Goal: Task Accomplishment & Management: Manage account settings

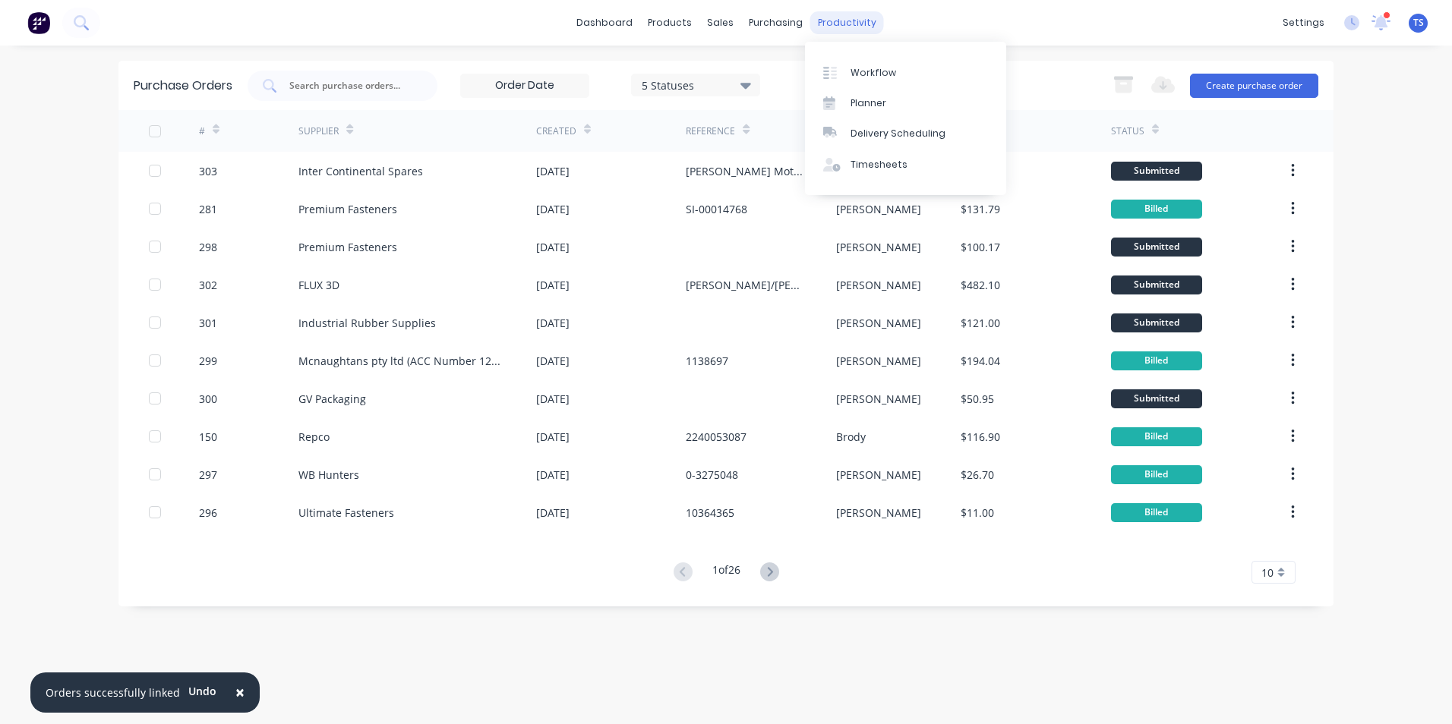
click at [850, 21] on div "productivity" at bounding box center [847, 22] width 74 height 23
click at [873, 70] on div "Workflow" at bounding box center [873, 73] width 46 height 14
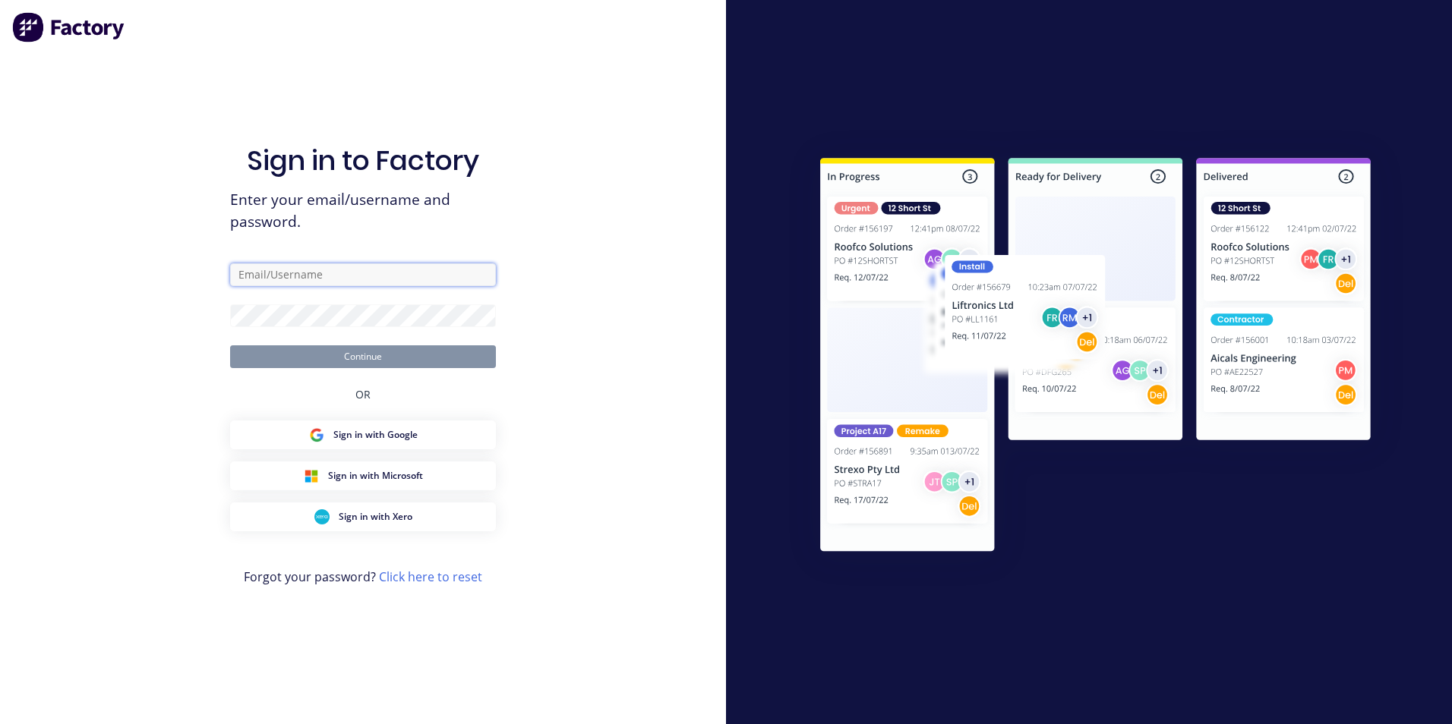
type input "[EMAIL_ADDRESS][DOMAIN_NAME]"
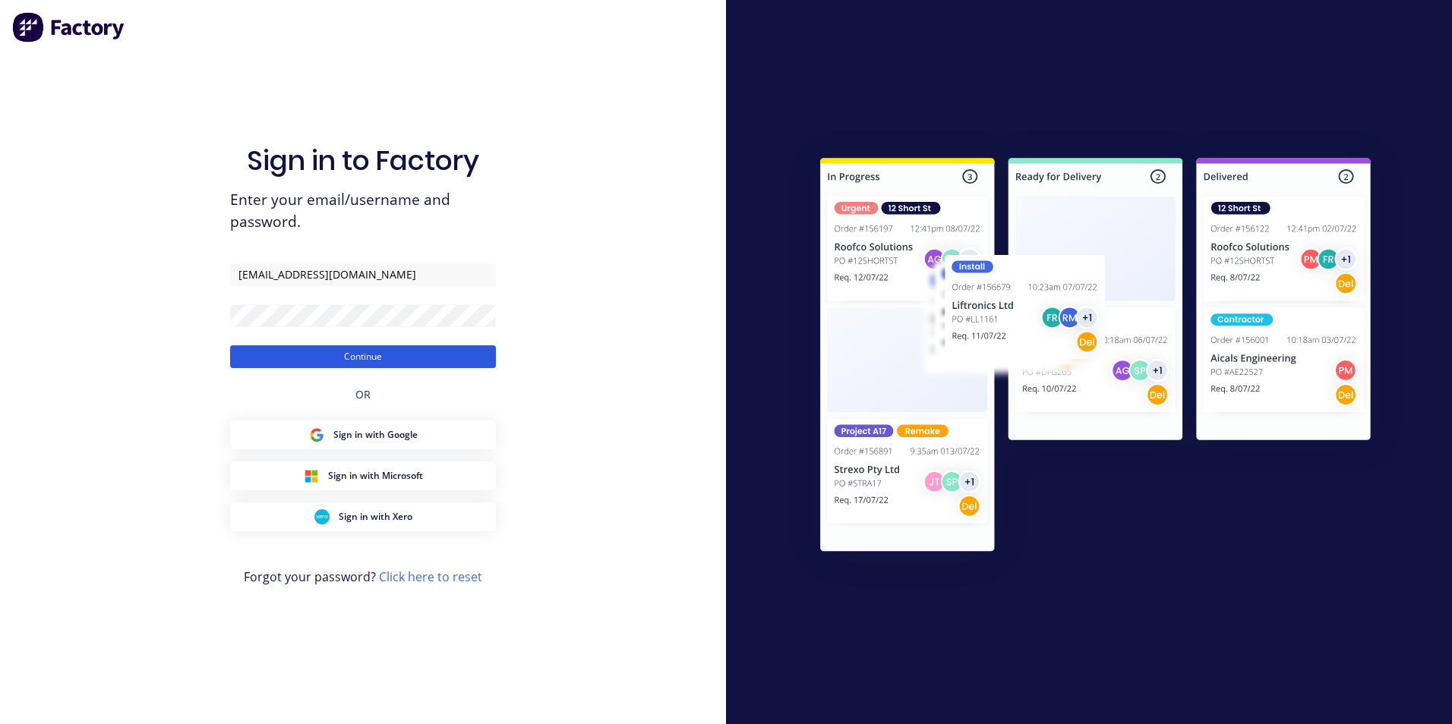
click at [388, 357] on button "Continue" at bounding box center [363, 357] width 266 height 23
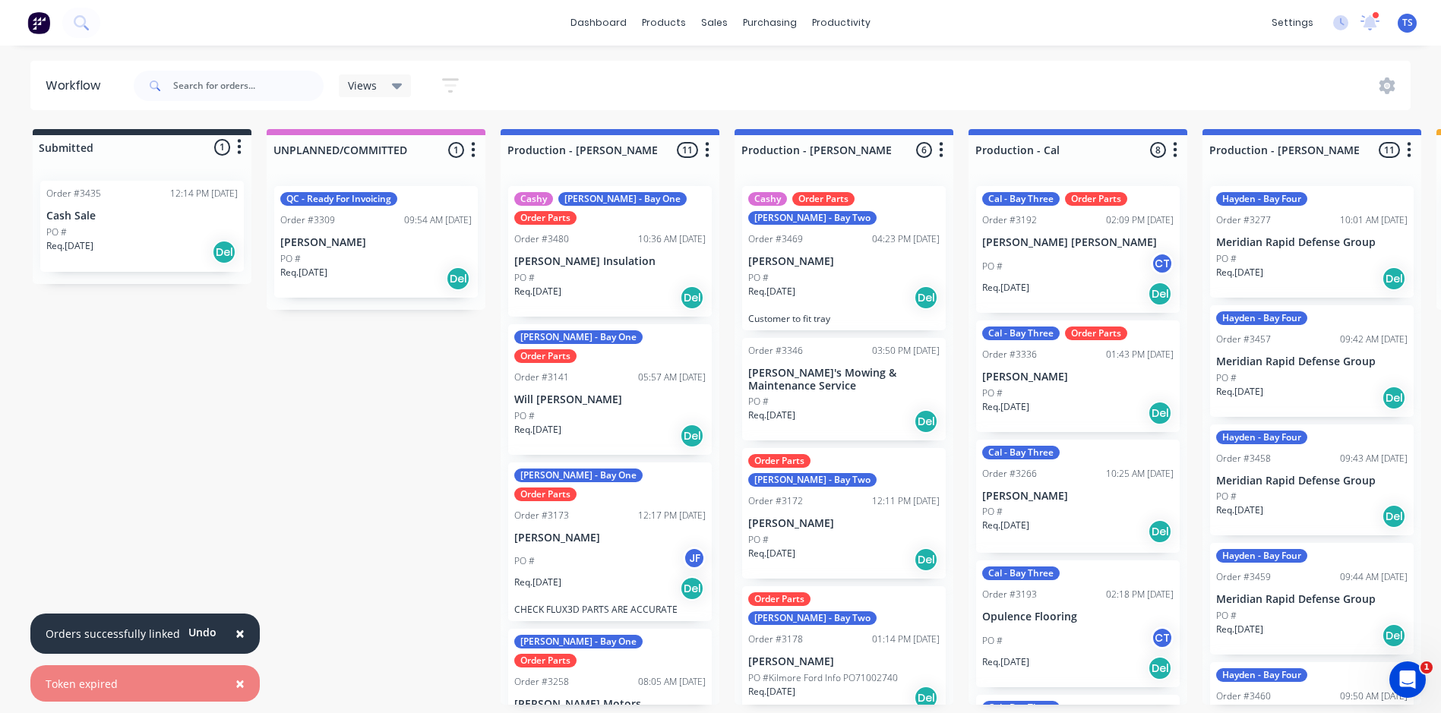
click at [1031, 380] on p "[PERSON_NAME]" at bounding box center [1077, 377] width 191 height 13
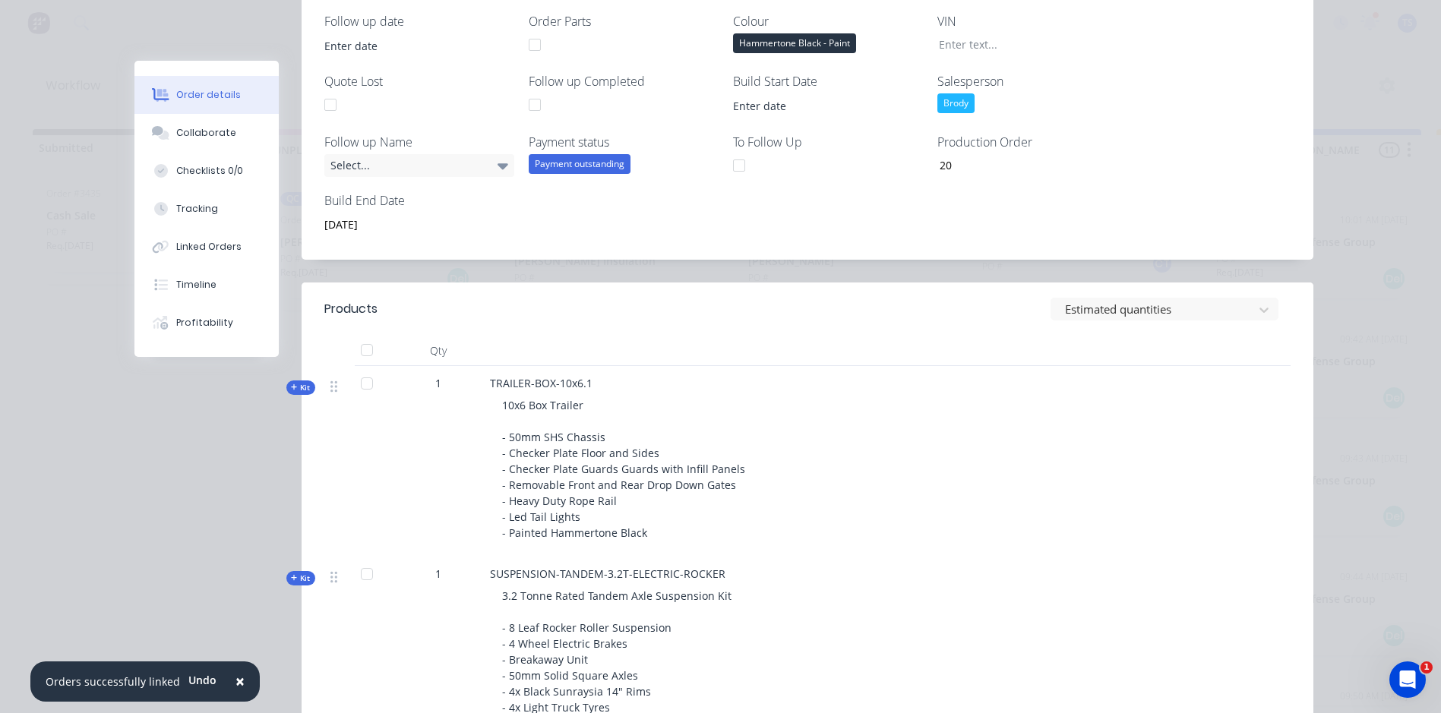
scroll to position [532, 0]
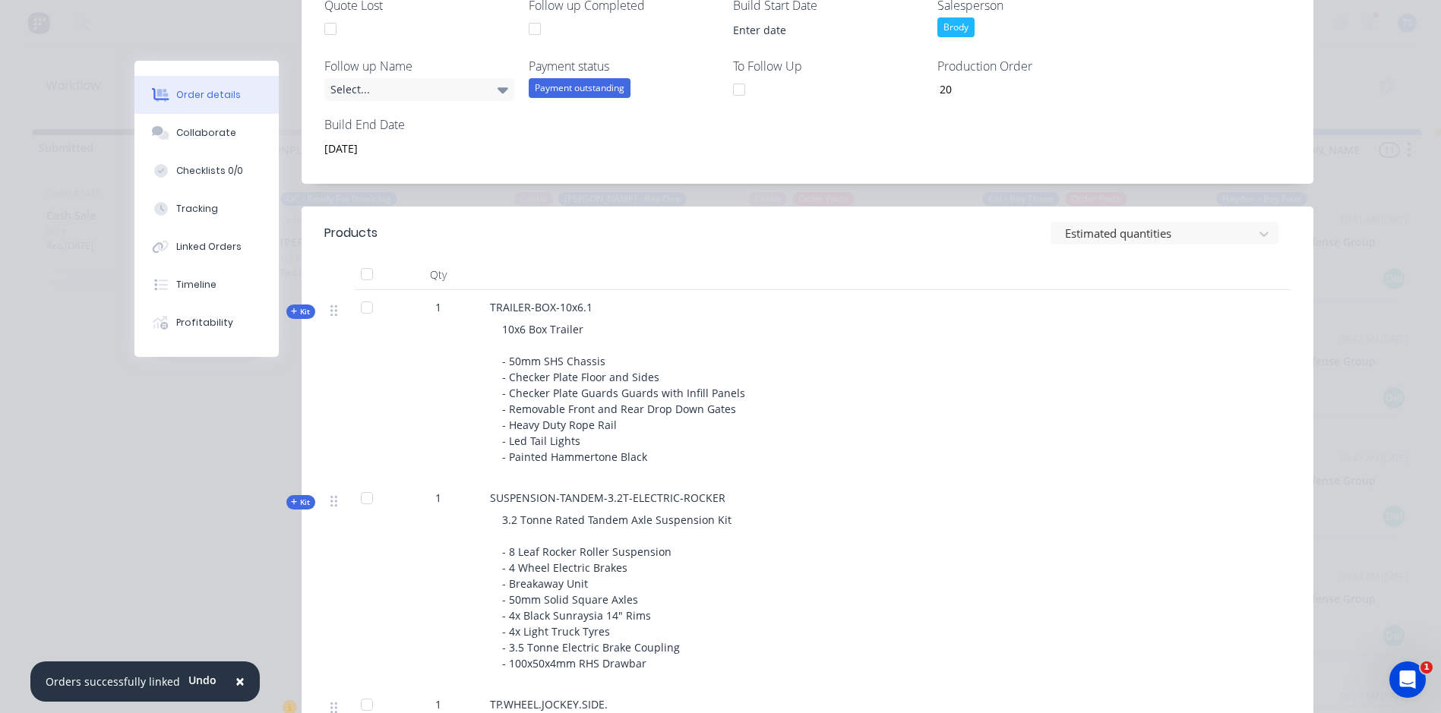
click at [291, 311] on icon "button" at bounding box center [294, 311] width 6 height 6
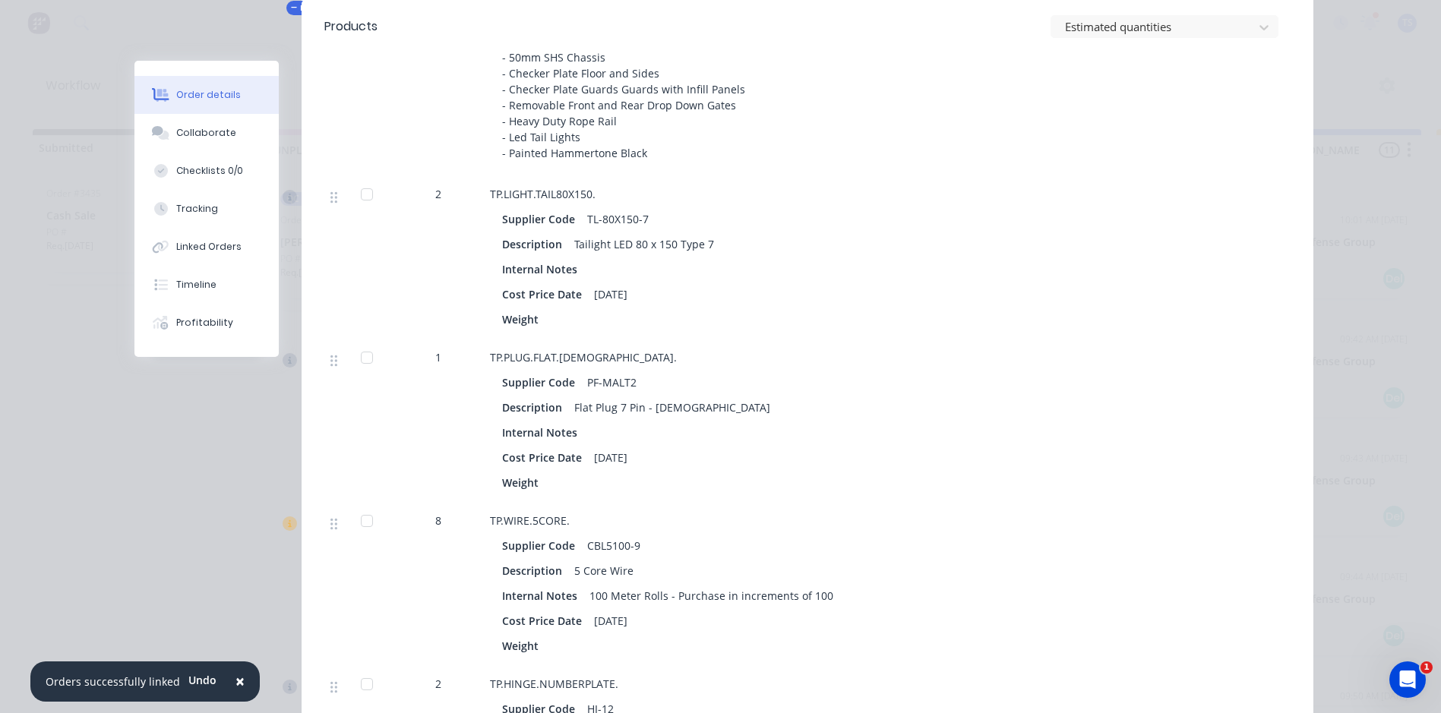
scroll to position [380, 0]
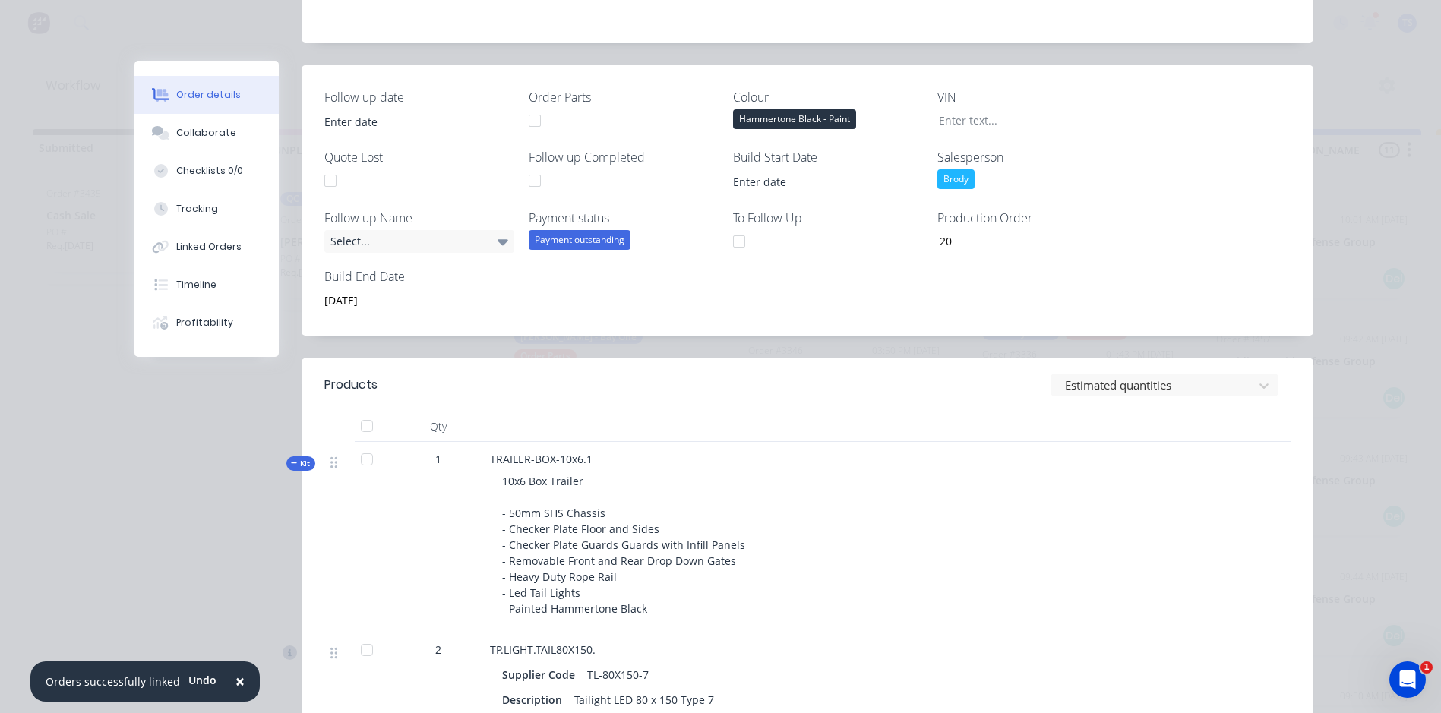
click at [291, 462] on icon "button" at bounding box center [294, 463] width 7 height 8
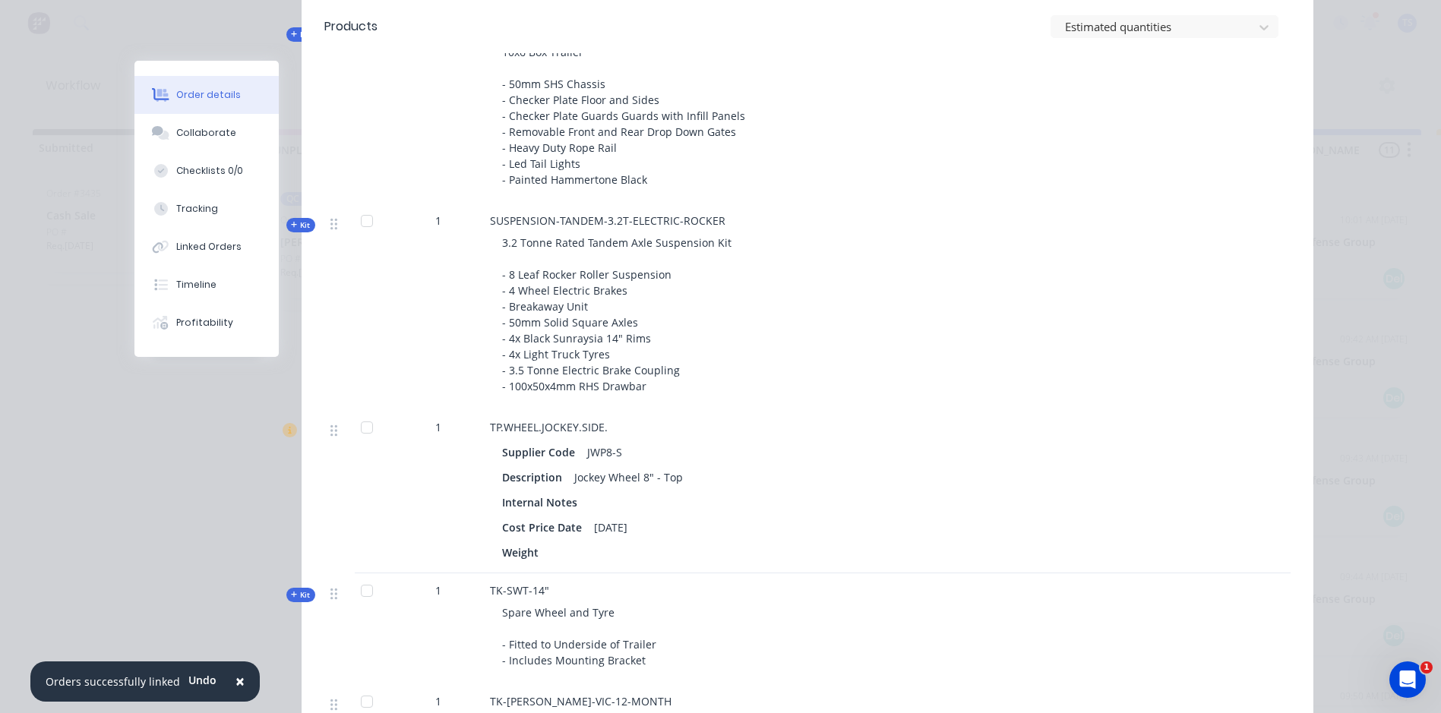
scroll to position [835, 0]
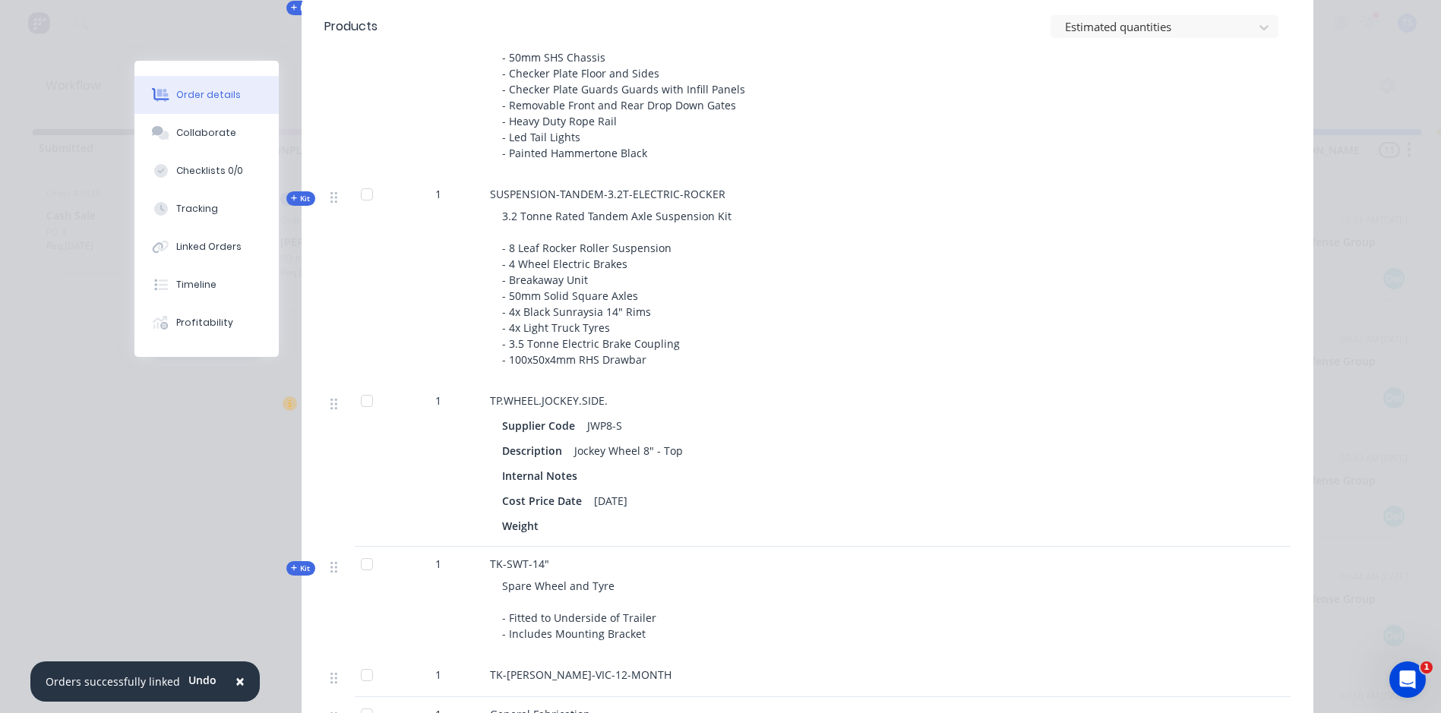
click at [291, 198] on icon "button" at bounding box center [294, 198] width 6 height 6
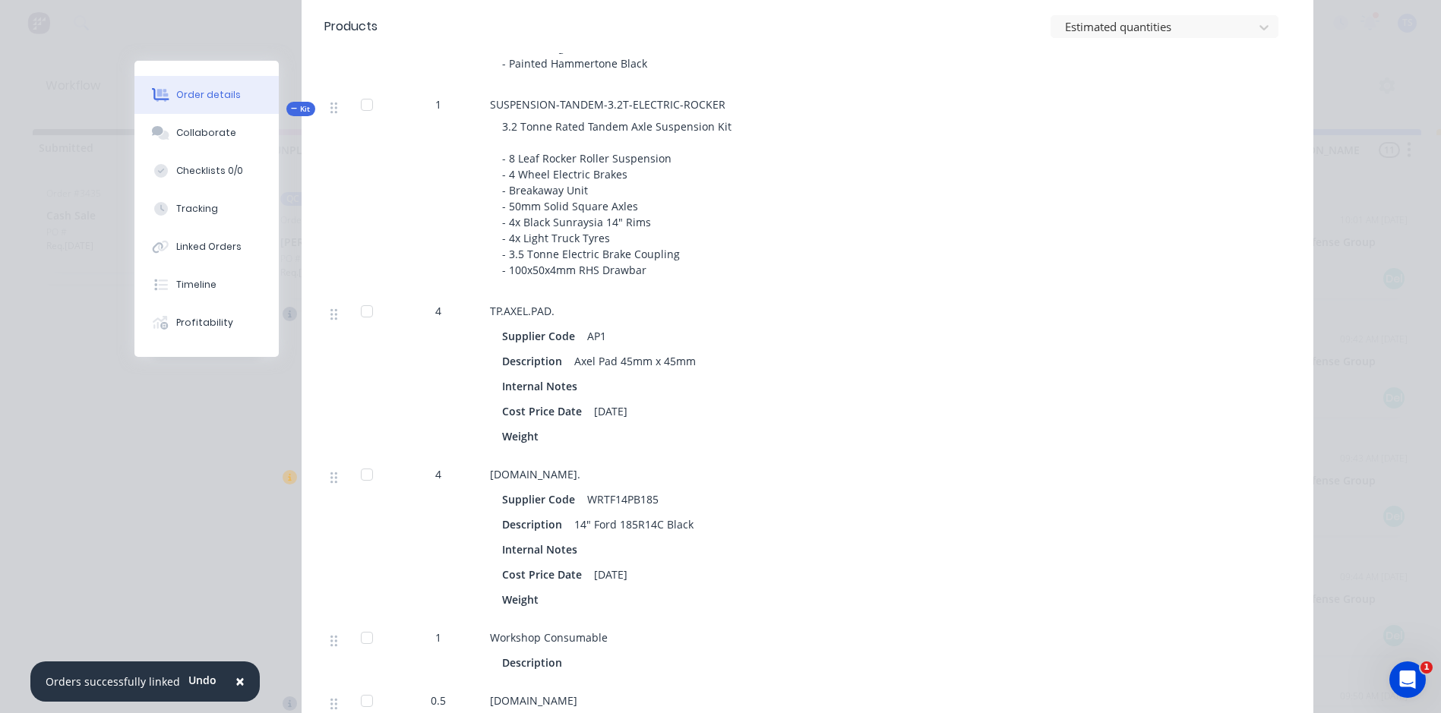
scroll to position [911, 0]
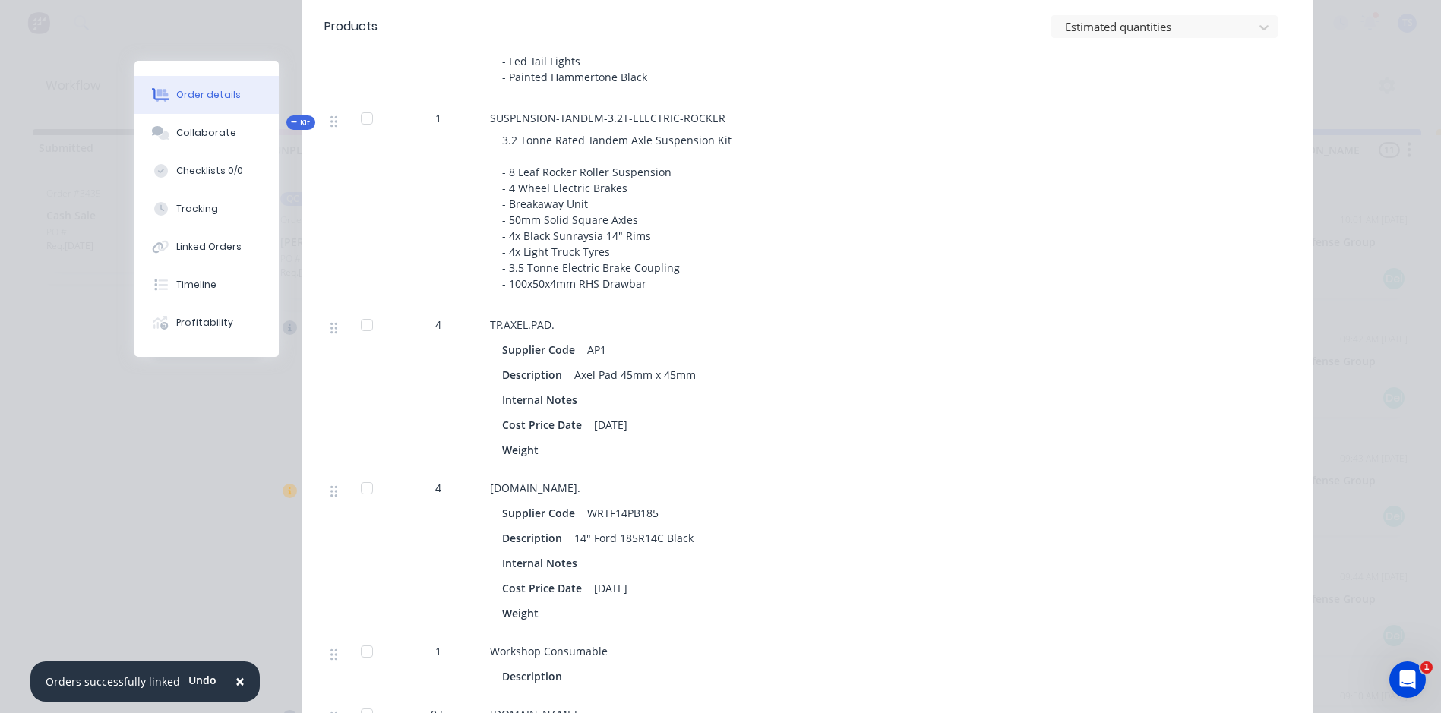
click at [291, 121] on icon "button" at bounding box center [294, 122] width 7 height 8
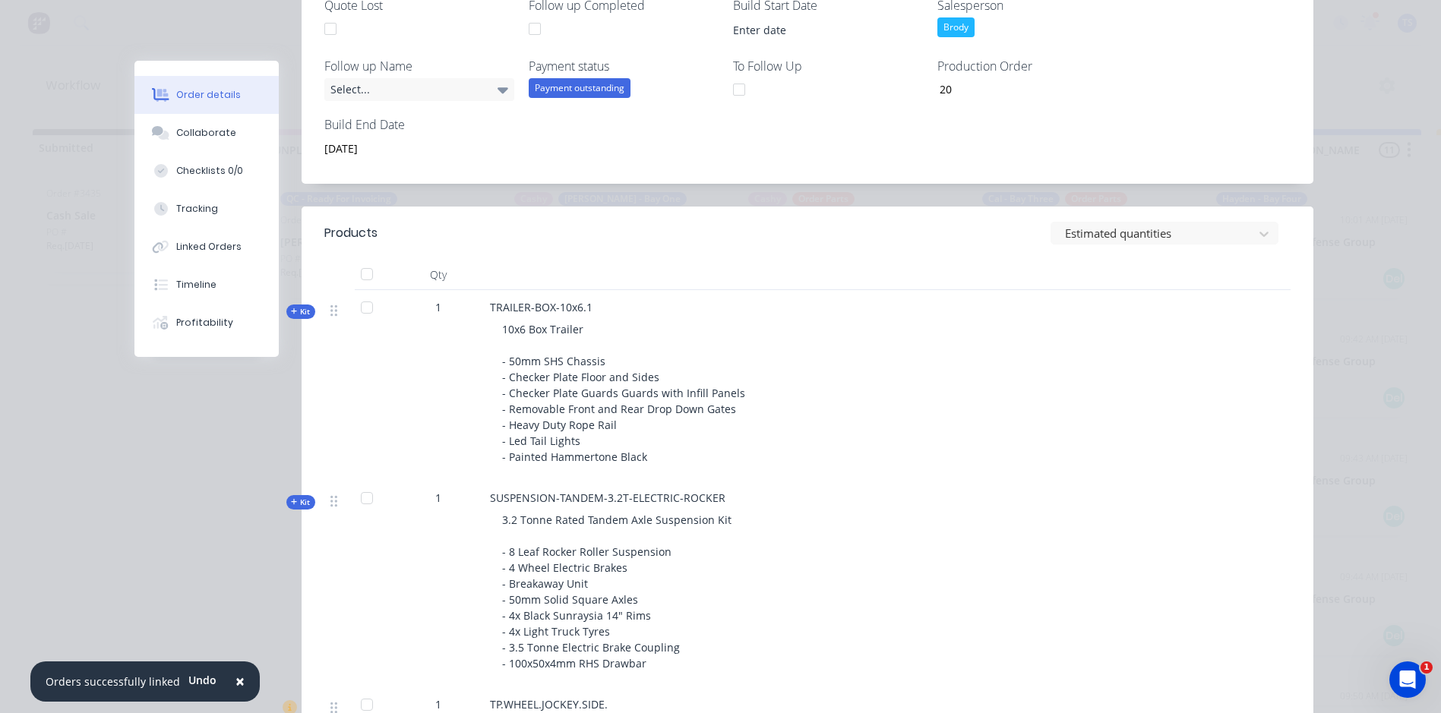
scroll to position [0, 0]
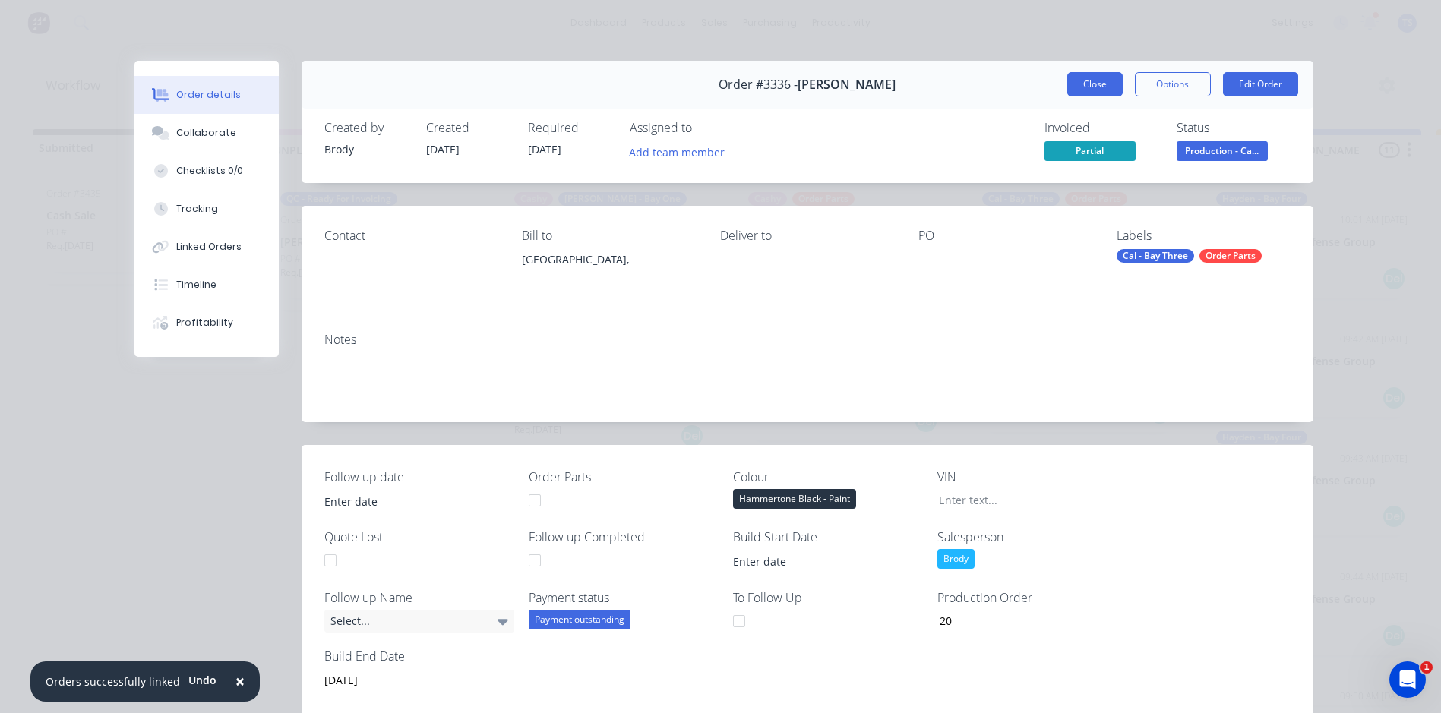
click at [1097, 88] on button "Close" at bounding box center [1094, 84] width 55 height 24
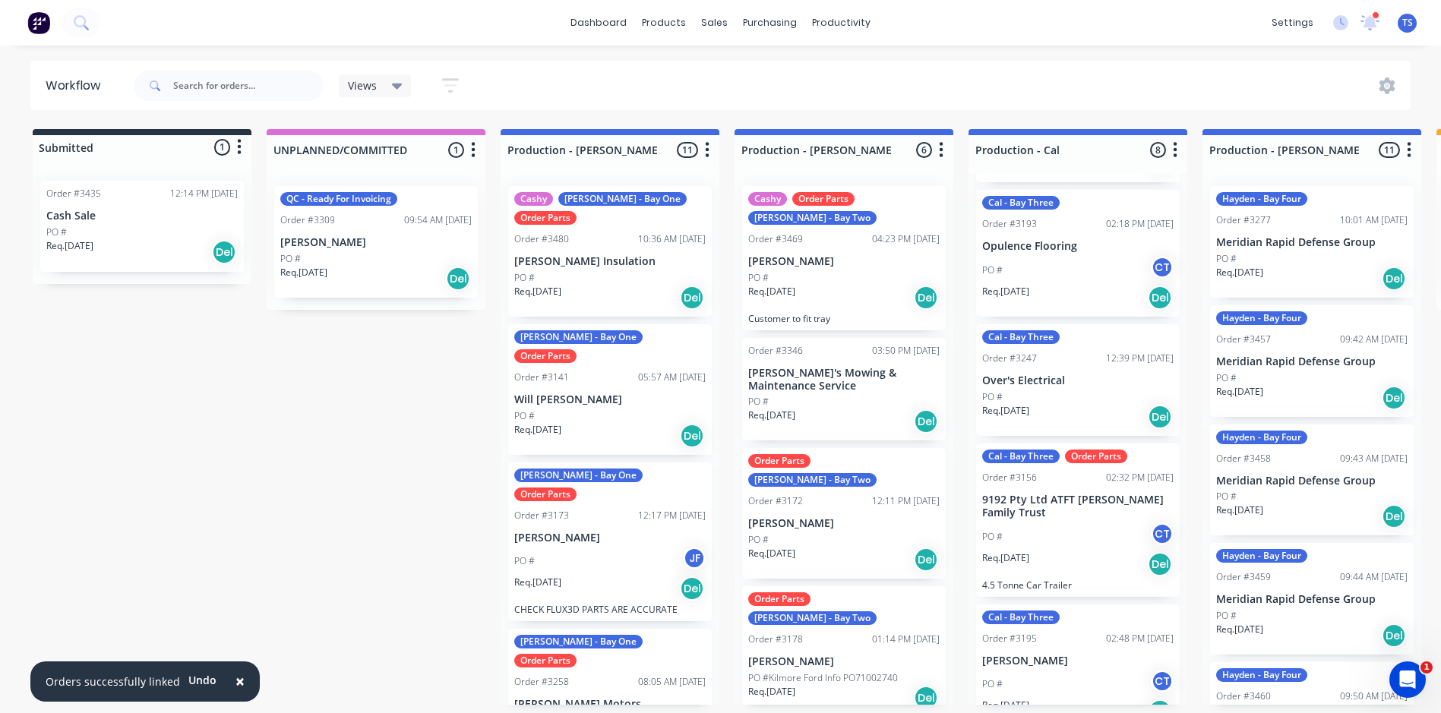
scroll to position [456, 0]
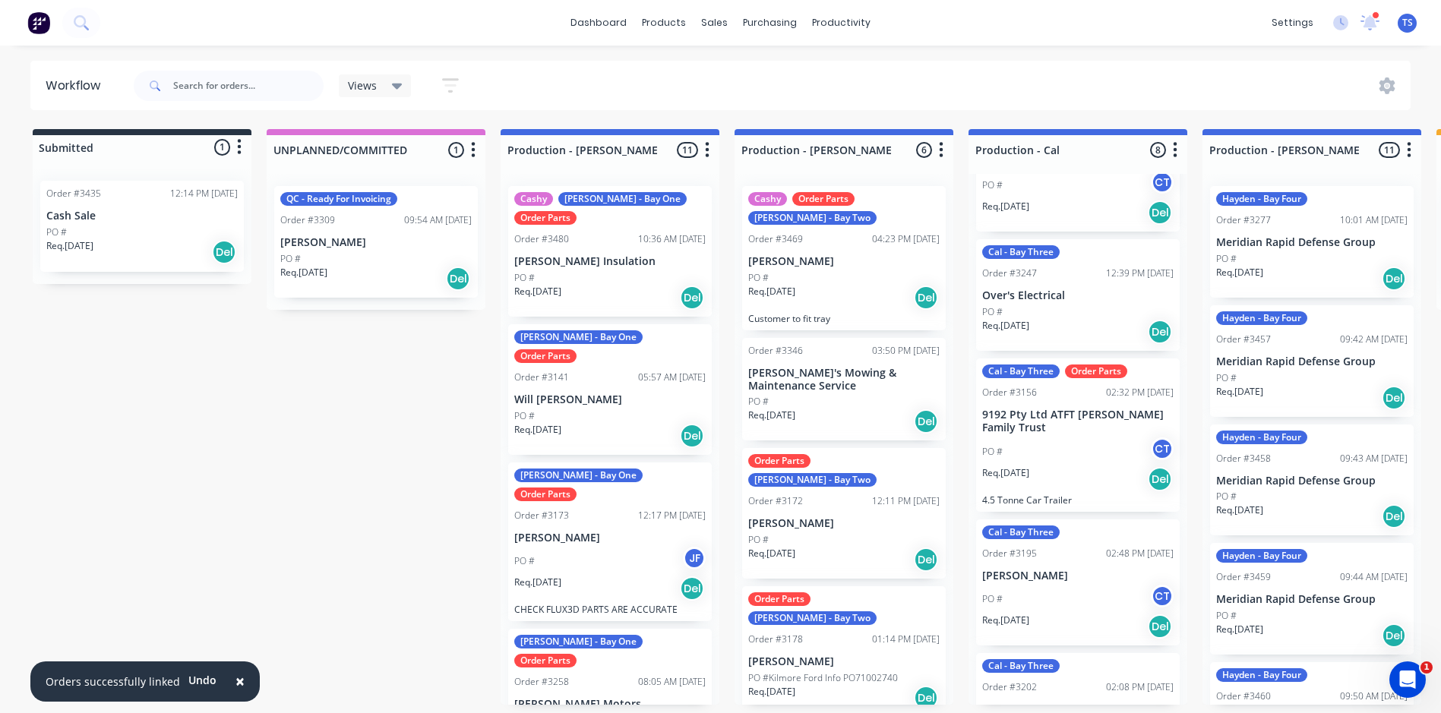
click at [1021, 423] on p "9192 Pty Ltd ATFT [PERSON_NAME] Family Trust" at bounding box center [1077, 422] width 191 height 26
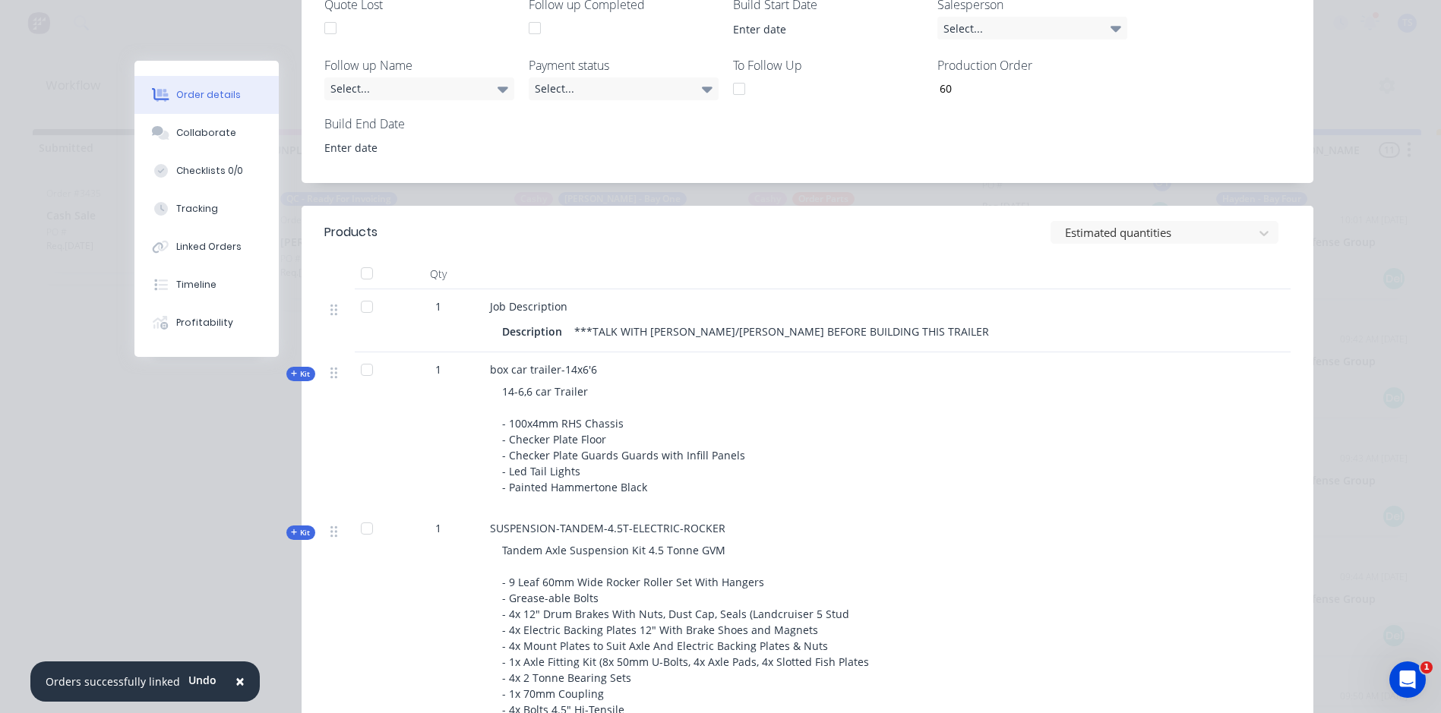
scroll to position [607, 0]
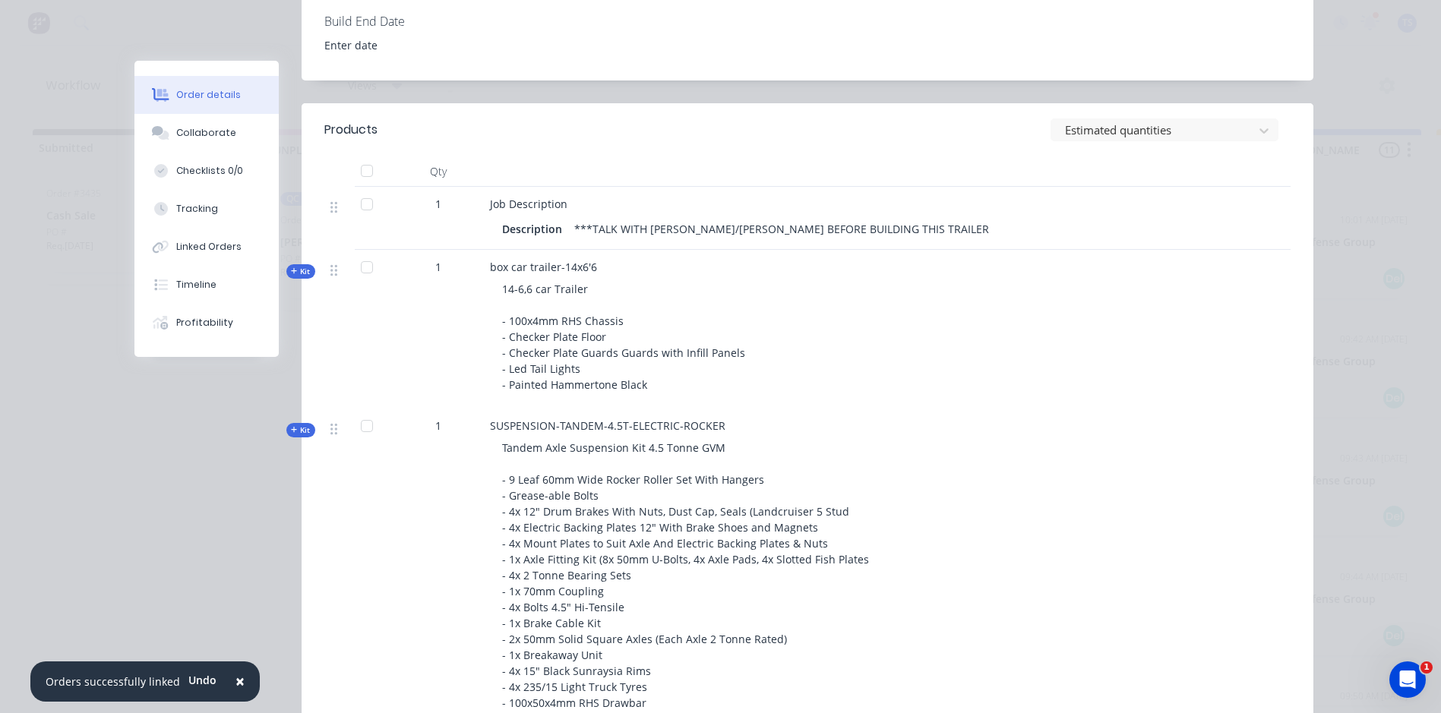
click at [291, 272] on icon "button" at bounding box center [294, 271] width 7 height 8
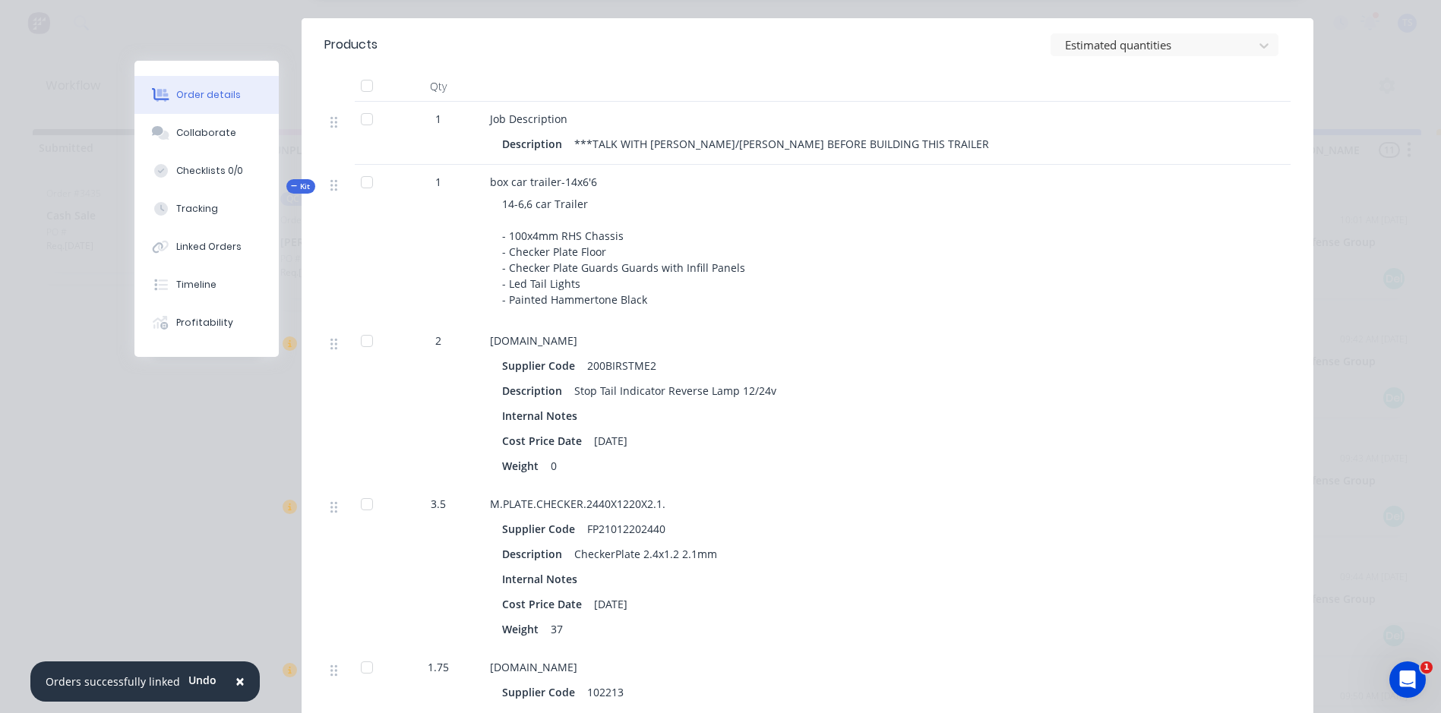
scroll to position [683, 0]
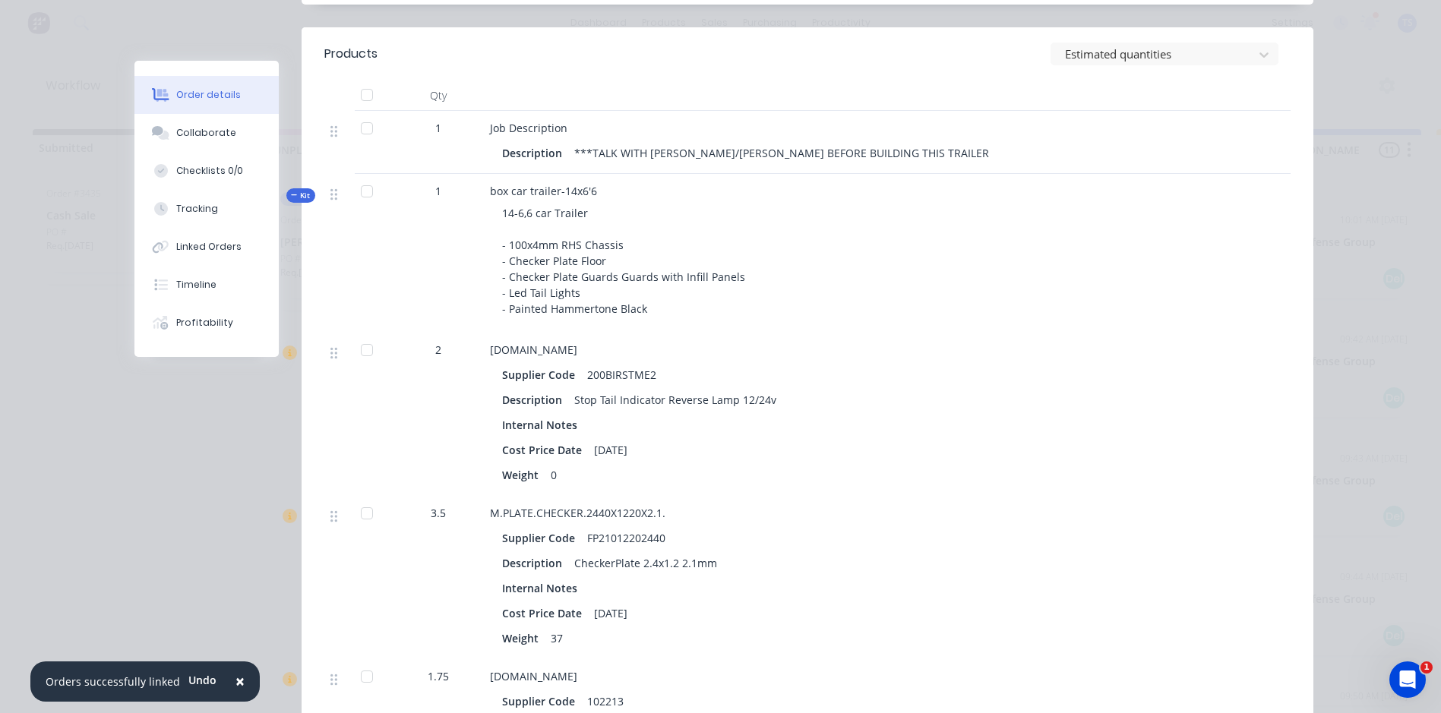
click at [291, 191] on span "Kit" at bounding box center [301, 195] width 20 height 11
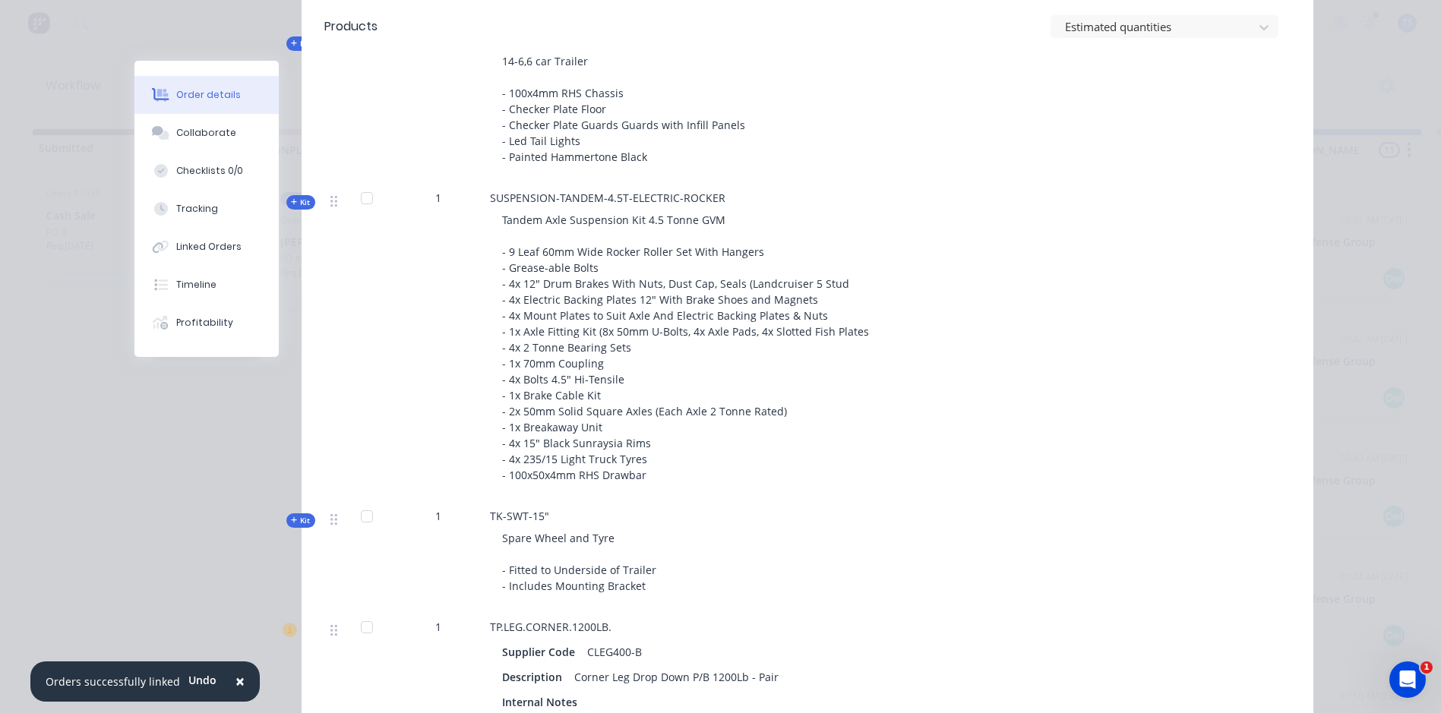
scroll to position [911, 0]
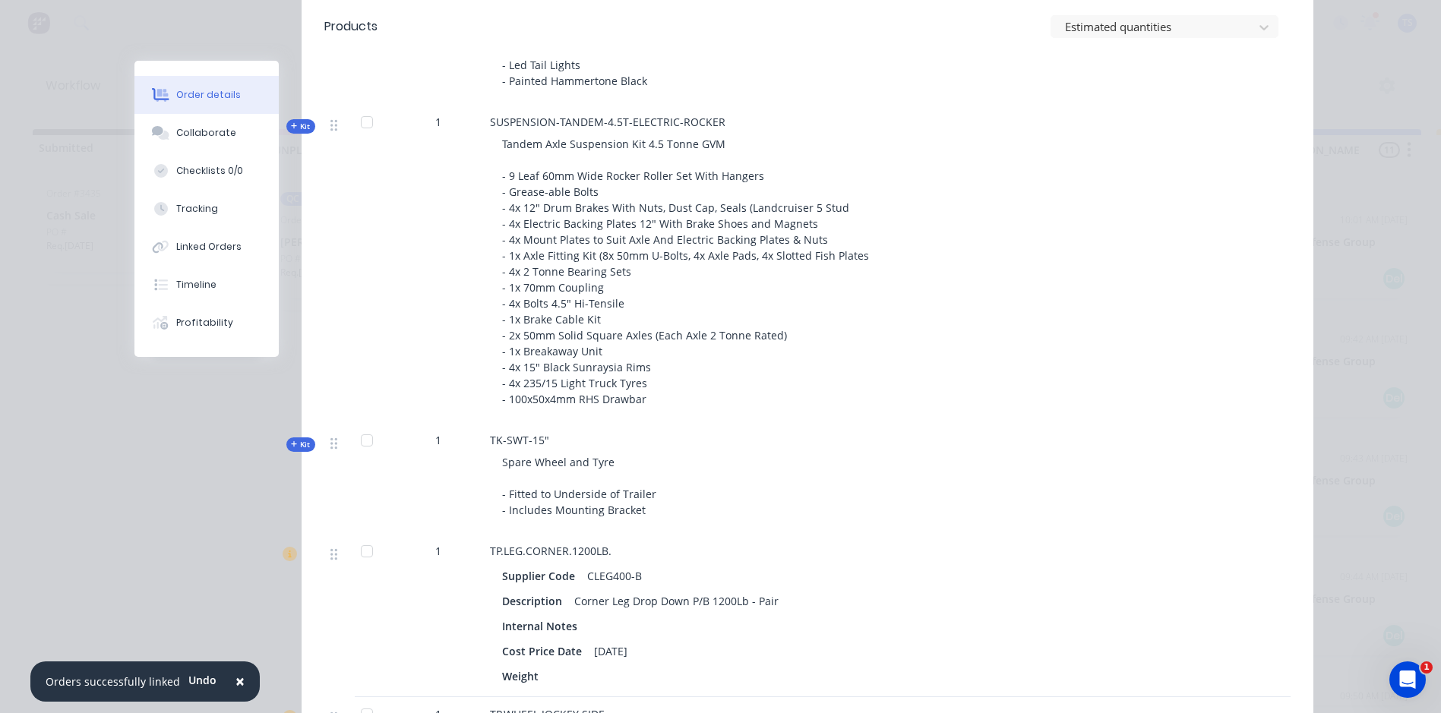
click at [291, 126] on icon "button" at bounding box center [294, 126] width 6 height 6
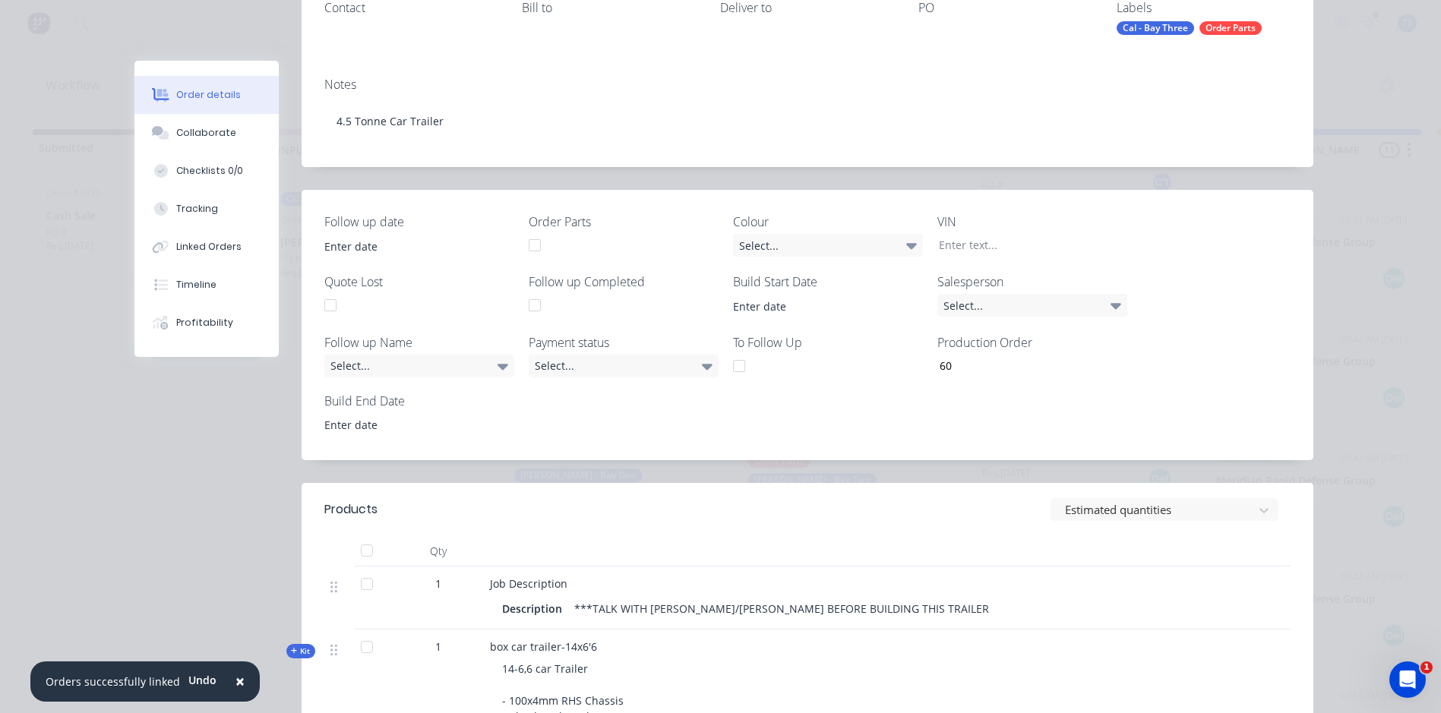
scroll to position [0, 0]
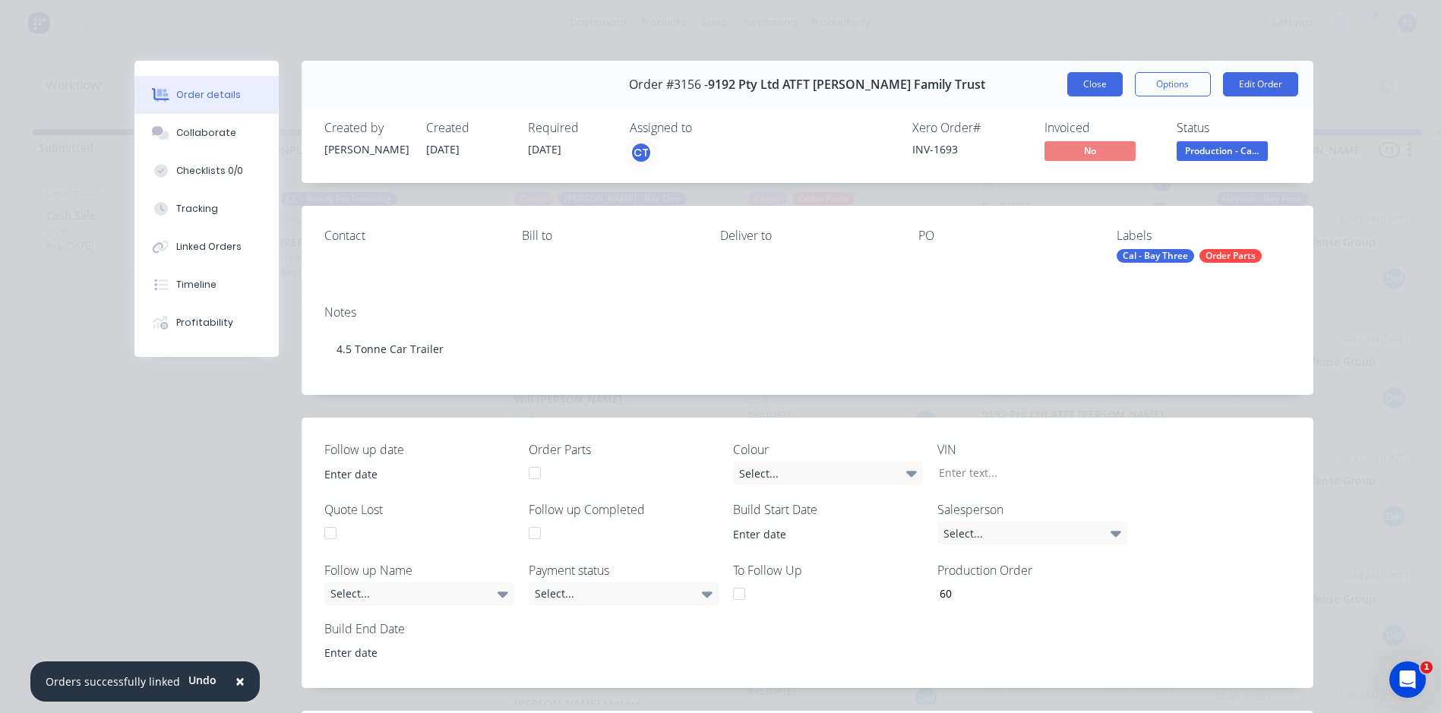
click at [1097, 81] on button "Close" at bounding box center [1094, 84] width 55 height 24
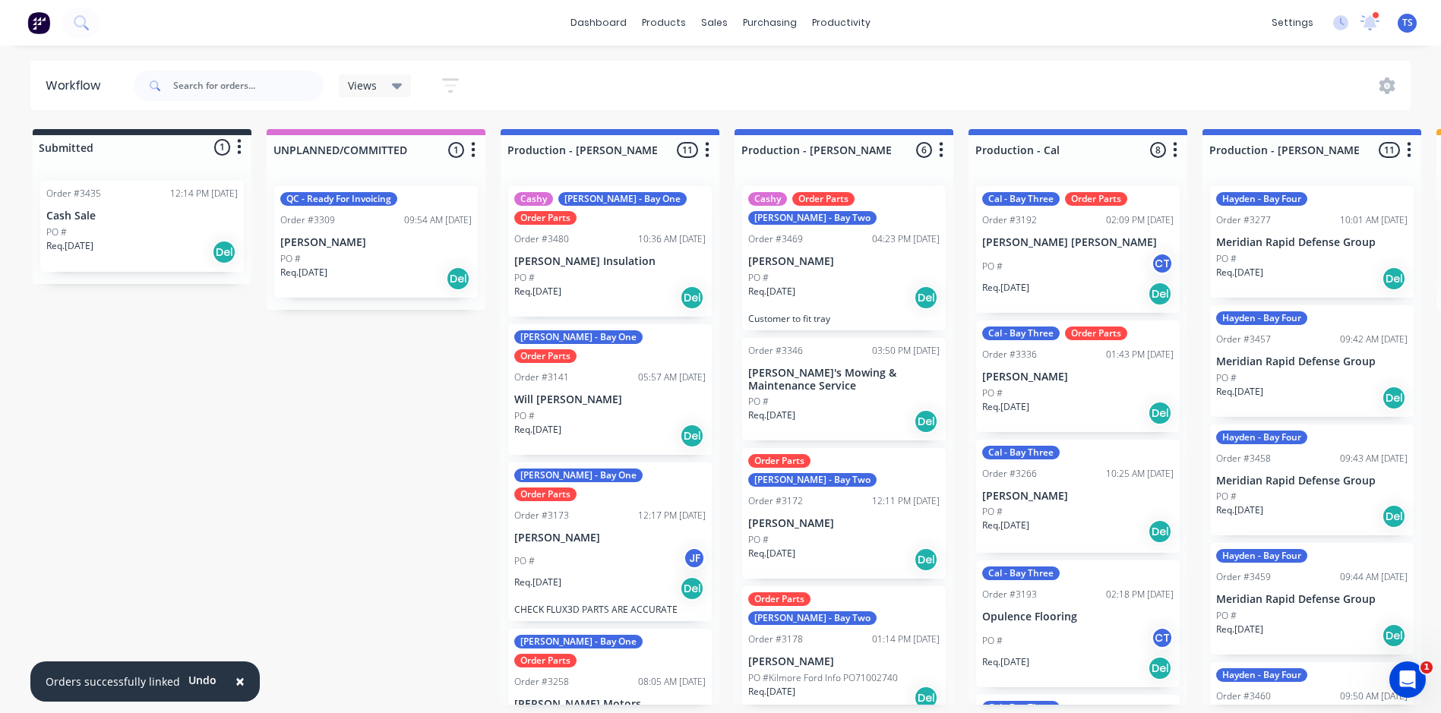
click at [1041, 377] on p "[PERSON_NAME]" at bounding box center [1077, 377] width 191 height 13
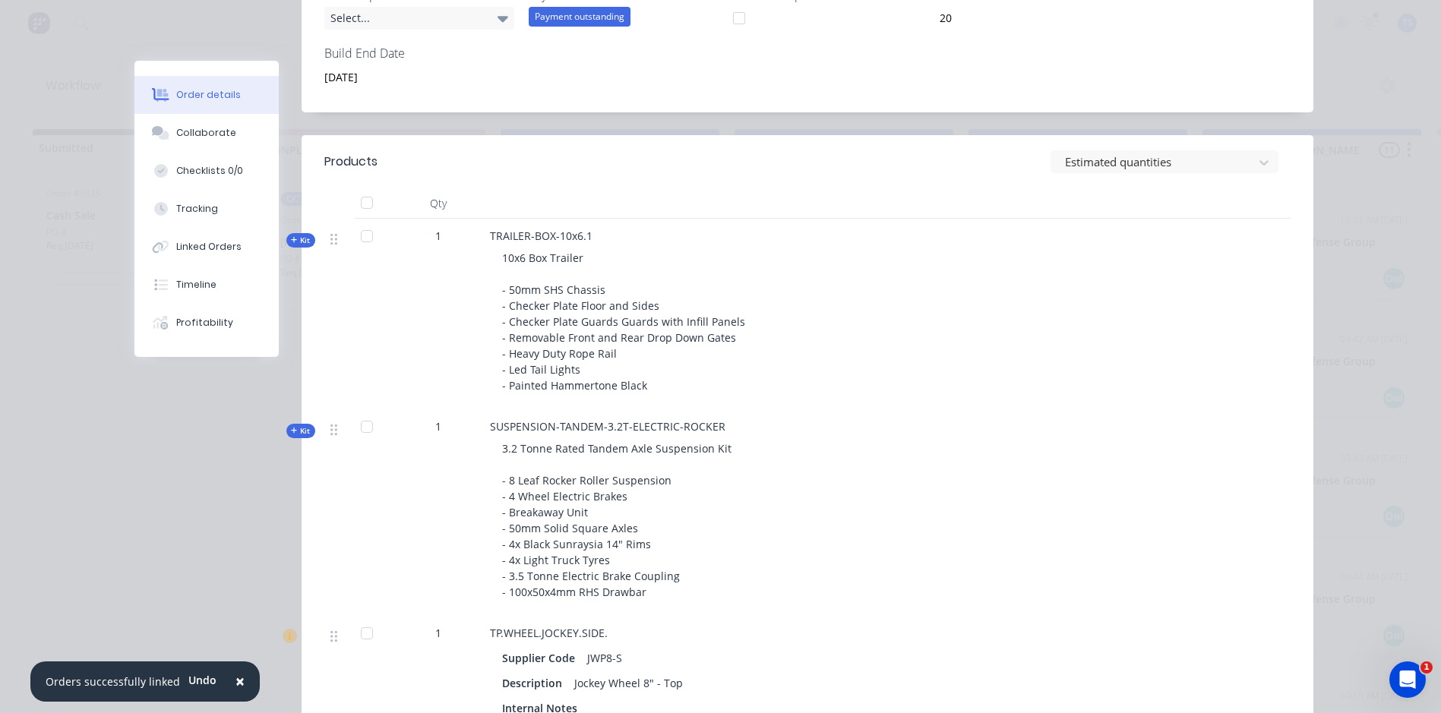
scroll to position [607, 0]
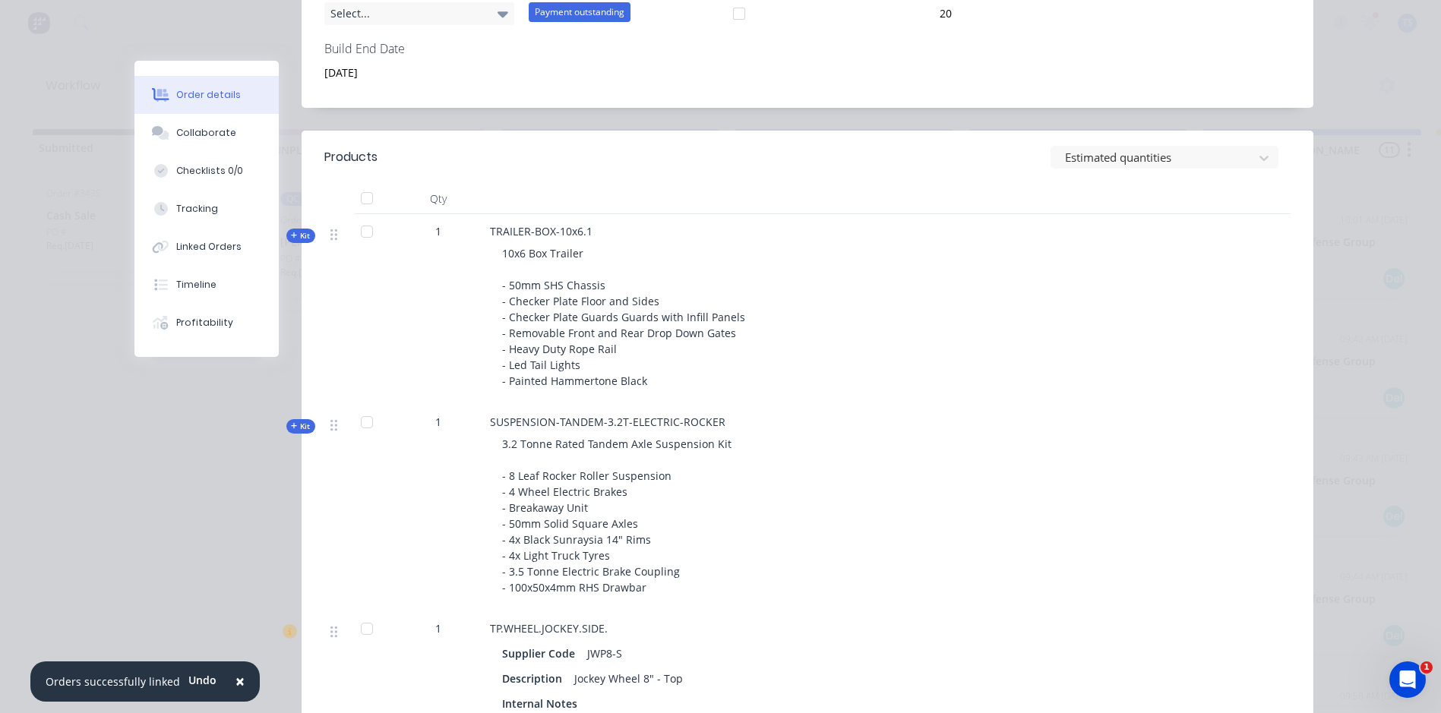
click at [291, 235] on icon "button" at bounding box center [294, 235] width 6 height 6
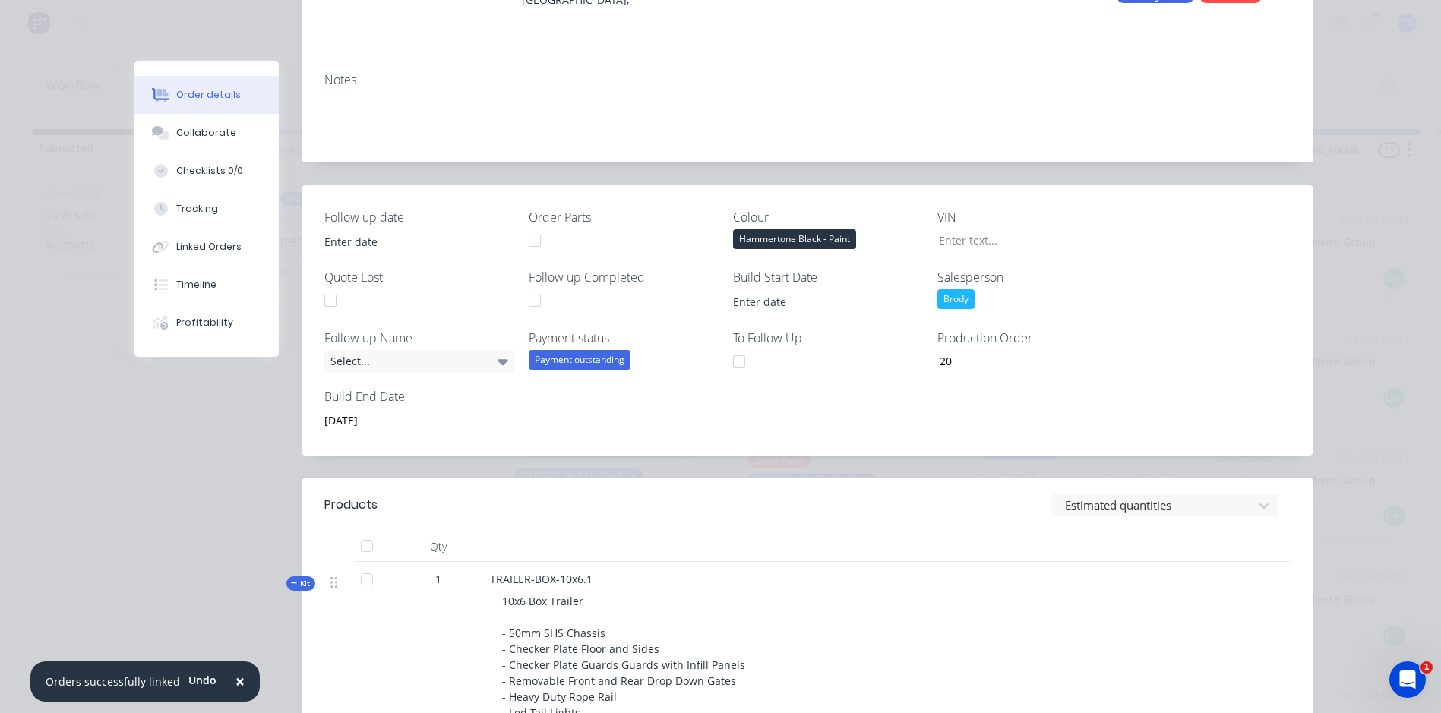
scroll to position [0, 0]
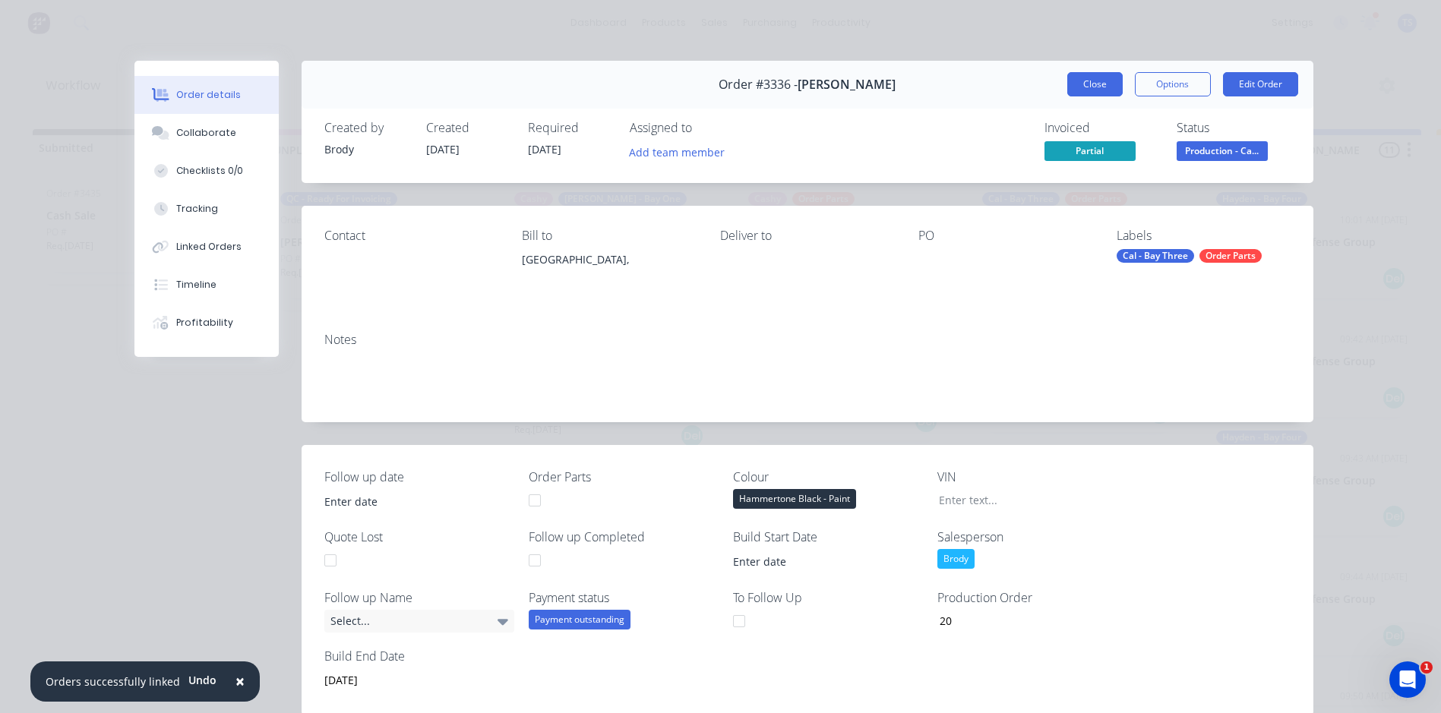
click at [1090, 87] on button "Close" at bounding box center [1094, 84] width 55 height 24
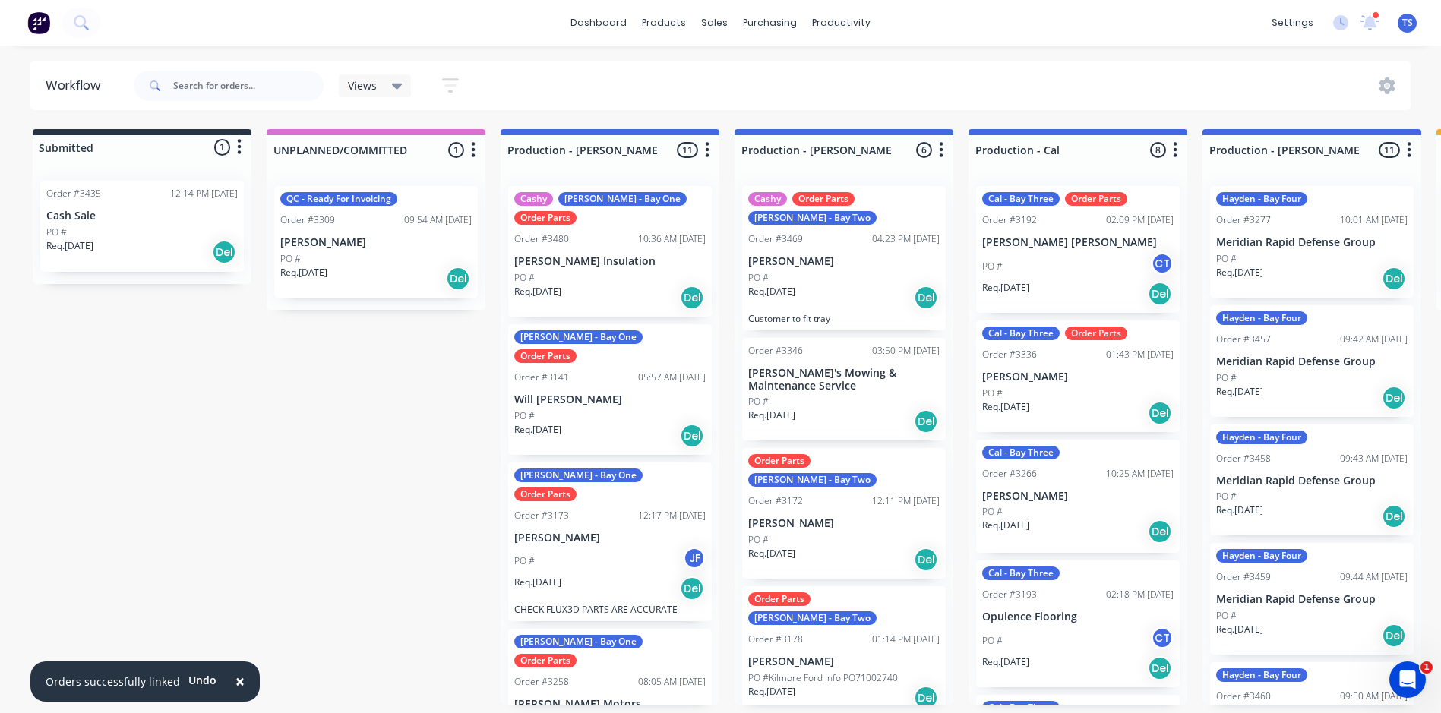
click at [1015, 500] on p "[PERSON_NAME]" at bounding box center [1077, 496] width 191 height 13
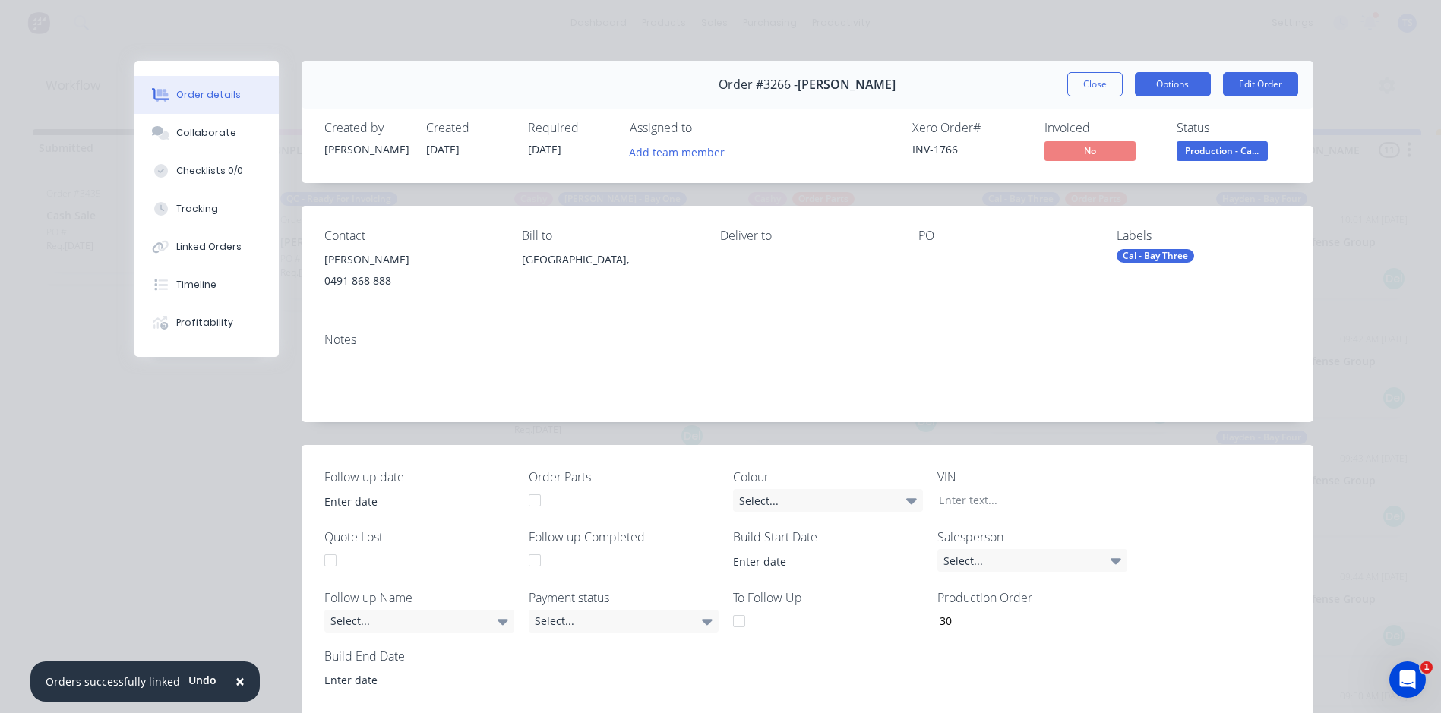
click at [1181, 87] on button "Options" at bounding box center [1172, 84] width 76 height 24
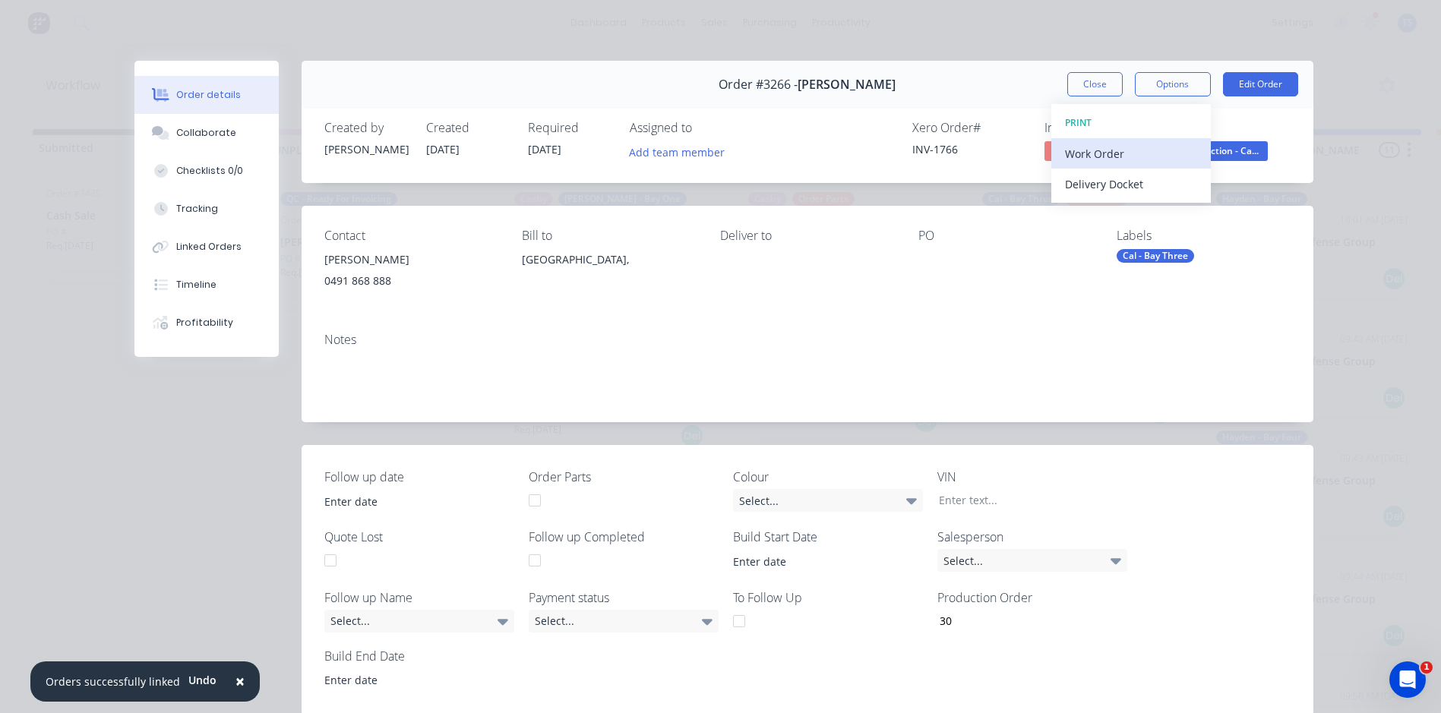
click at [1097, 157] on div "Work Order" at bounding box center [1131, 154] width 132 height 22
click at [1096, 189] on div "Standard" at bounding box center [1131, 184] width 132 height 22
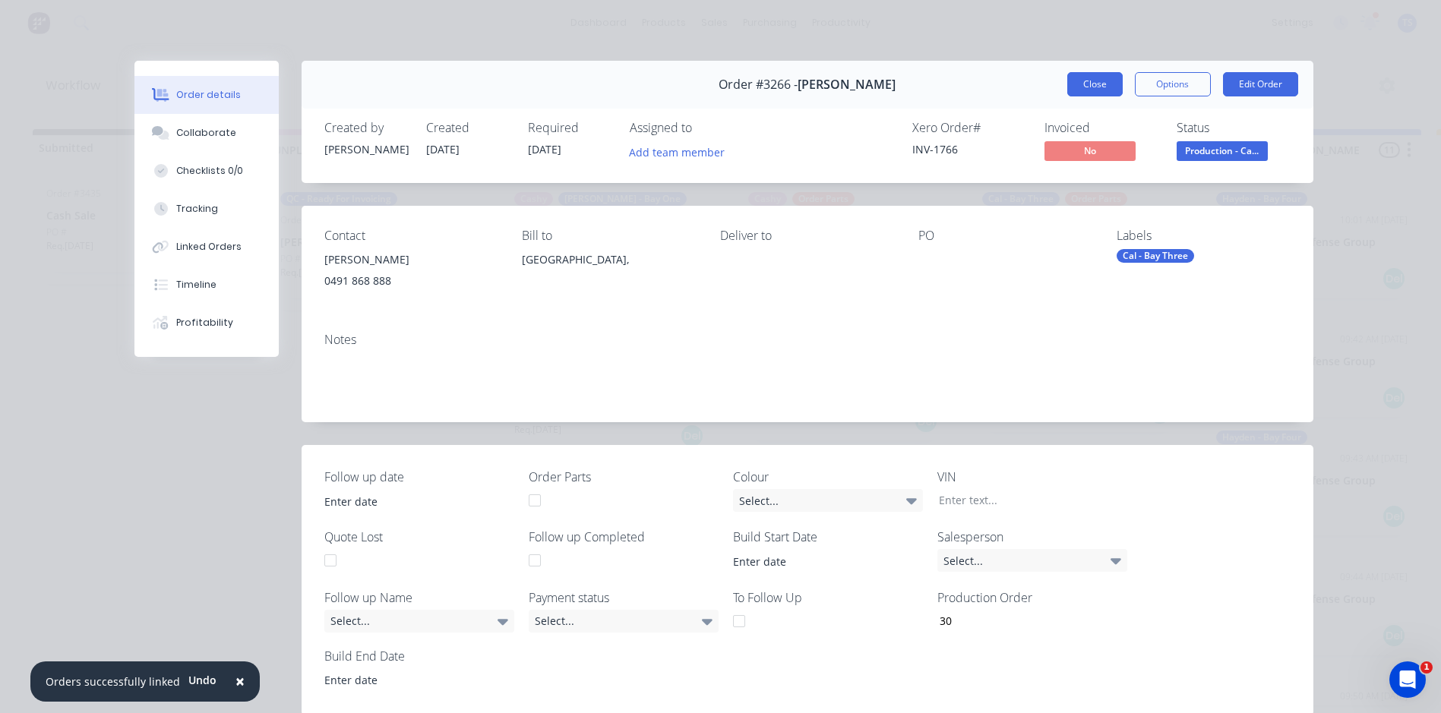
click at [1101, 81] on button "Close" at bounding box center [1094, 84] width 55 height 24
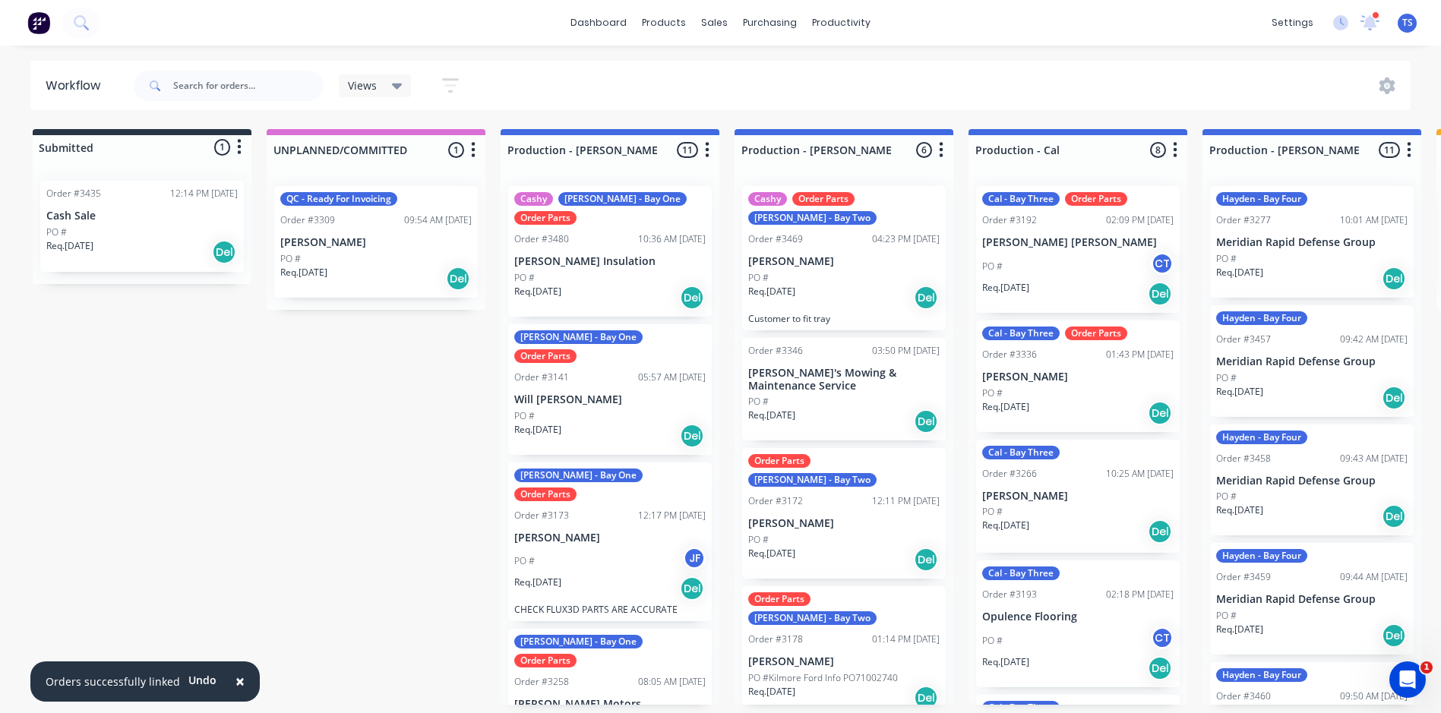
click at [1022, 617] on p "Opulence Flooring" at bounding box center [1077, 617] width 191 height 13
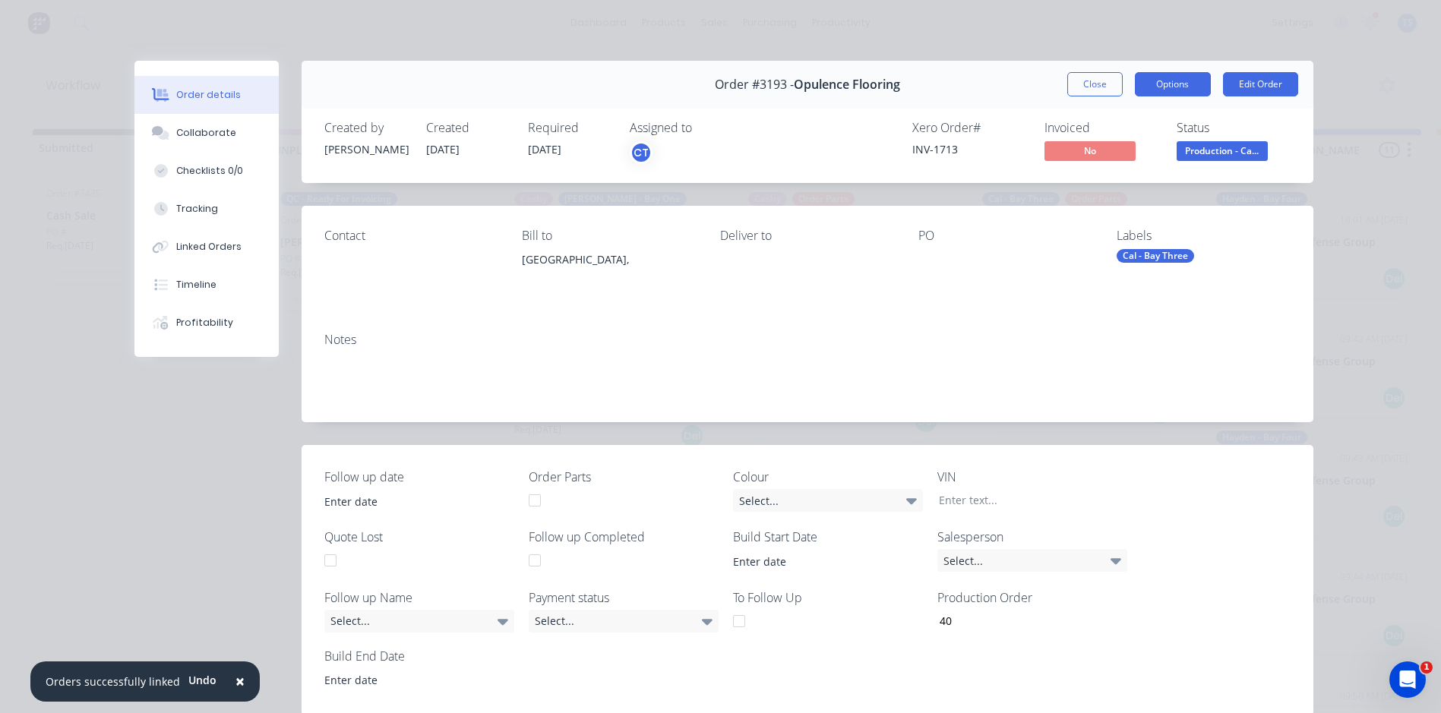
click at [1191, 80] on button "Options" at bounding box center [1172, 84] width 76 height 24
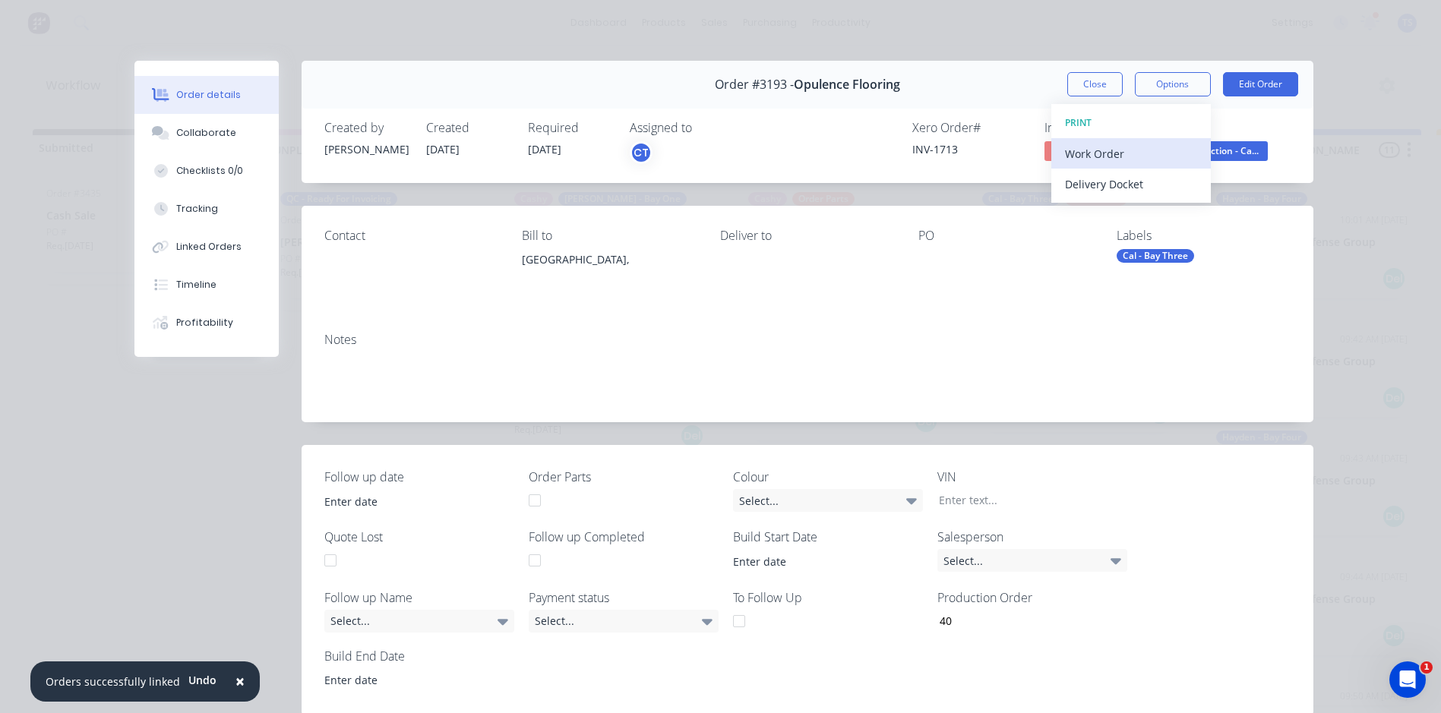
click at [1115, 152] on div "Work Order" at bounding box center [1131, 154] width 132 height 22
click at [1110, 183] on div "Standard" at bounding box center [1131, 184] width 132 height 22
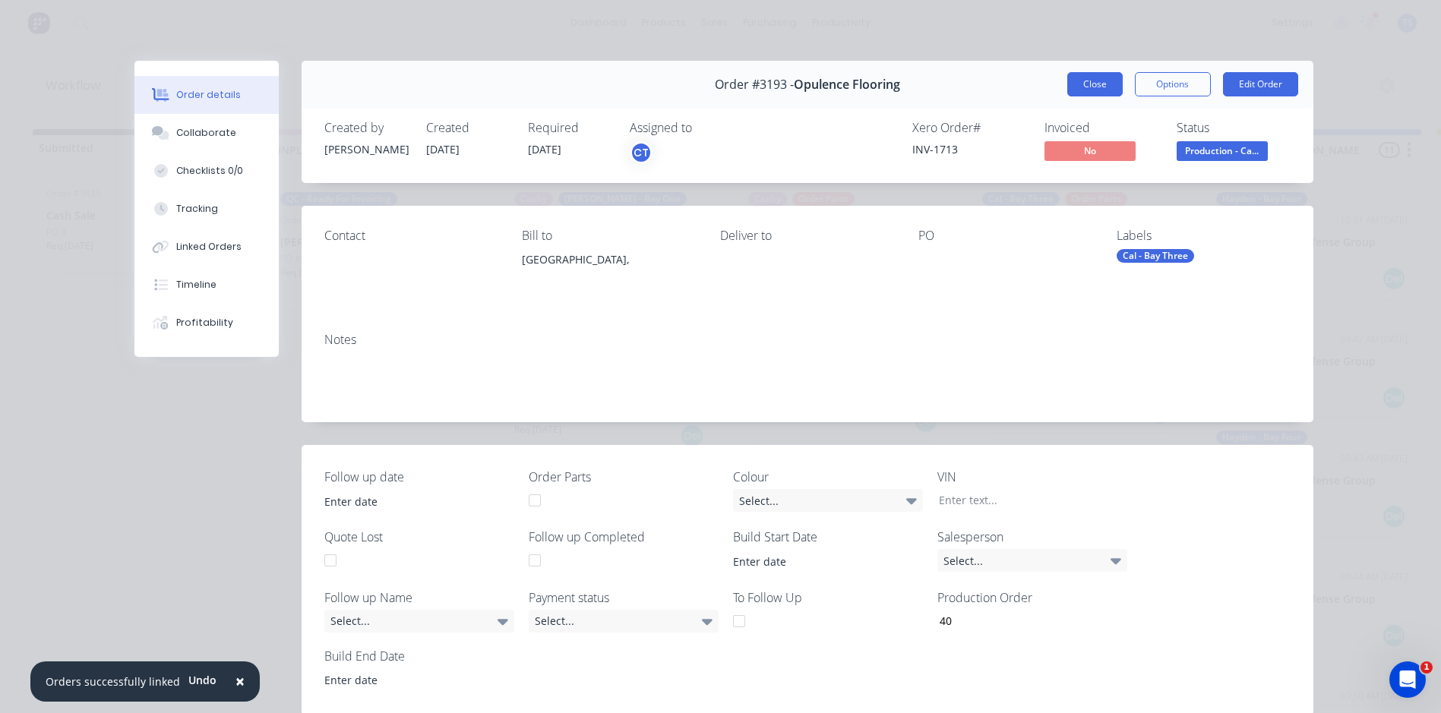
click at [1087, 89] on button "Close" at bounding box center [1094, 84] width 55 height 24
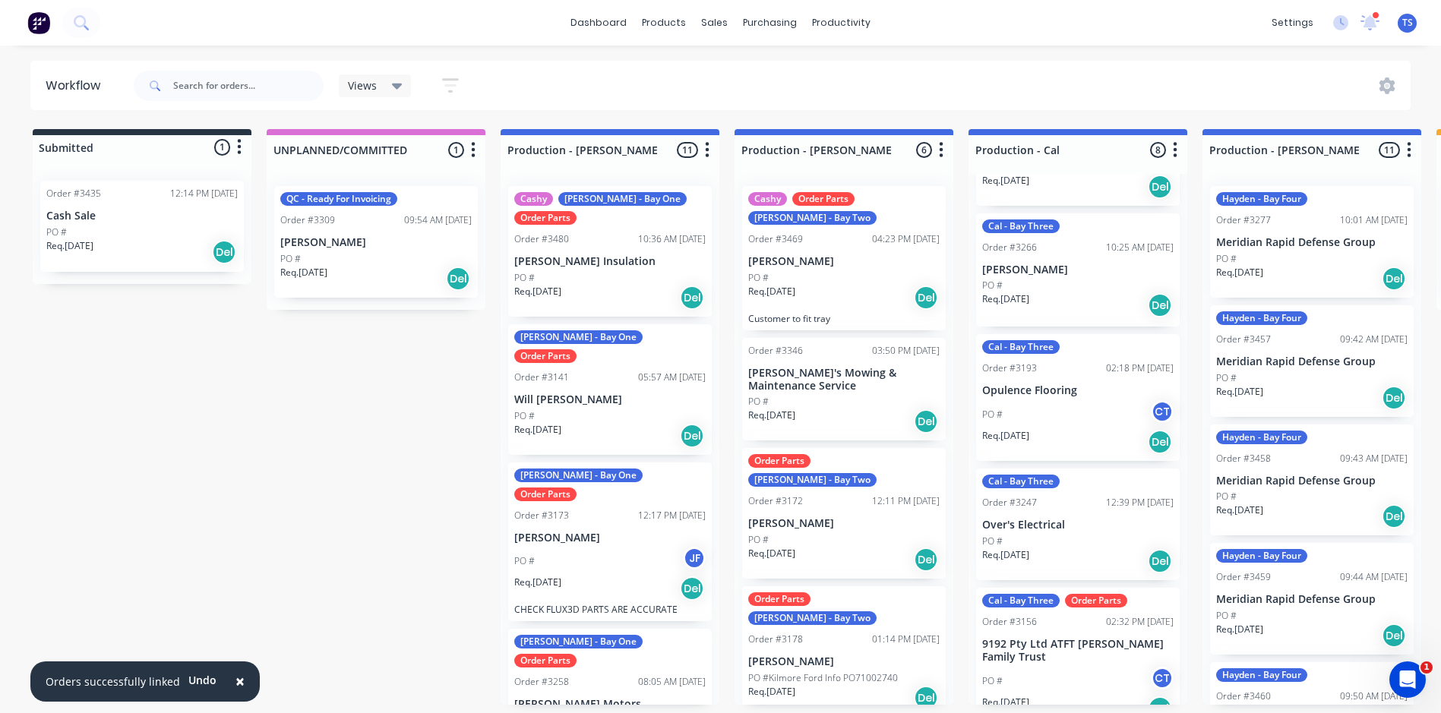
scroll to position [228, 0]
click at [1056, 514] on div "Cal - Bay Three Order #3247 12:39 PM [DATE] Over's Electrical PO # Req. [DATE] …" at bounding box center [1078, 523] width 204 height 112
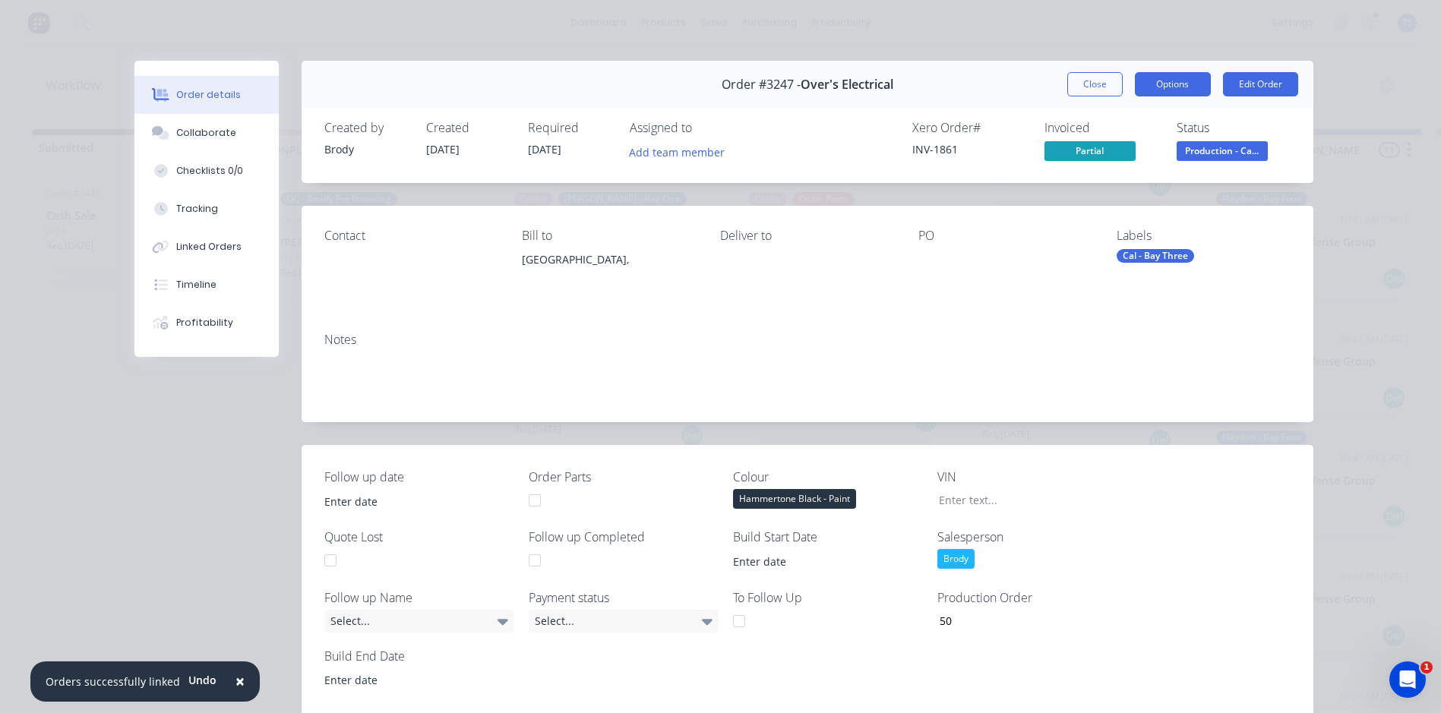
click at [1178, 86] on button "Options" at bounding box center [1172, 84] width 76 height 24
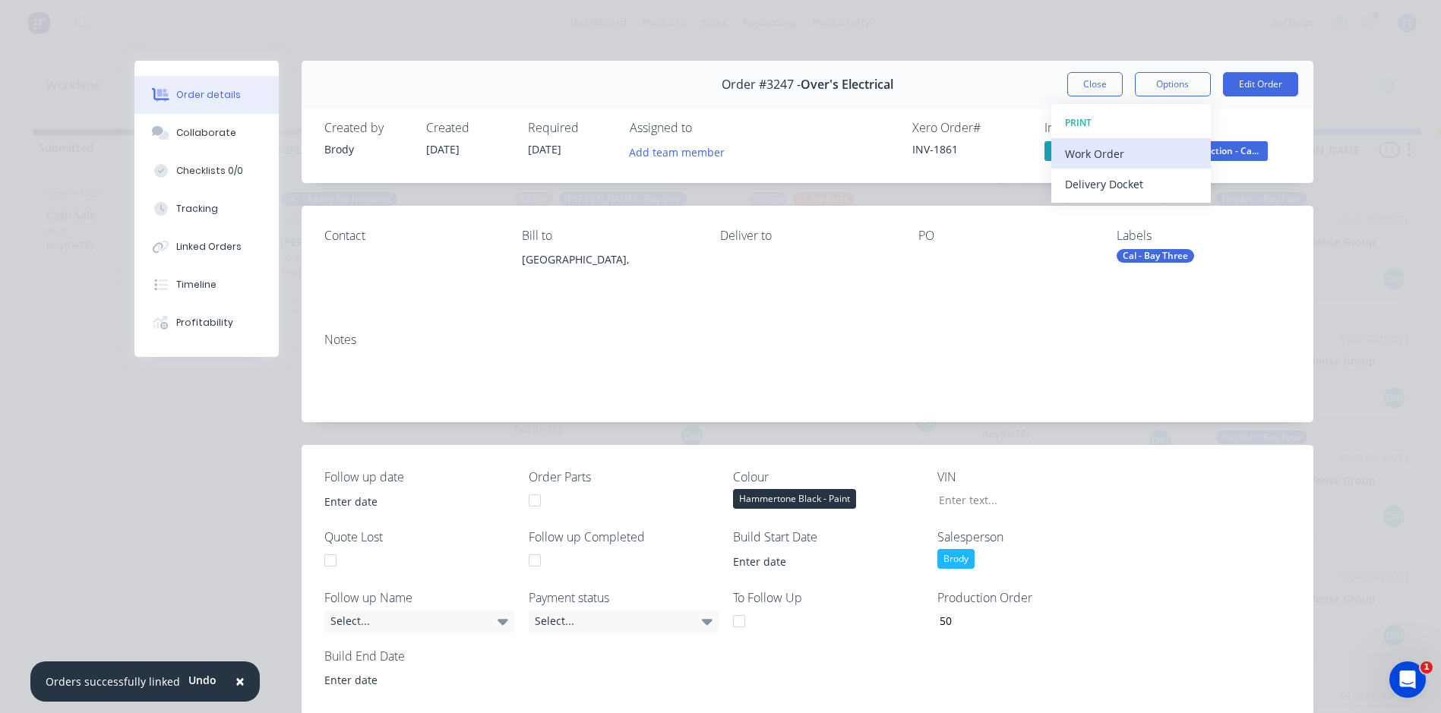
click at [1110, 150] on div "Work Order" at bounding box center [1131, 154] width 132 height 22
click at [1110, 188] on div "Standard" at bounding box center [1131, 184] width 132 height 22
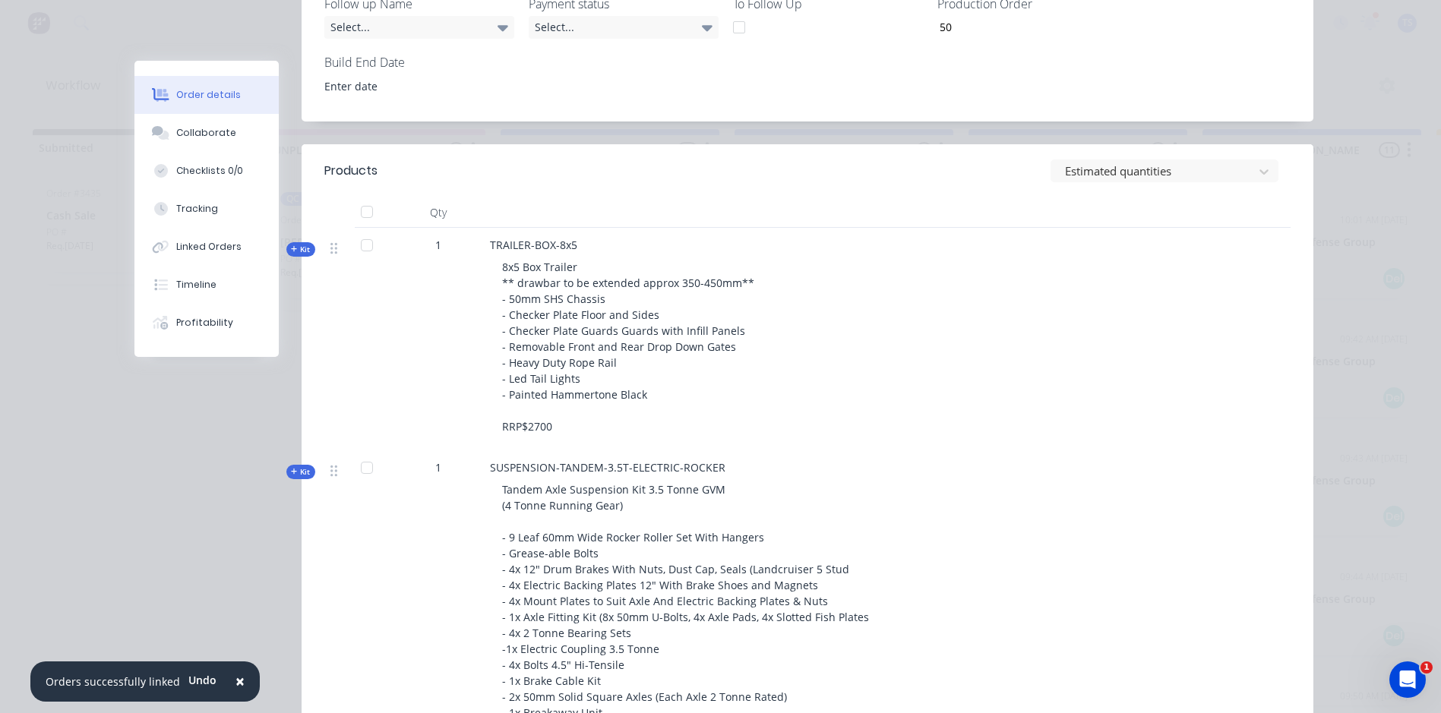
scroll to position [607, 0]
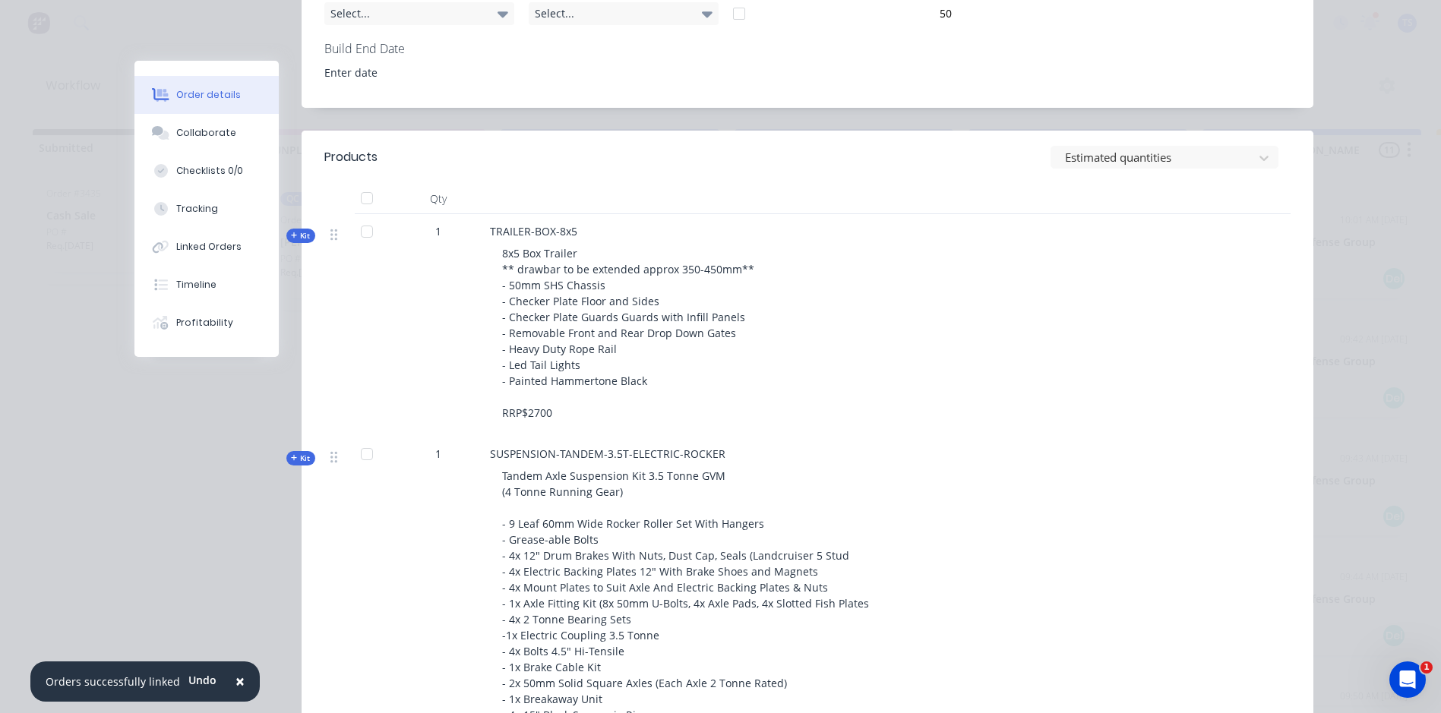
click at [291, 232] on icon "button" at bounding box center [294, 236] width 7 height 8
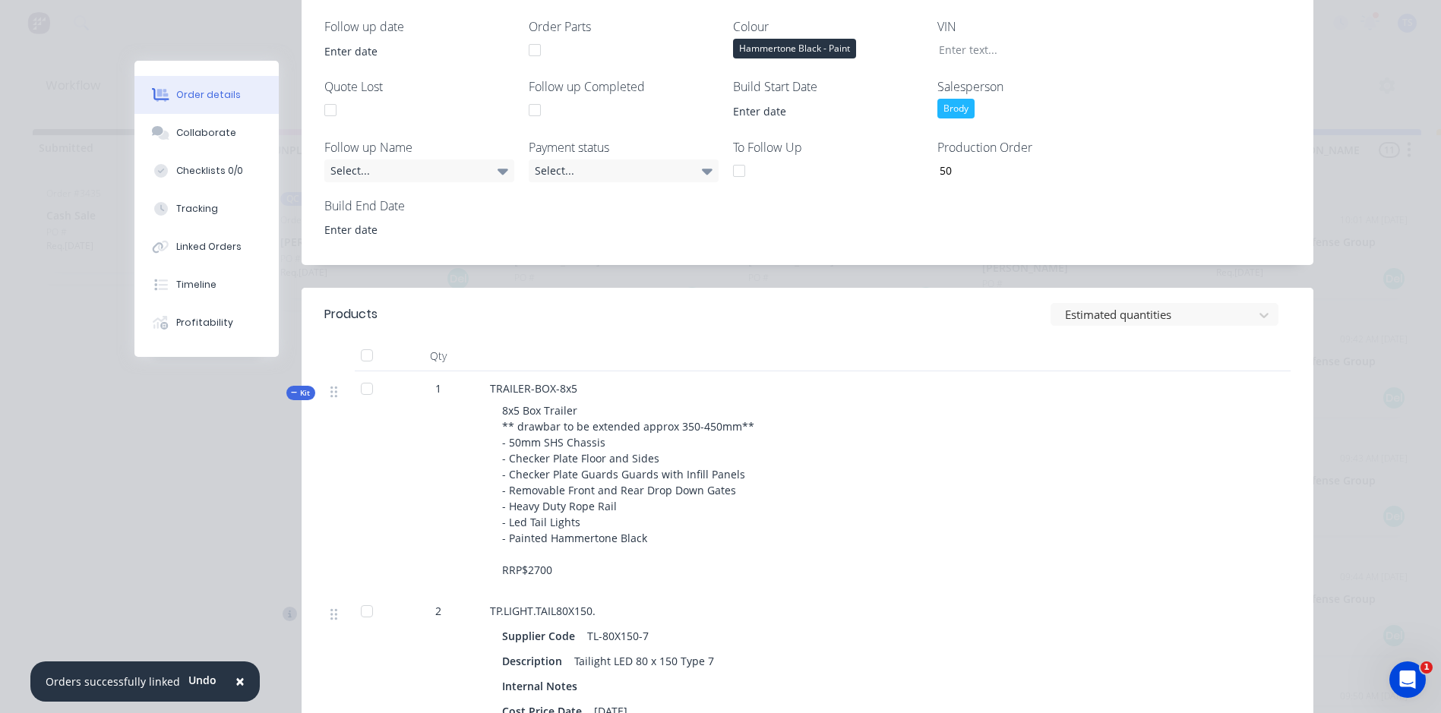
scroll to position [304, 0]
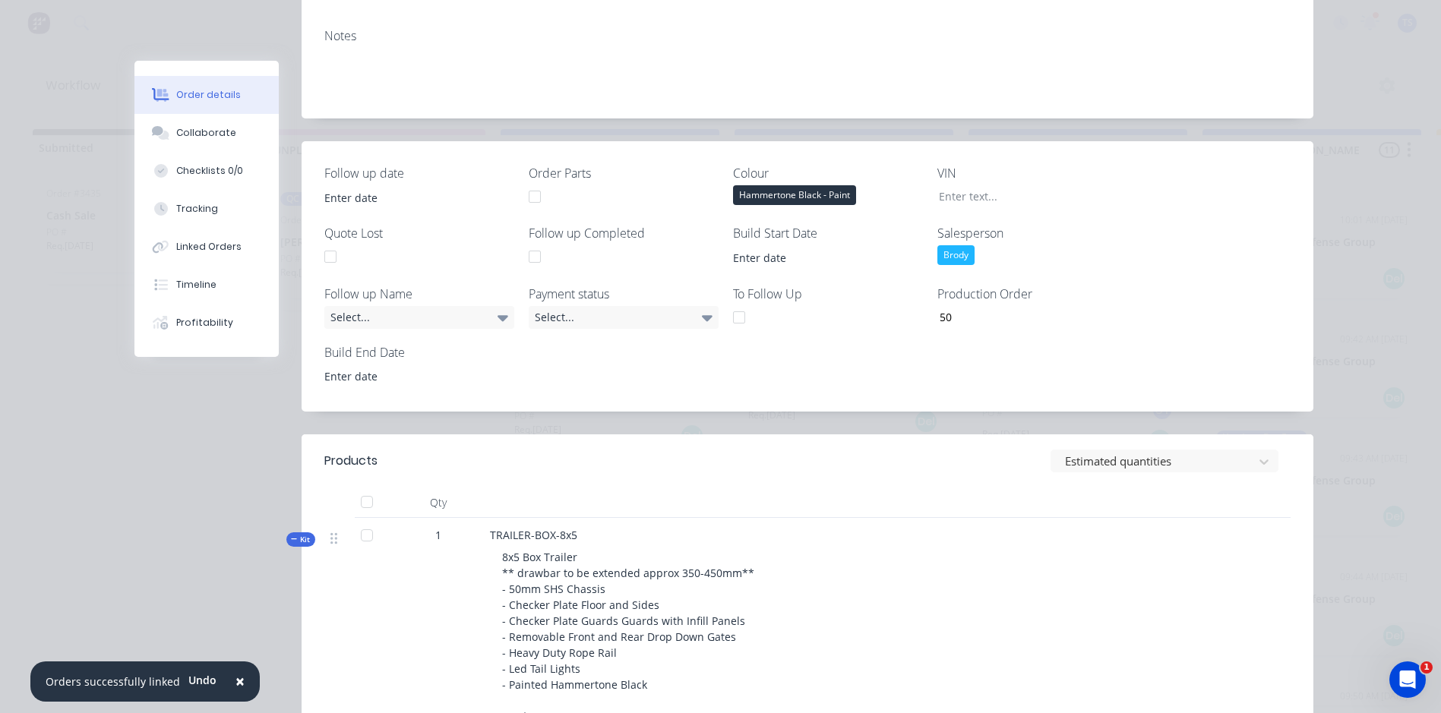
click at [286, 537] on button "Kit" at bounding box center [300, 539] width 29 height 14
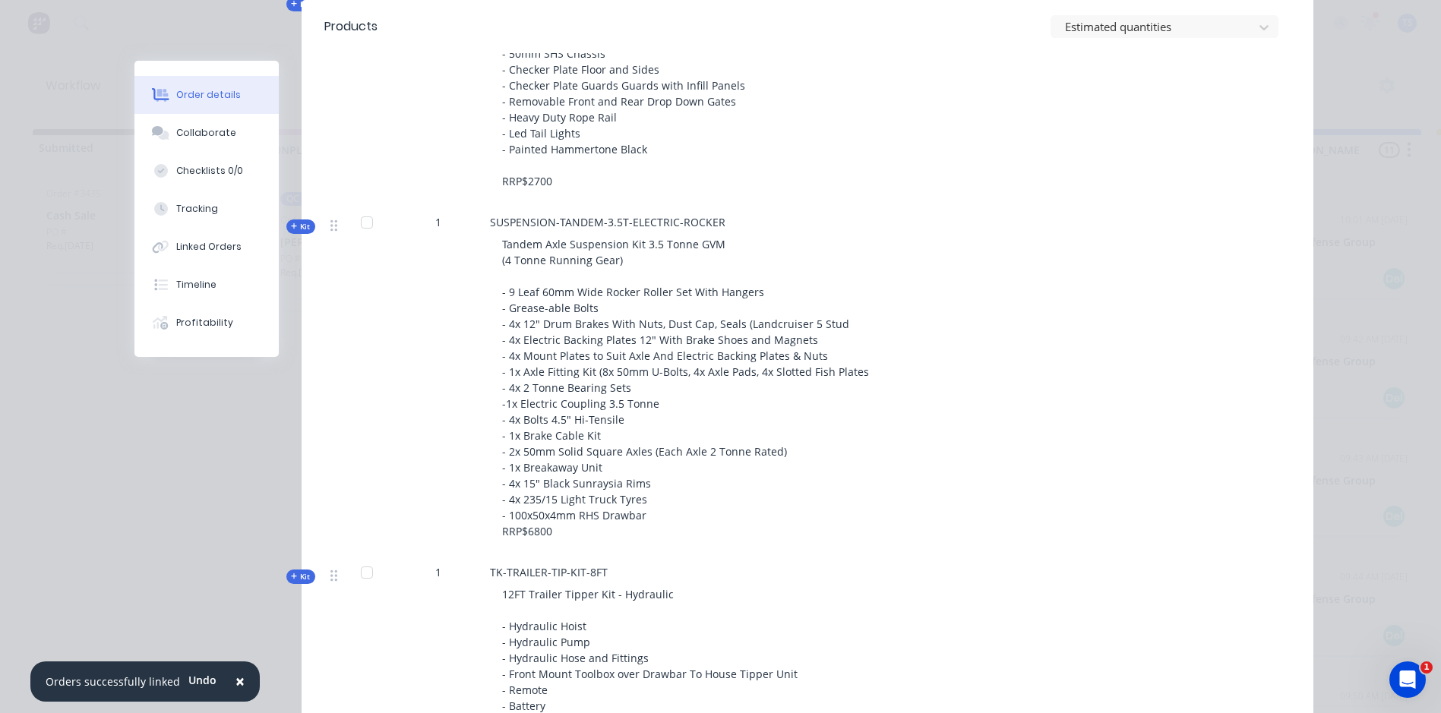
scroll to position [835, 0]
click at [291, 230] on icon "button" at bounding box center [294, 230] width 6 height 6
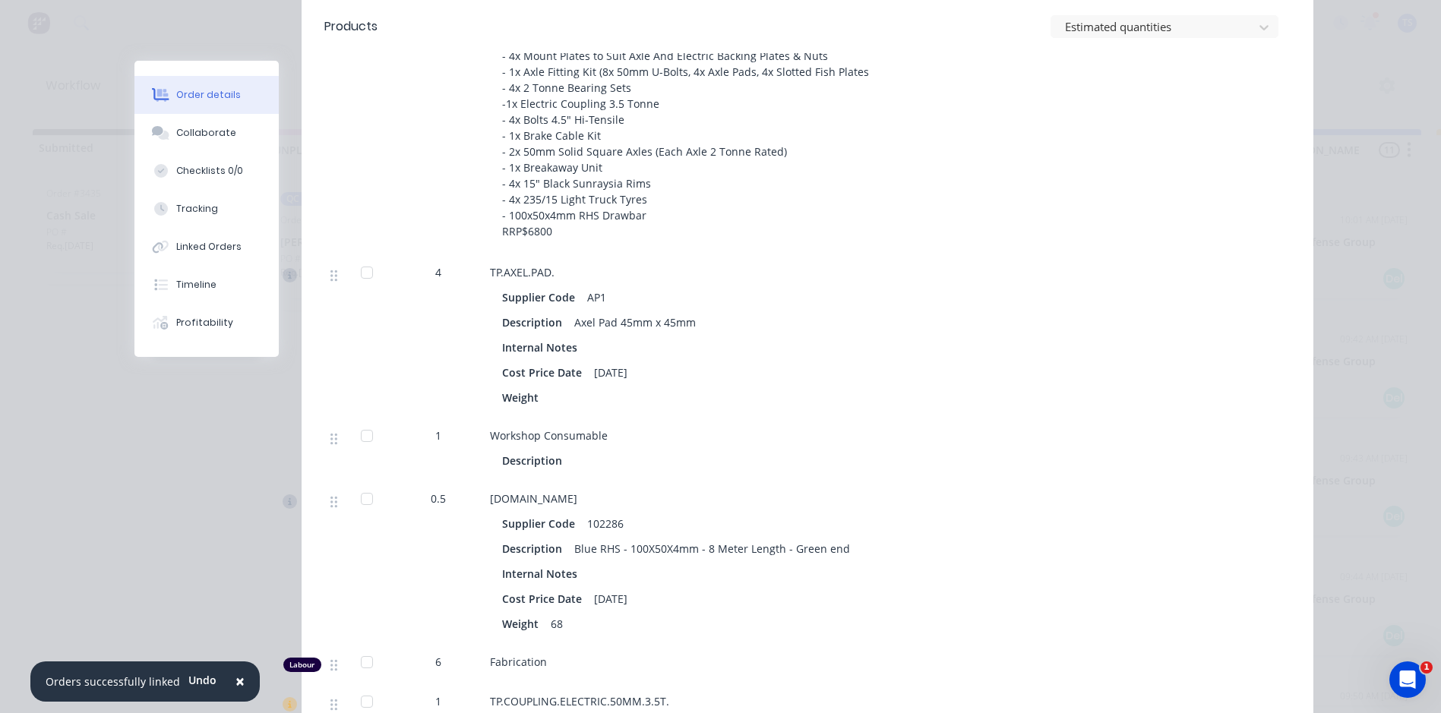
scroll to position [683, 0]
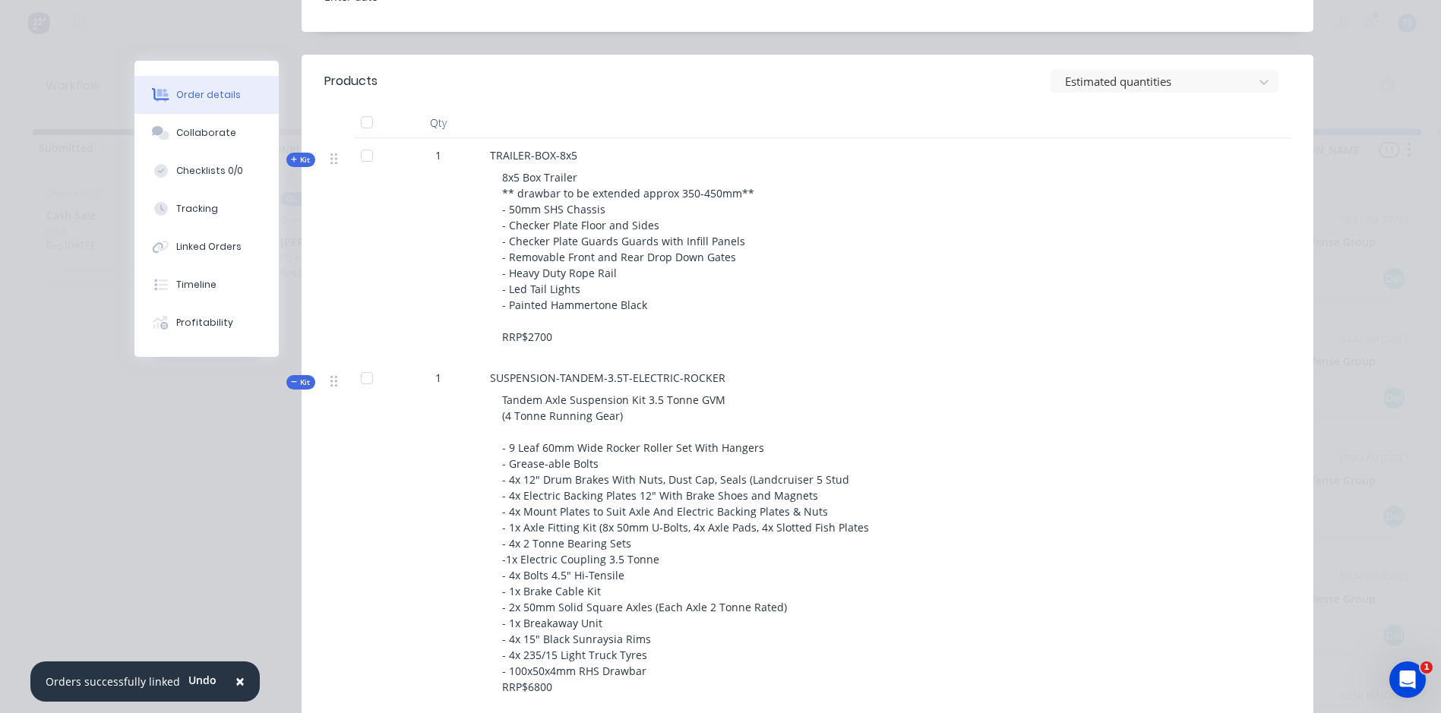
click at [291, 380] on icon "button" at bounding box center [294, 382] width 7 height 8
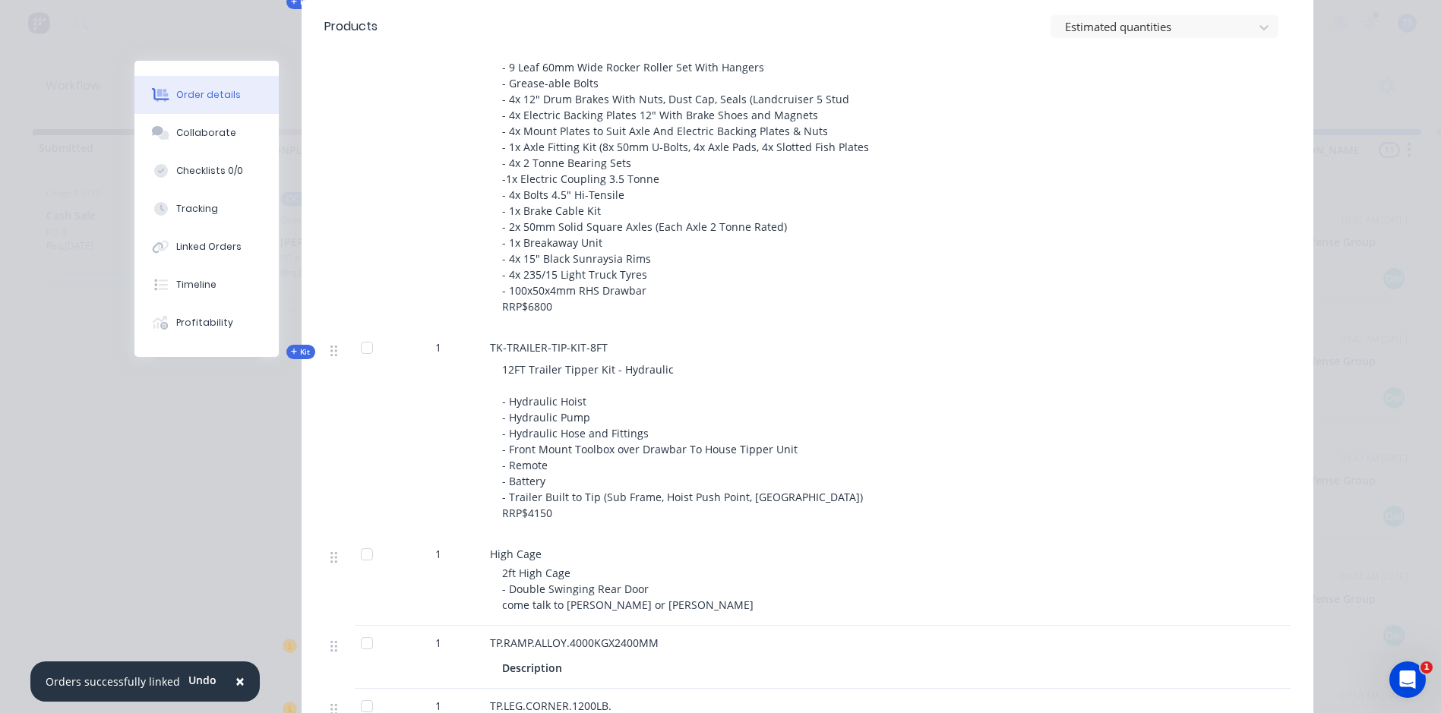
scroll to position [1139, 0]
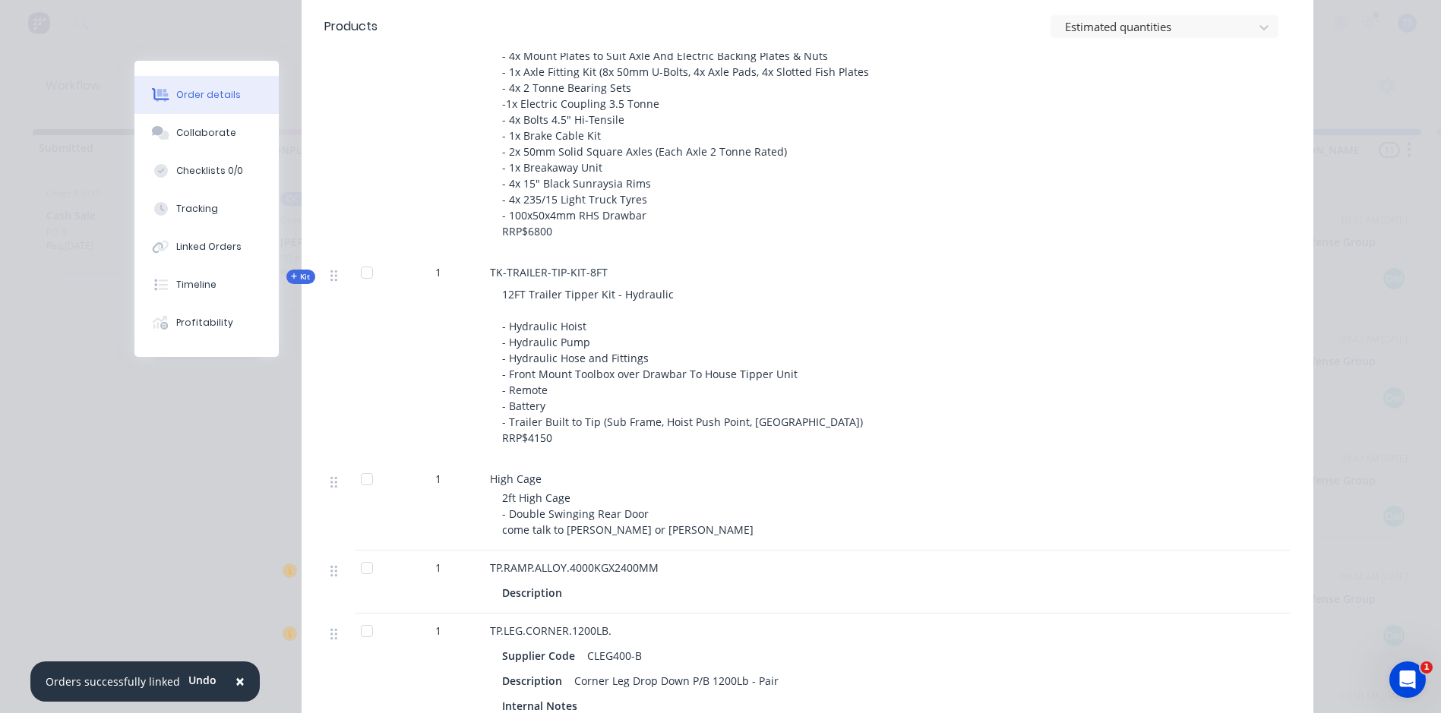
click at [291, 277] on icon "button" at bounding box center [294, 277] width 7 height 8
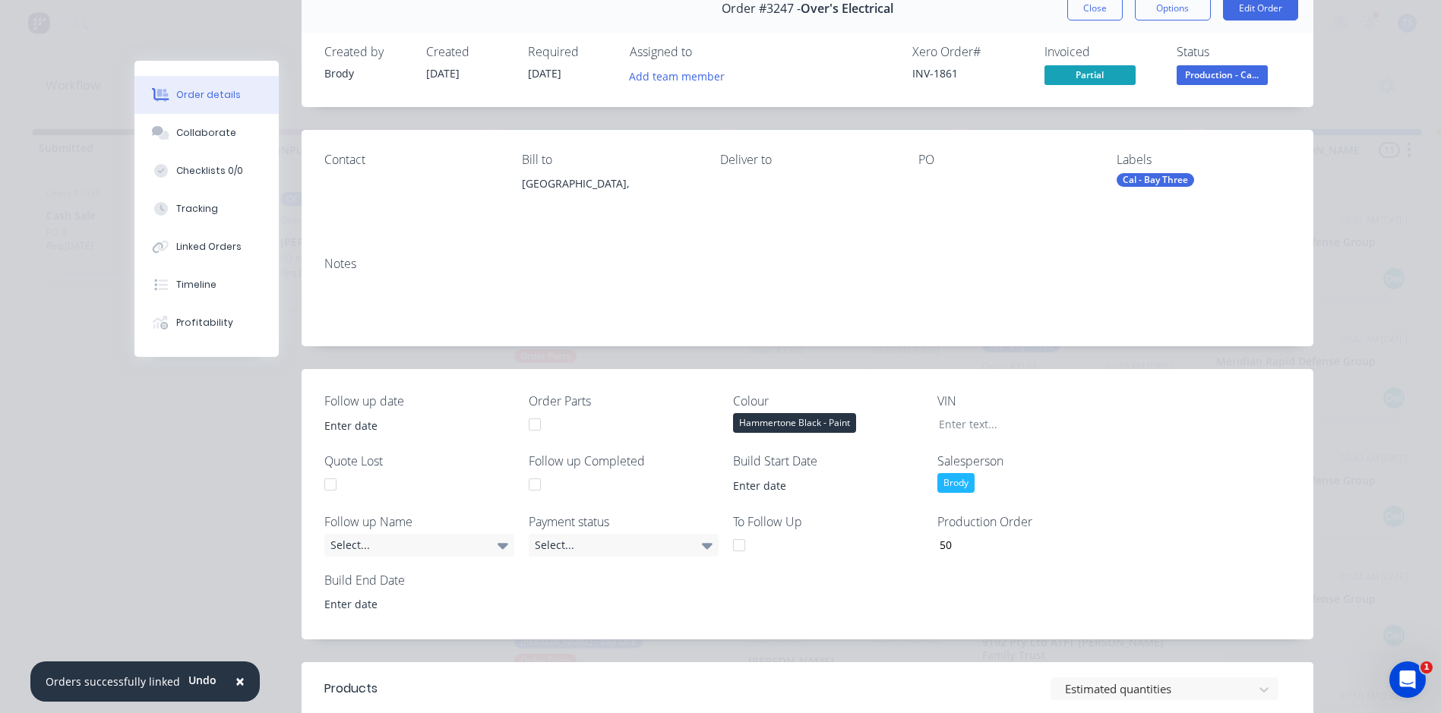
scroll to position [0, 0]
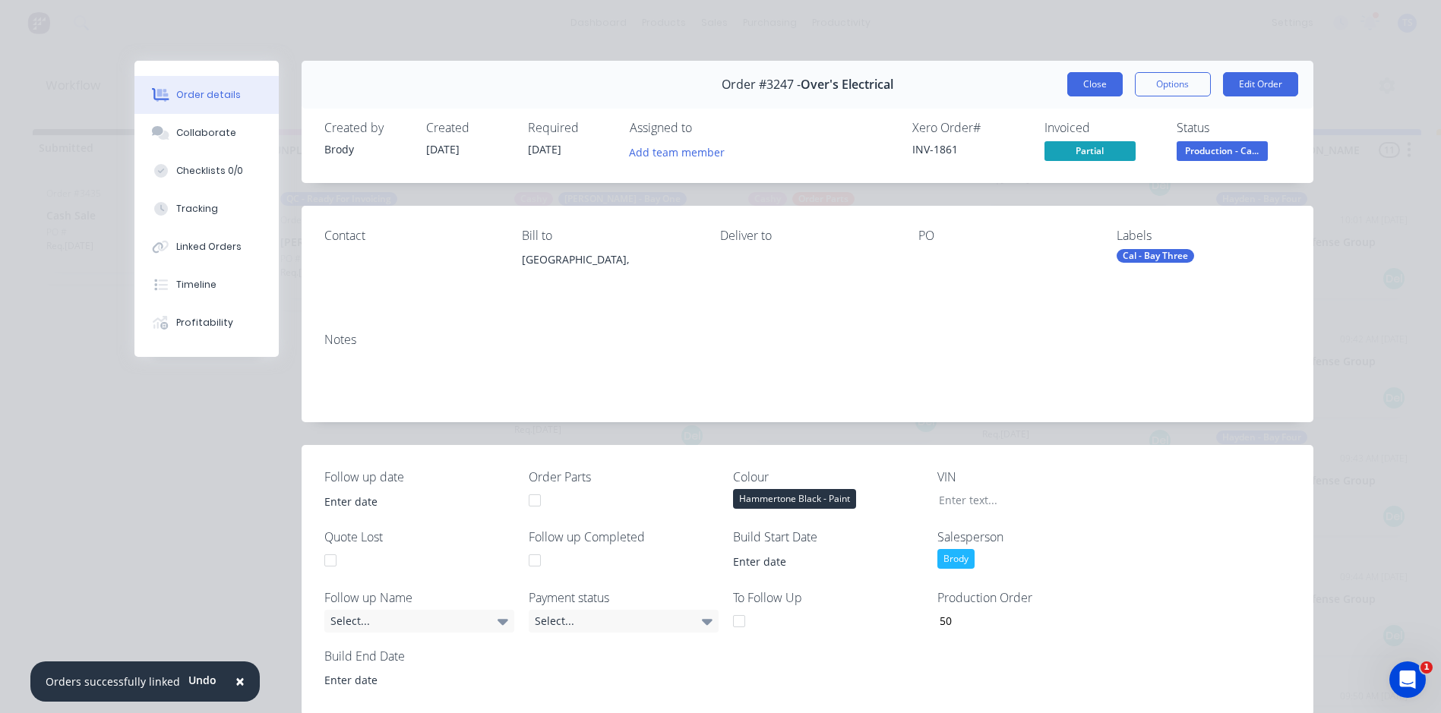
click at [1090, 84] on button "Close" at bounding box center [1094, 84] width 55 height 24
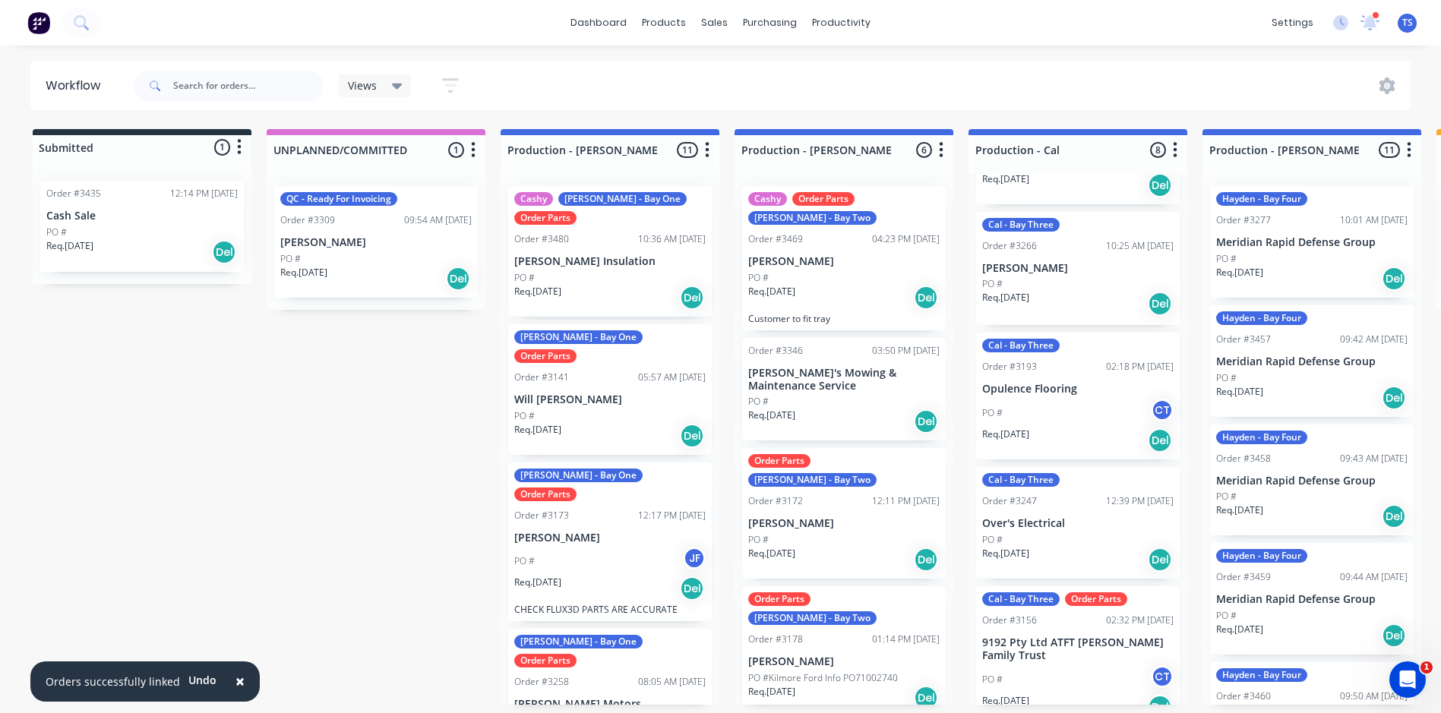
click at [1010, 270] on p "[PERSON_NAME]" at bounding box center [1077, 268] width 191 height 13
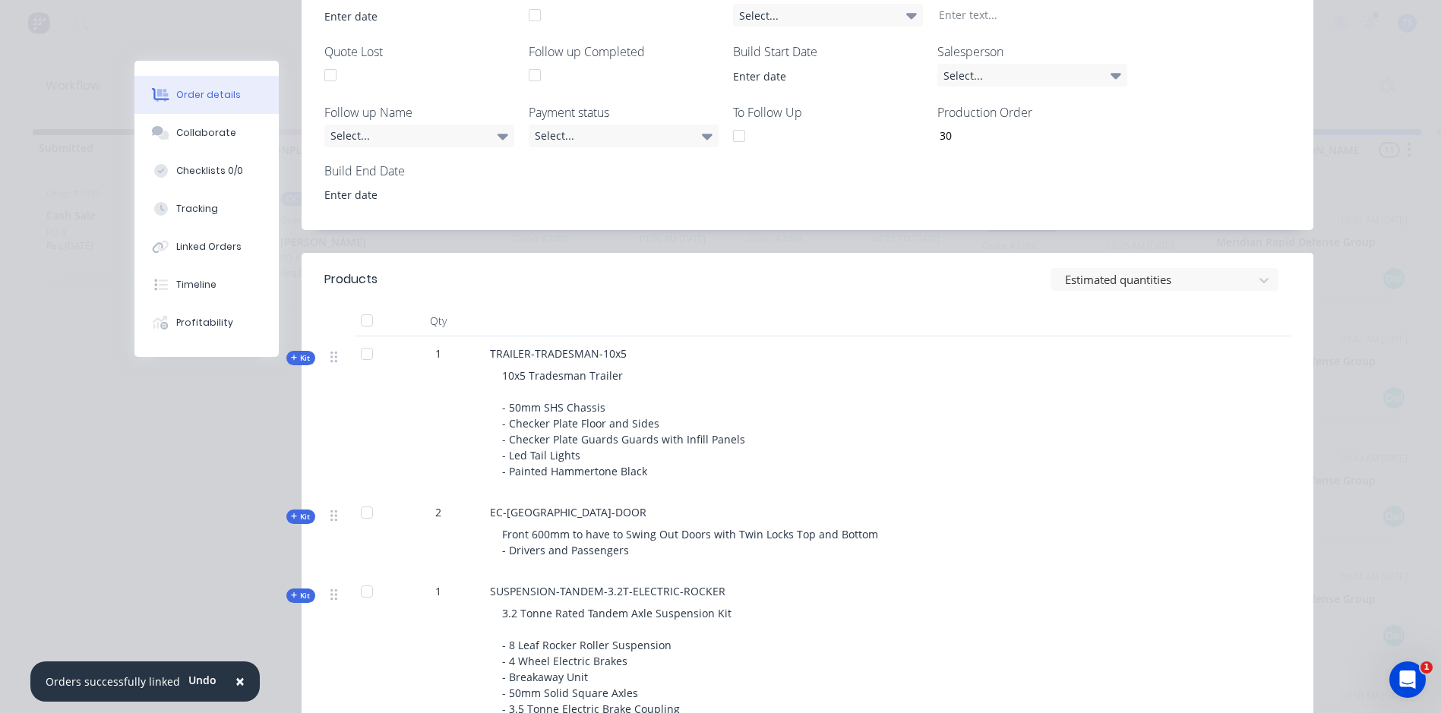
scroll to position [532, 0]
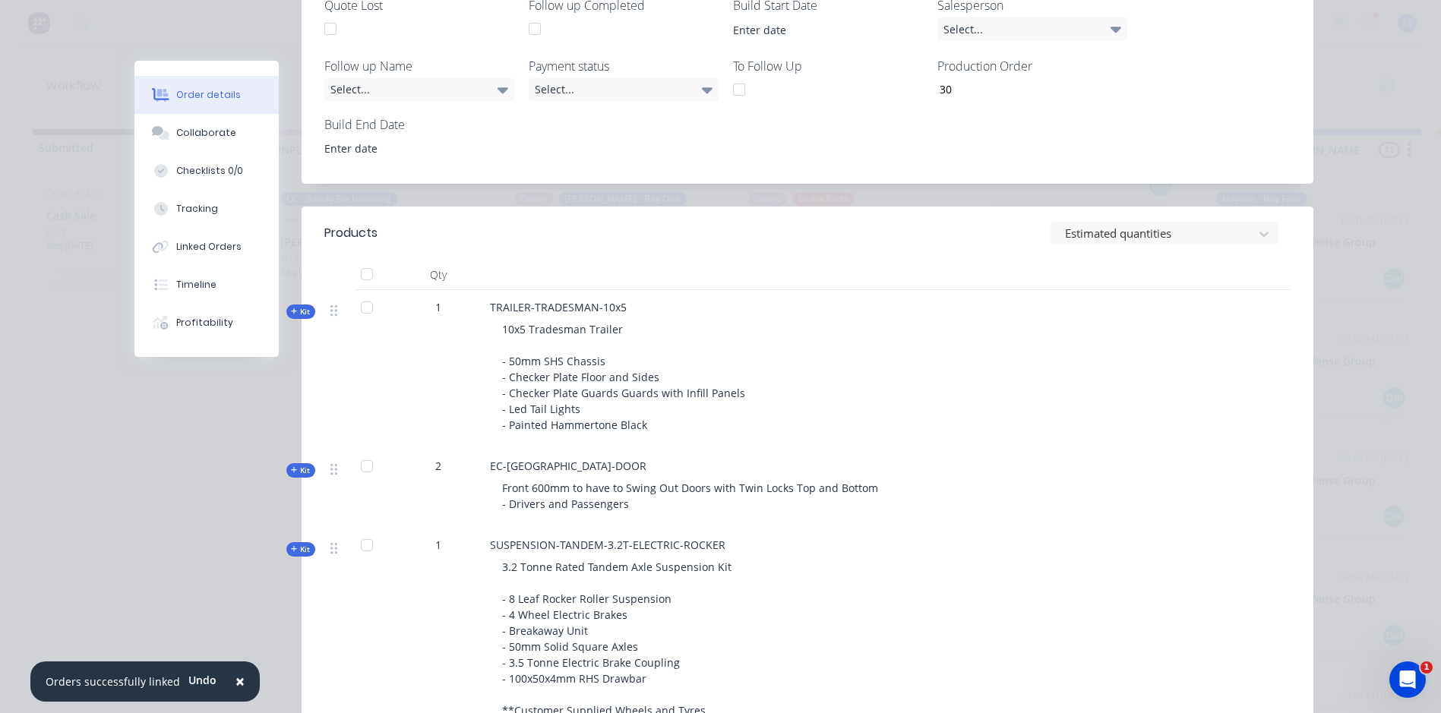
click at [291, 309] on icon "button" at bounding box center [294, 312] width 7 height 8
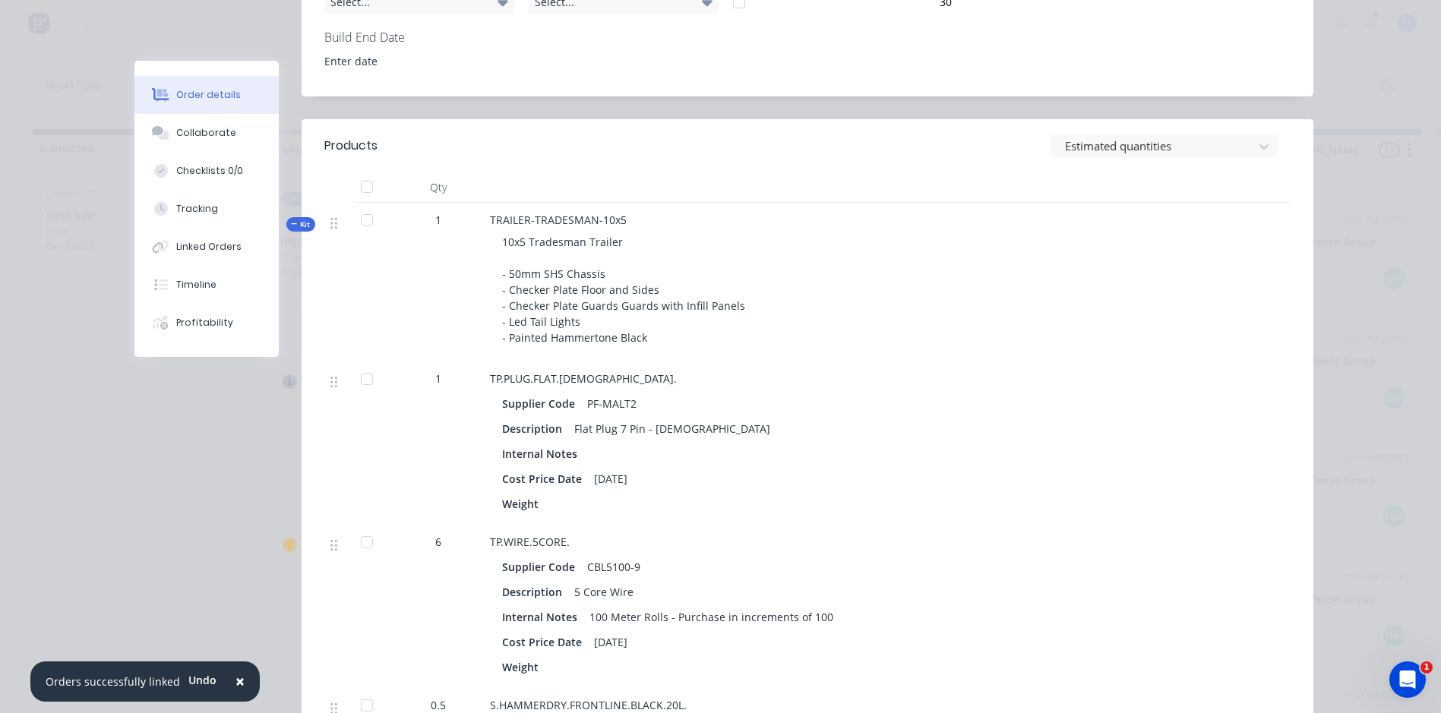
scroll to position [607, 0]
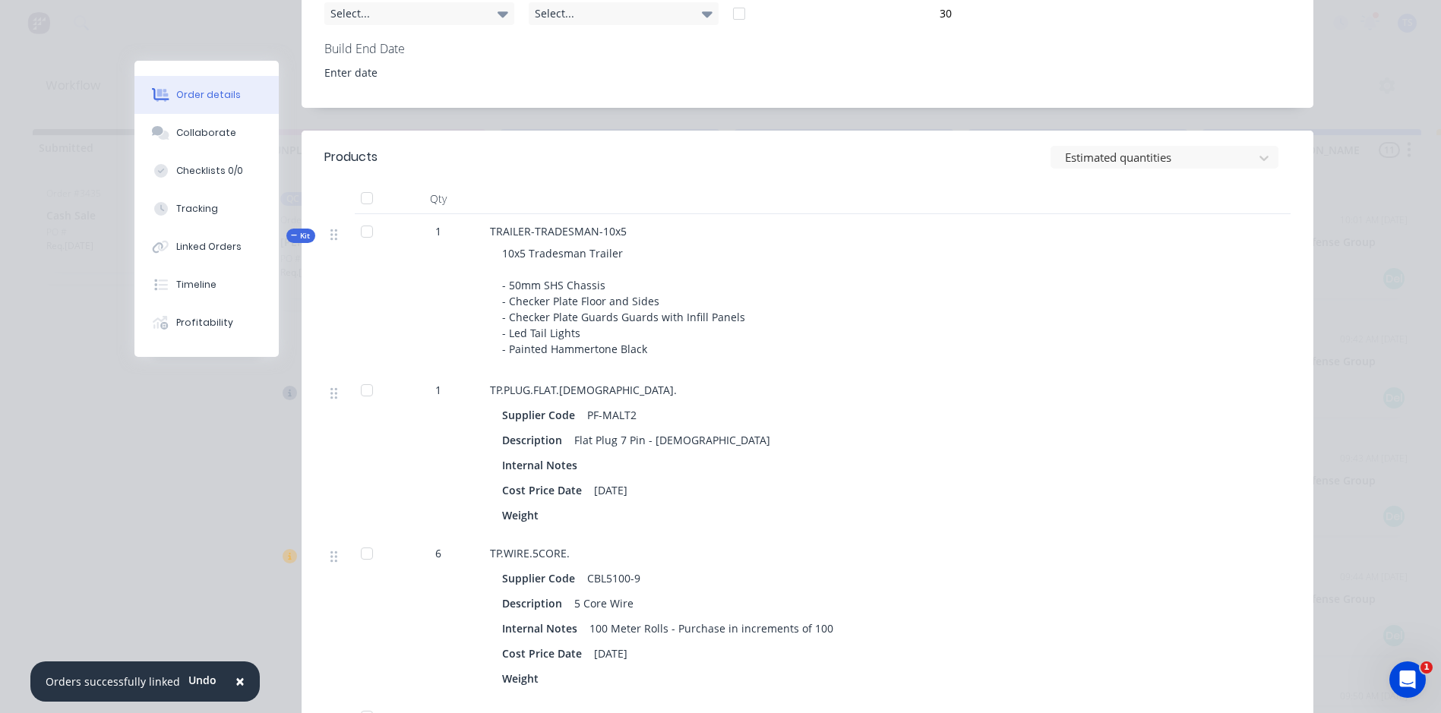
click at [291, 234] on icon "button" at bounding box center [294, 236] width 7 height 8
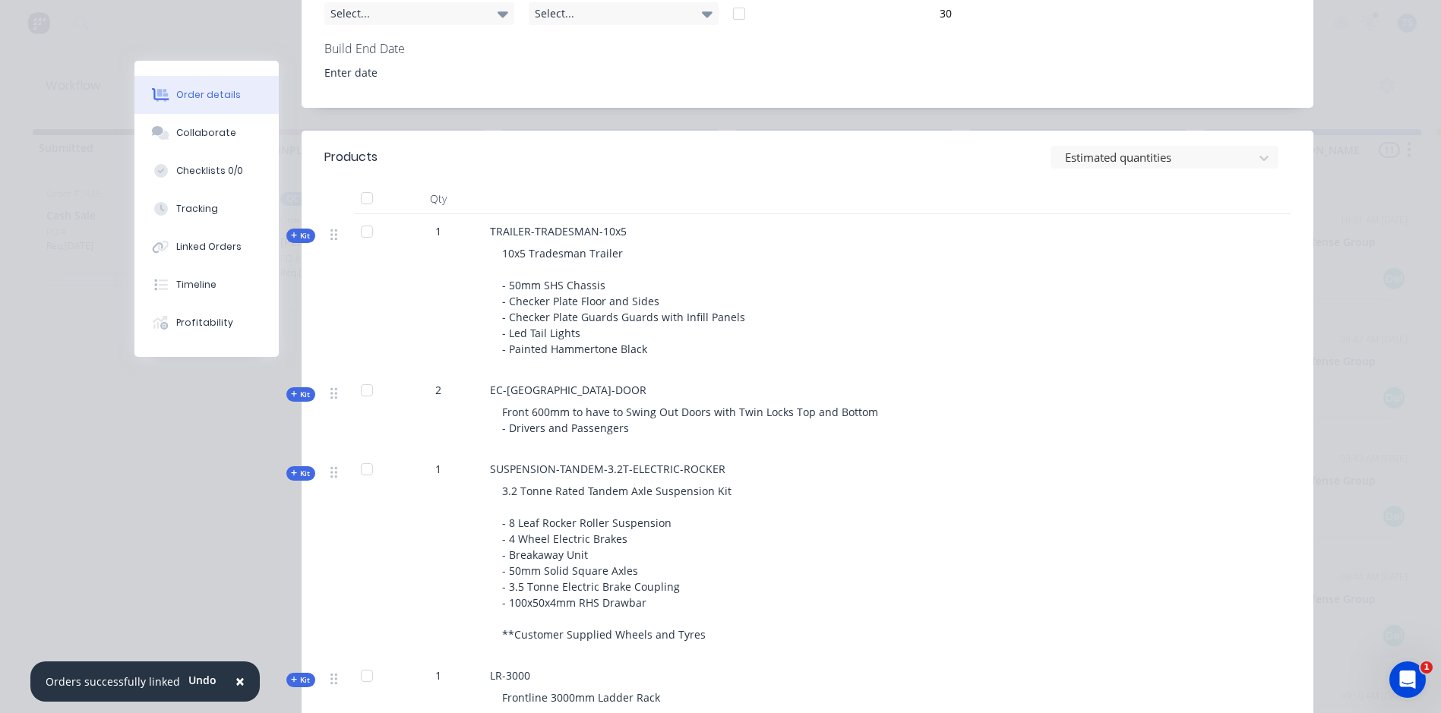
click at [291, 393] on icon "button" at bounding box center [294, 394] width 7 height 8
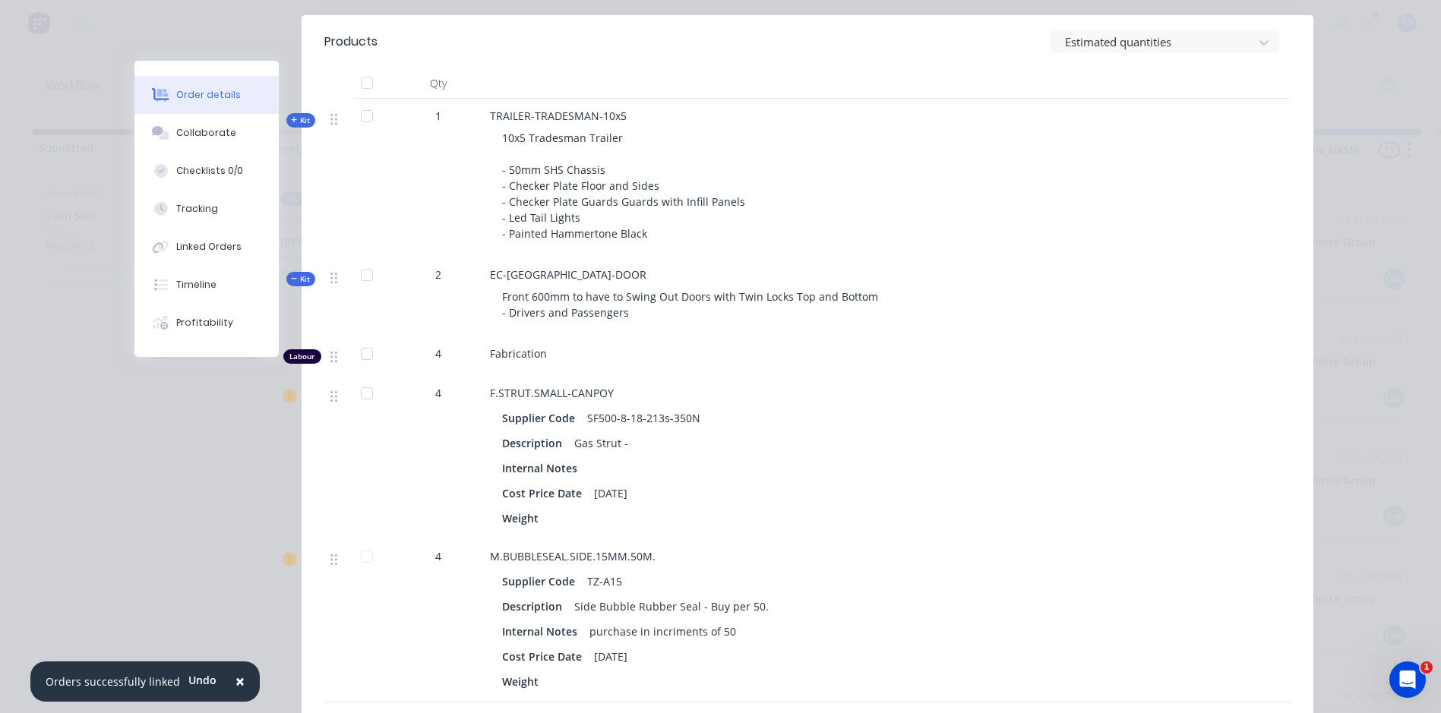
scroll to position [683, 0]
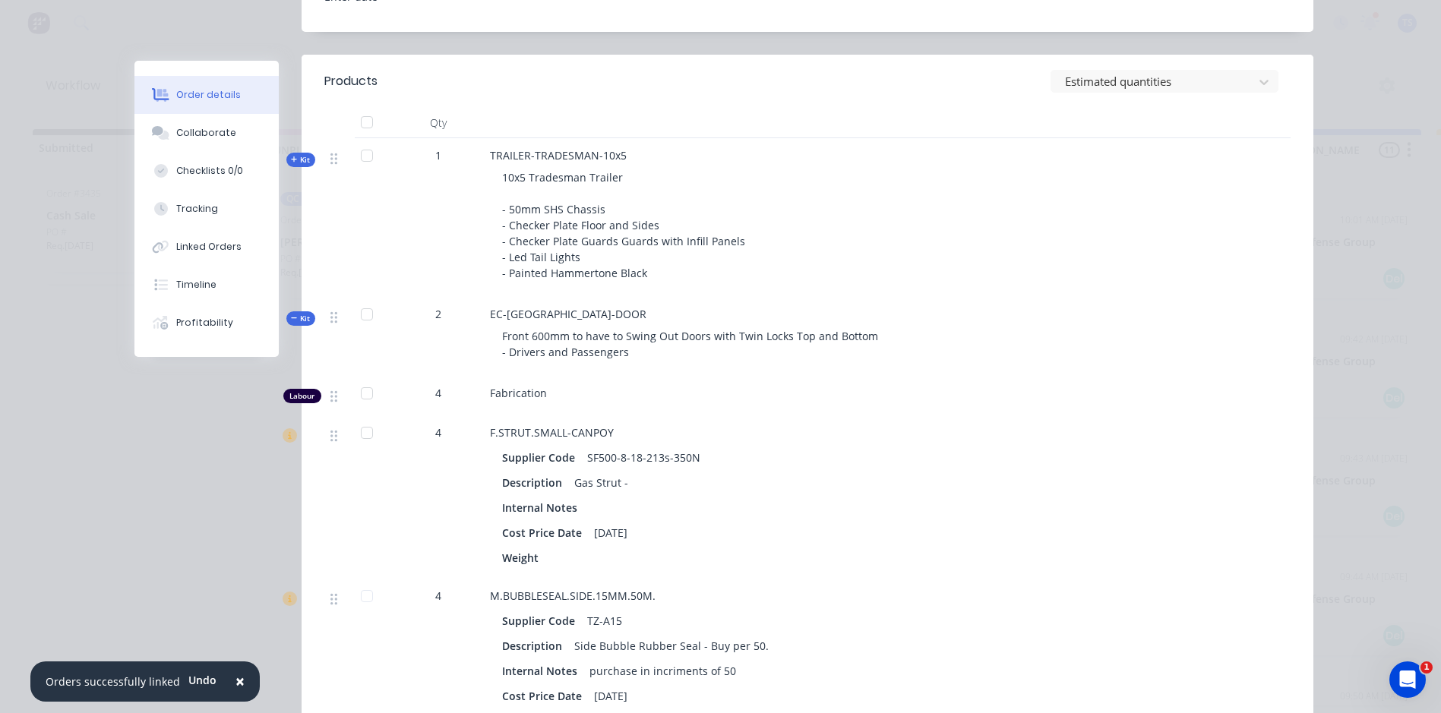
click at [291, 315] on icon "button" at bounding box center [294, 318] width 7 height 8
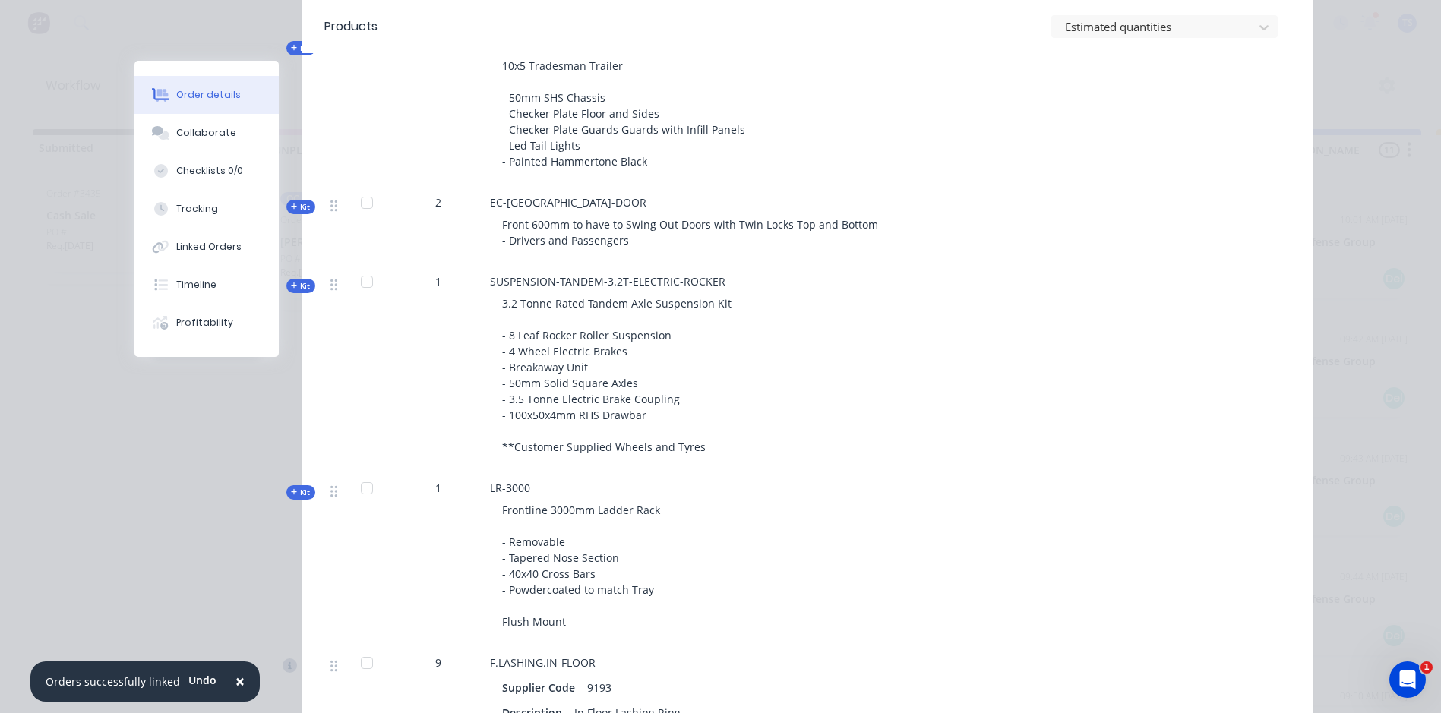
scroll to position [835, 0]
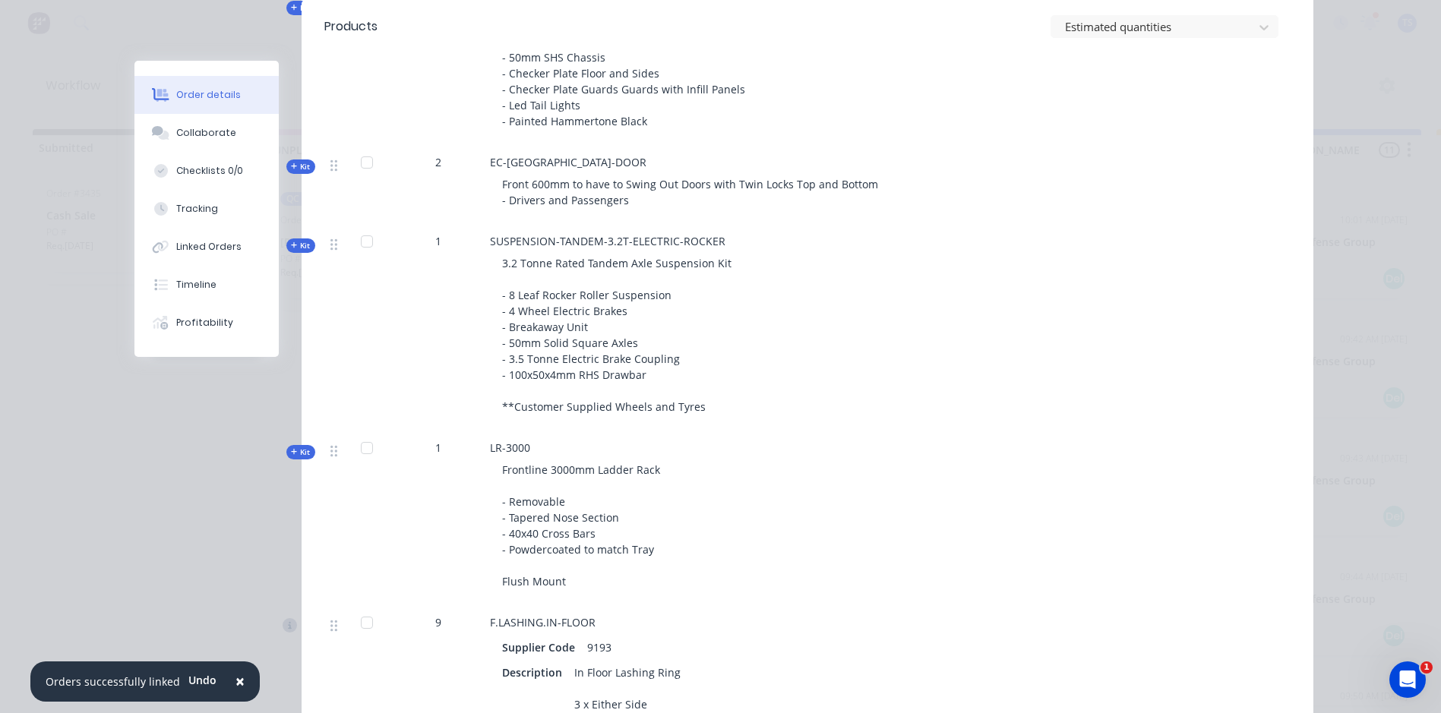
click at [291, 245] on icon "button" at bounding box center [294, 245] width 7 height 8
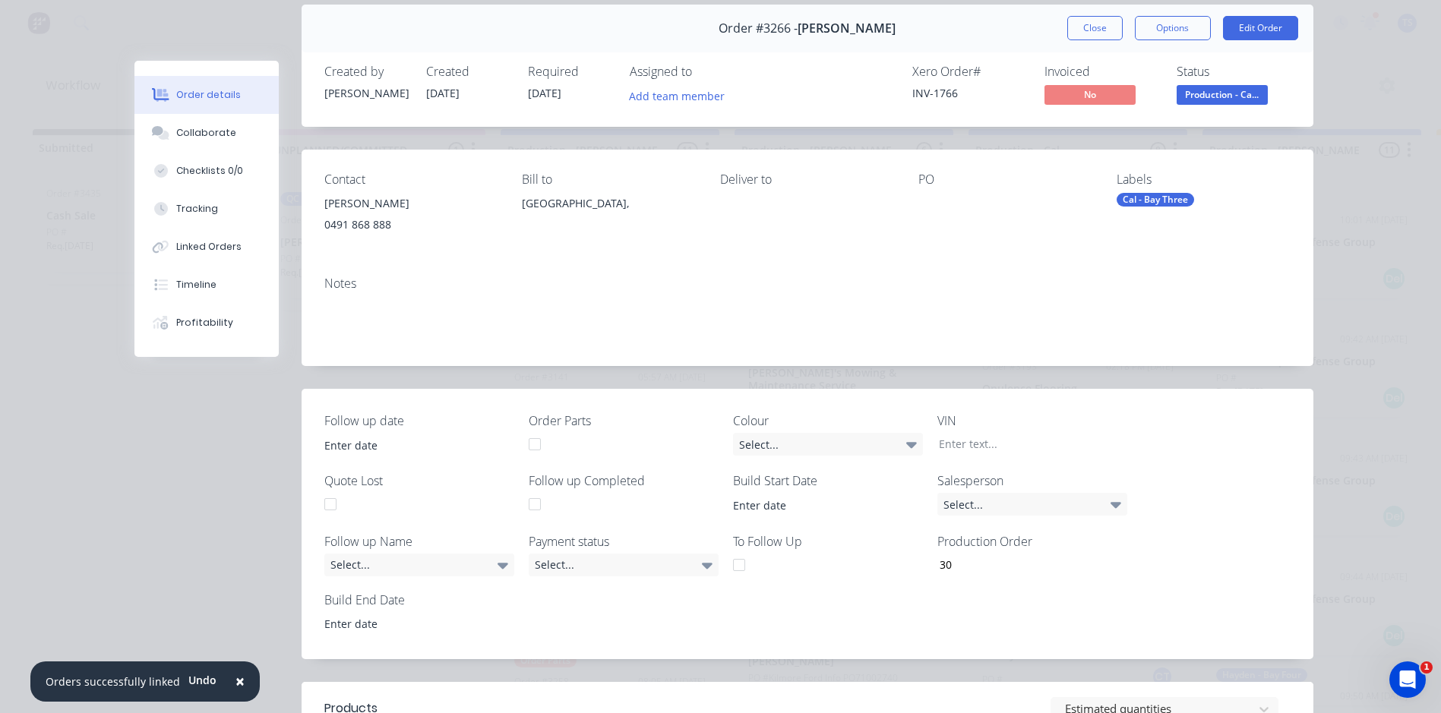
scroll to position [0, 0]
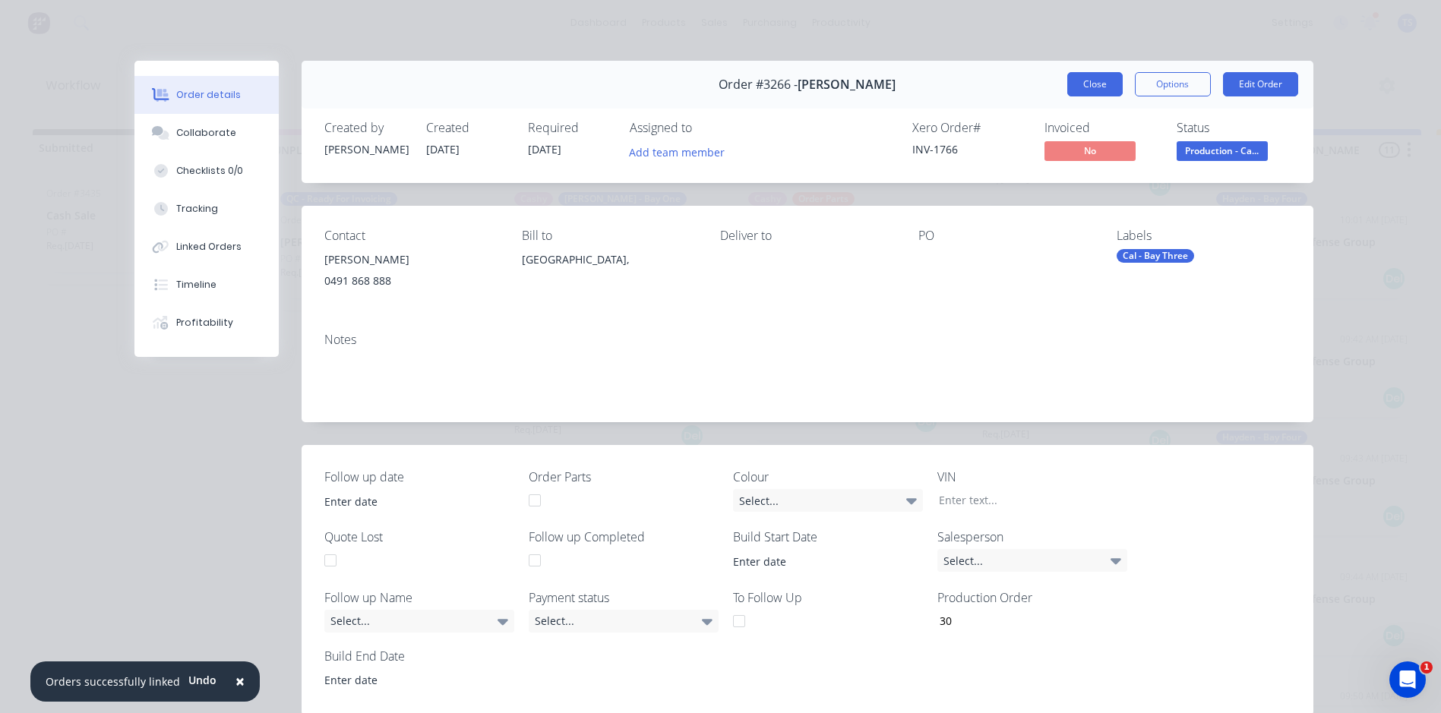
click at [1091, 86] on button "Close" at bounding box center [1094, 84] width 55 height 24
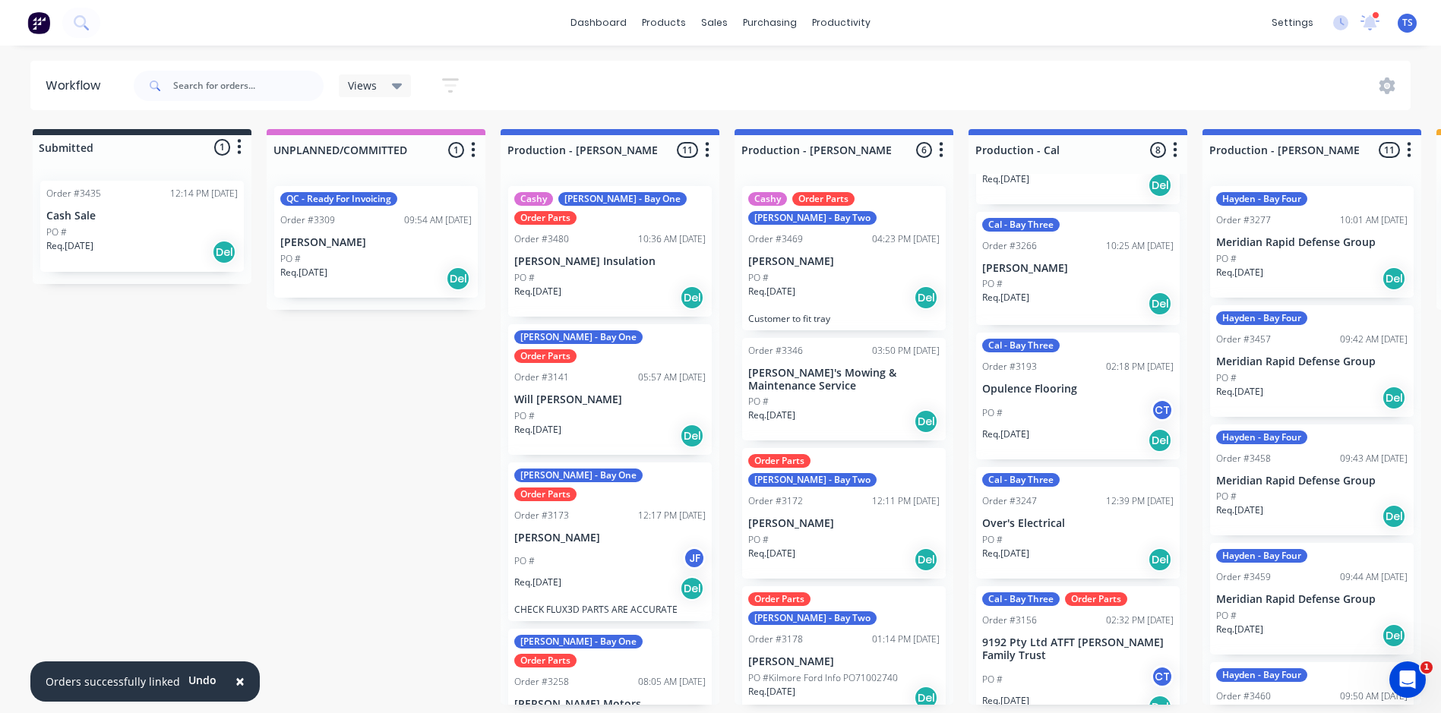
click at [1013, 396] on div "Cal - Bay Three Order #3193 02:18 PM [DATE] Opulence Flooring PO # CT Req. [DAT…" at bounding box center [1078, 396] width 204 height 127
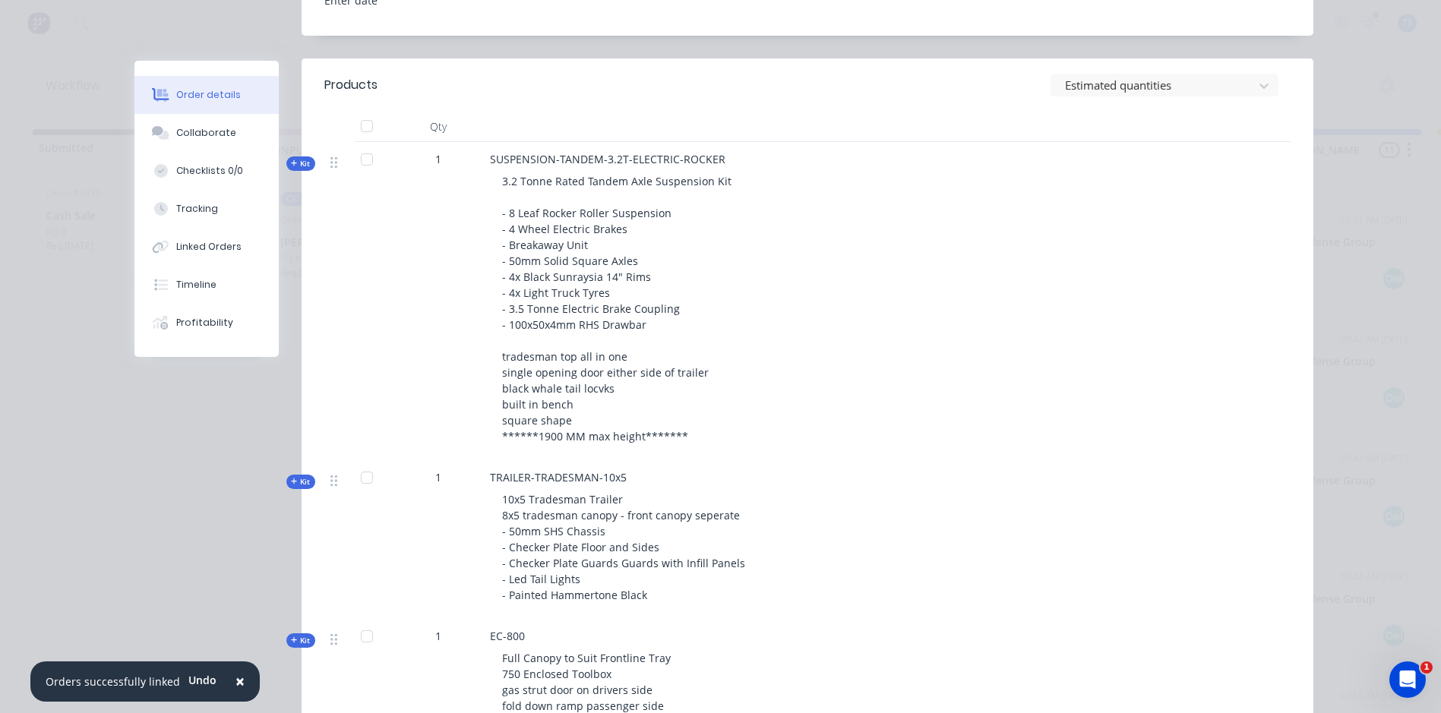
scroll to position [683, 0]
click at [291, 162] on icon "button" at bounding box center [294, 160] width 7 height 8
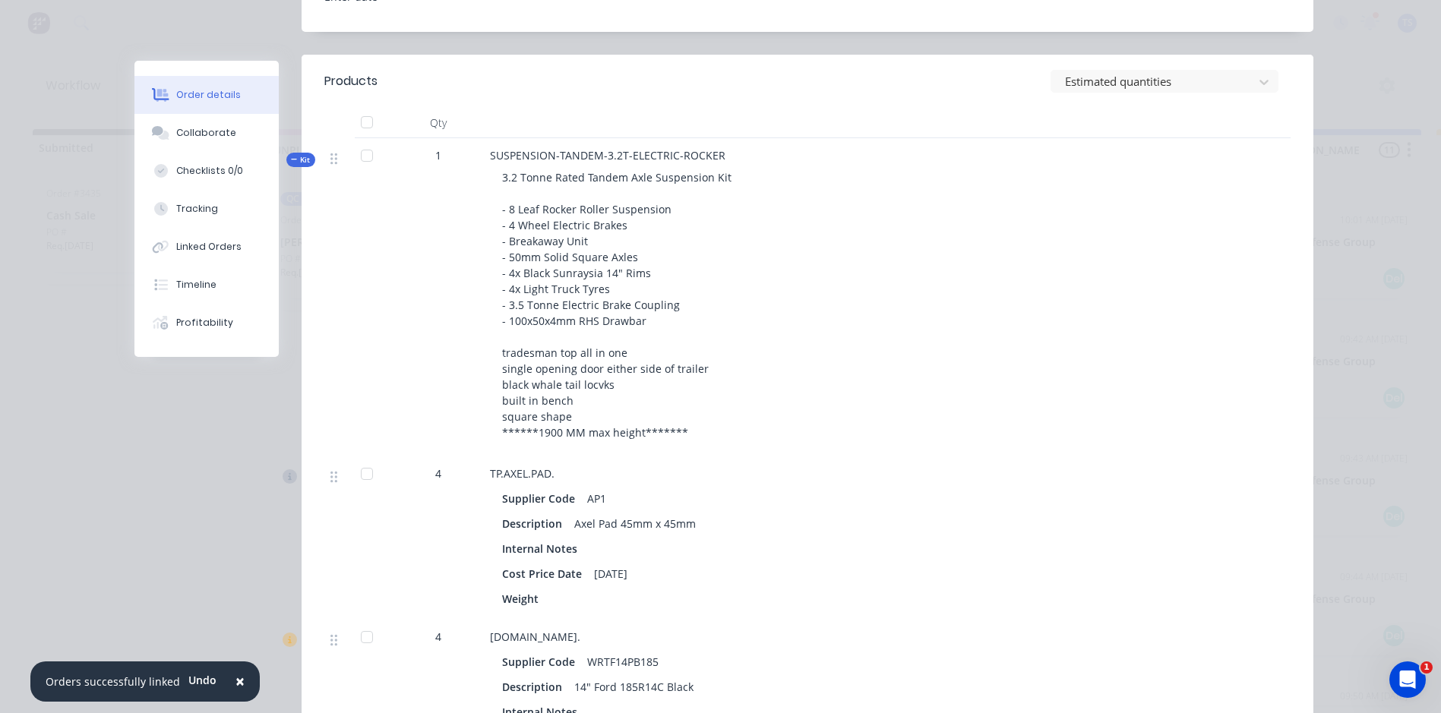
click at [291, 159] on icon "button" at bounding box center [294, 160] width 7 height 8
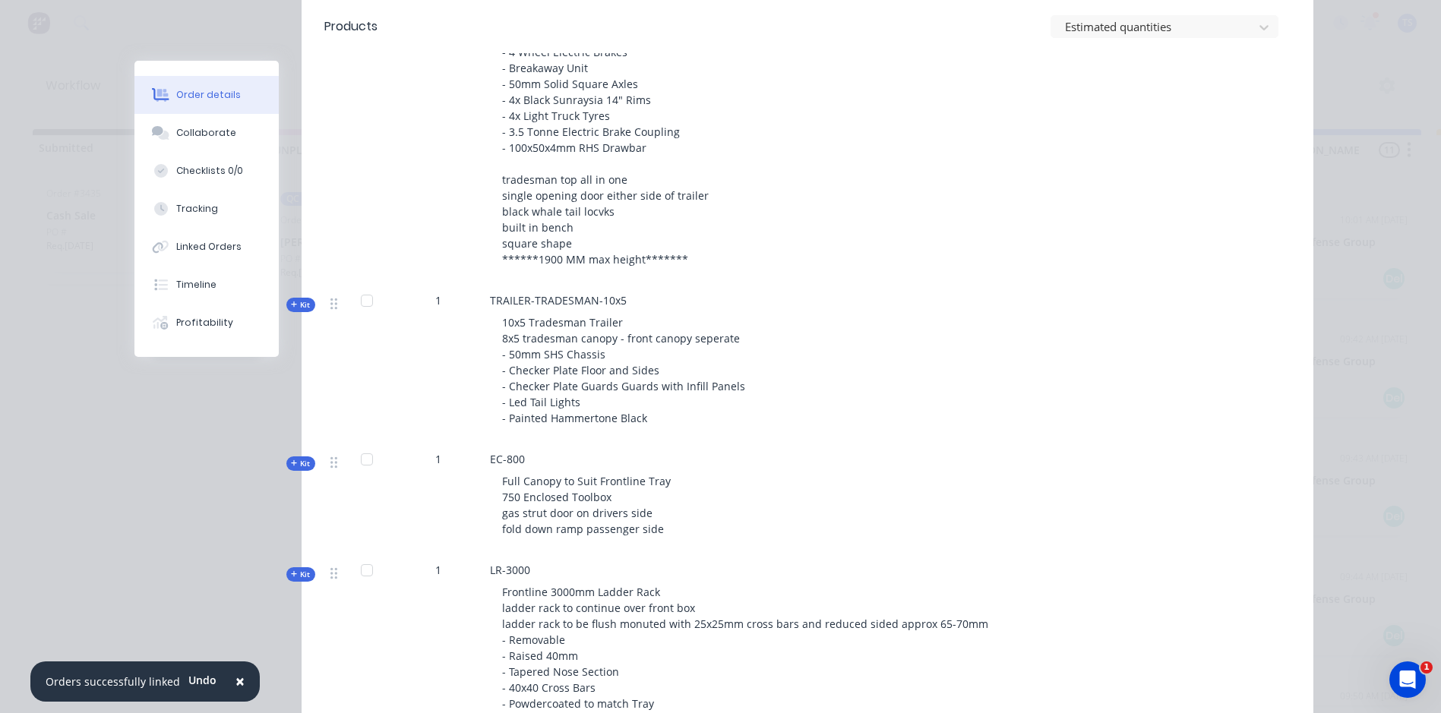
scroll to position [911, 0]
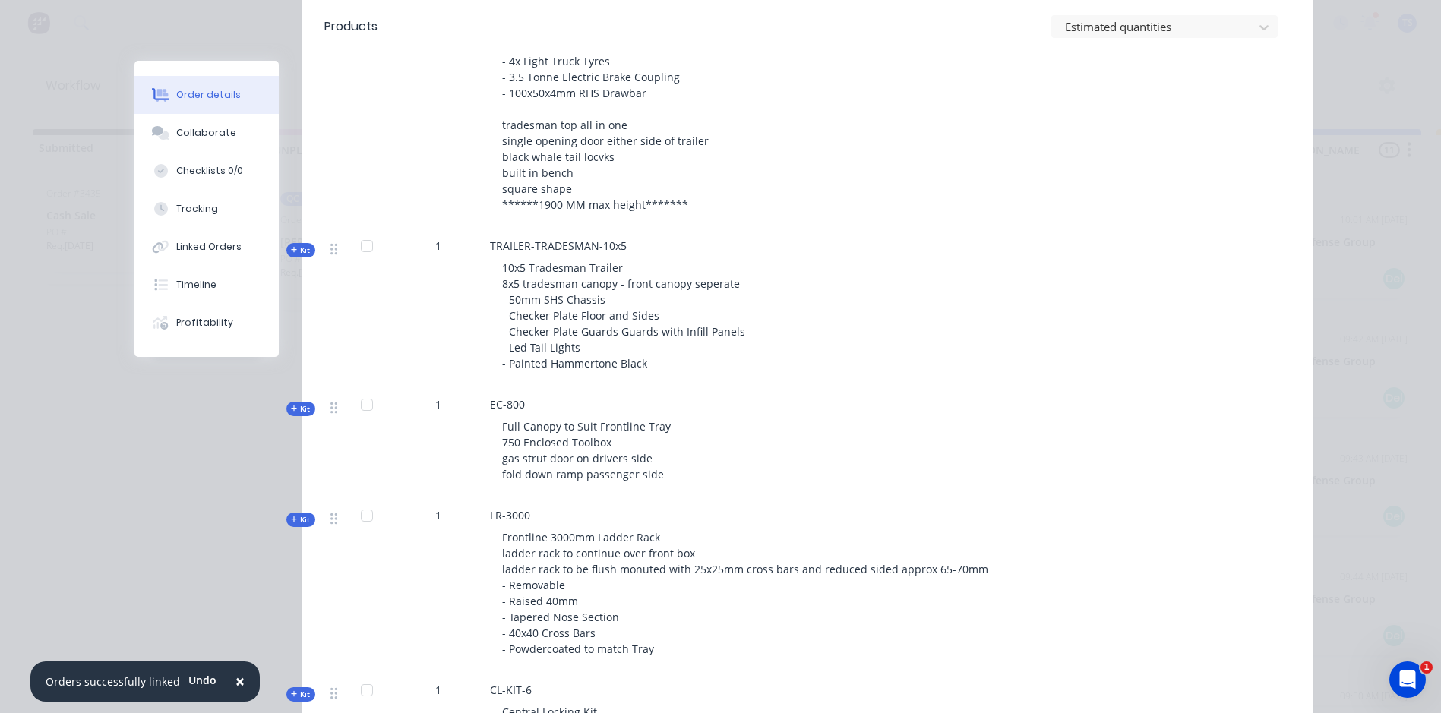
click at [291, 250] on icon "button" at bounding box center [294, 250] width 6 height 6
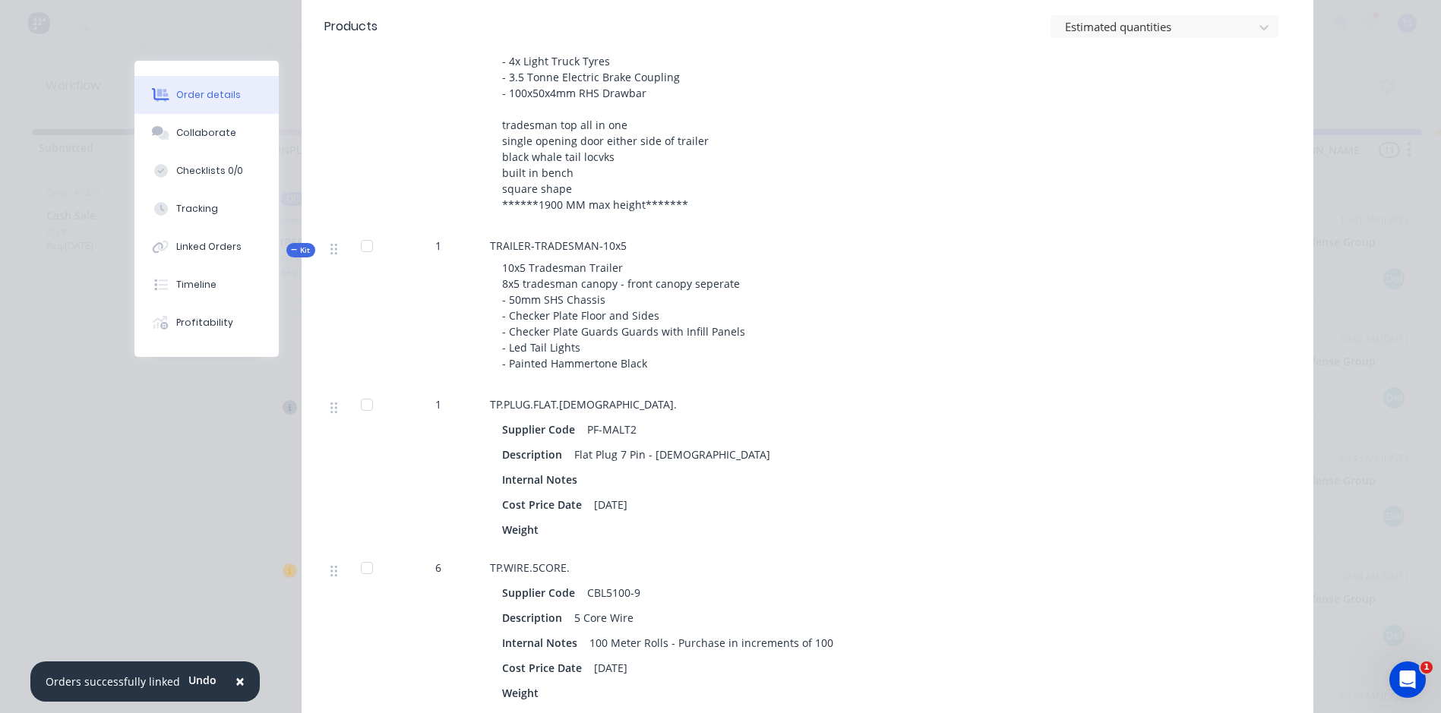
click at [291, 250] on icon "button" at bounding box center [294, 250] width 6 height 1
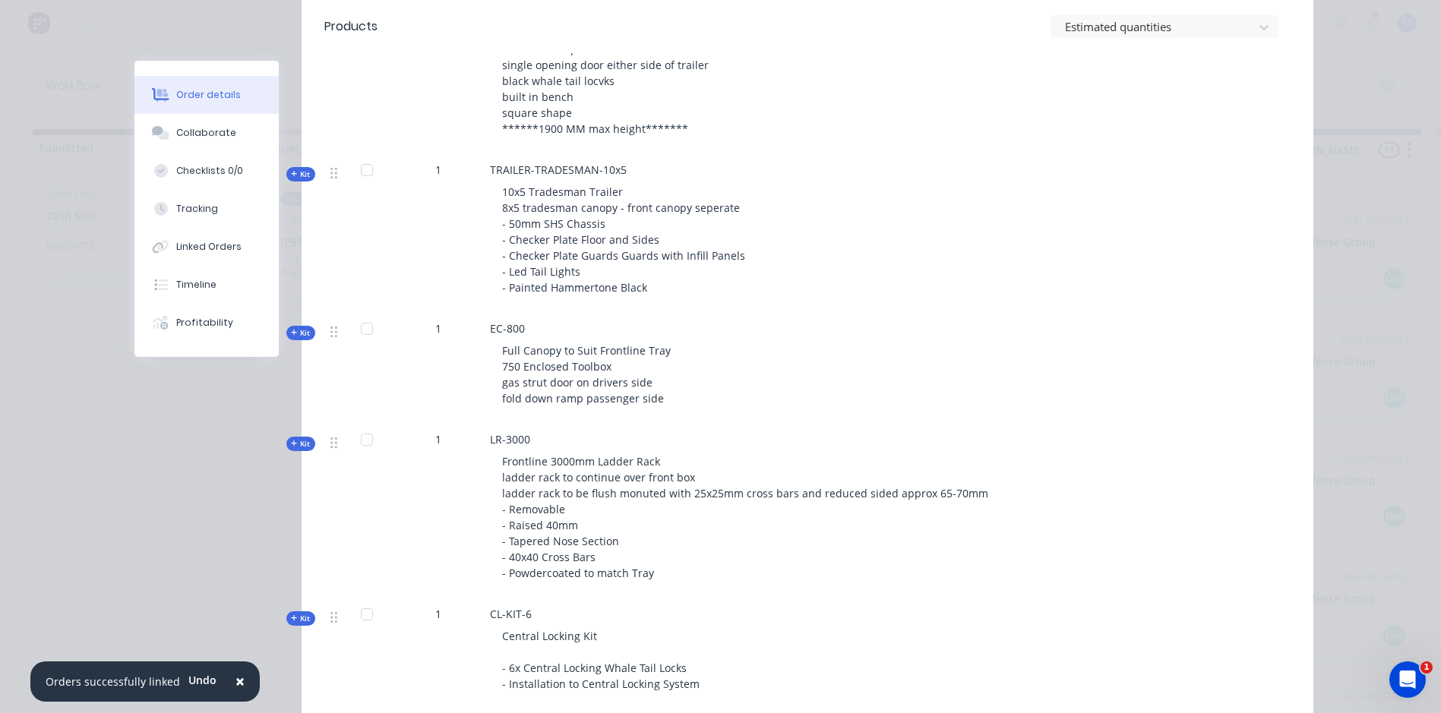
scroll to position [1063, 0]
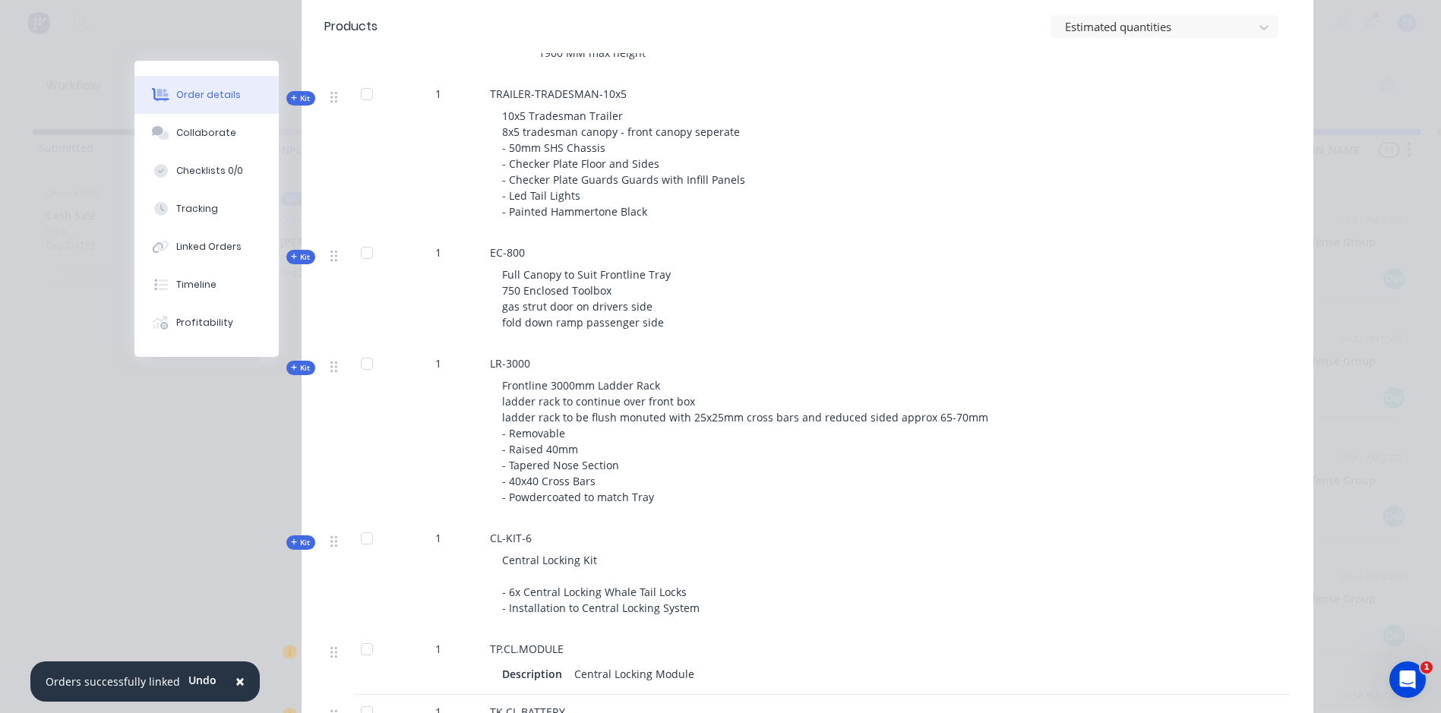
click at [286, 253] on button "Kit" at bounding box center [300, 257] width 29 height 14
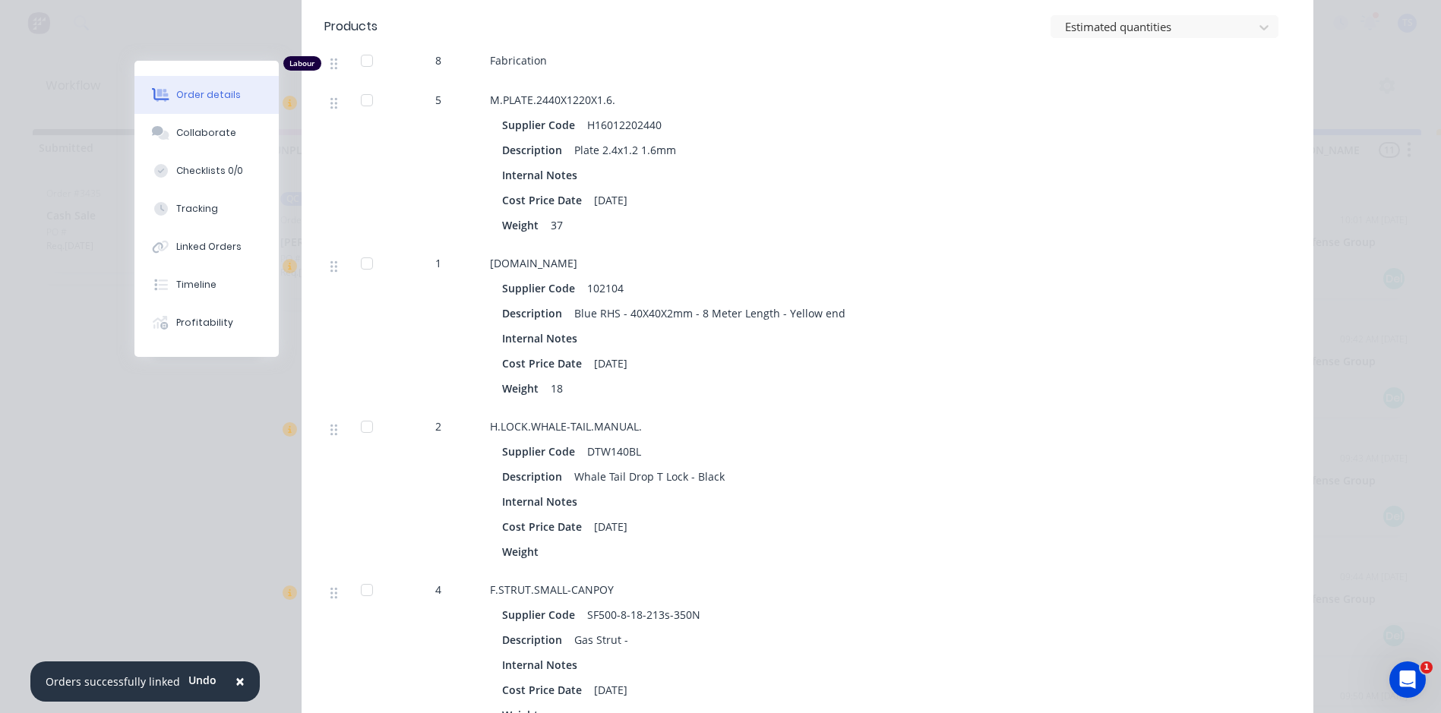
scroll to position [1215, 0]
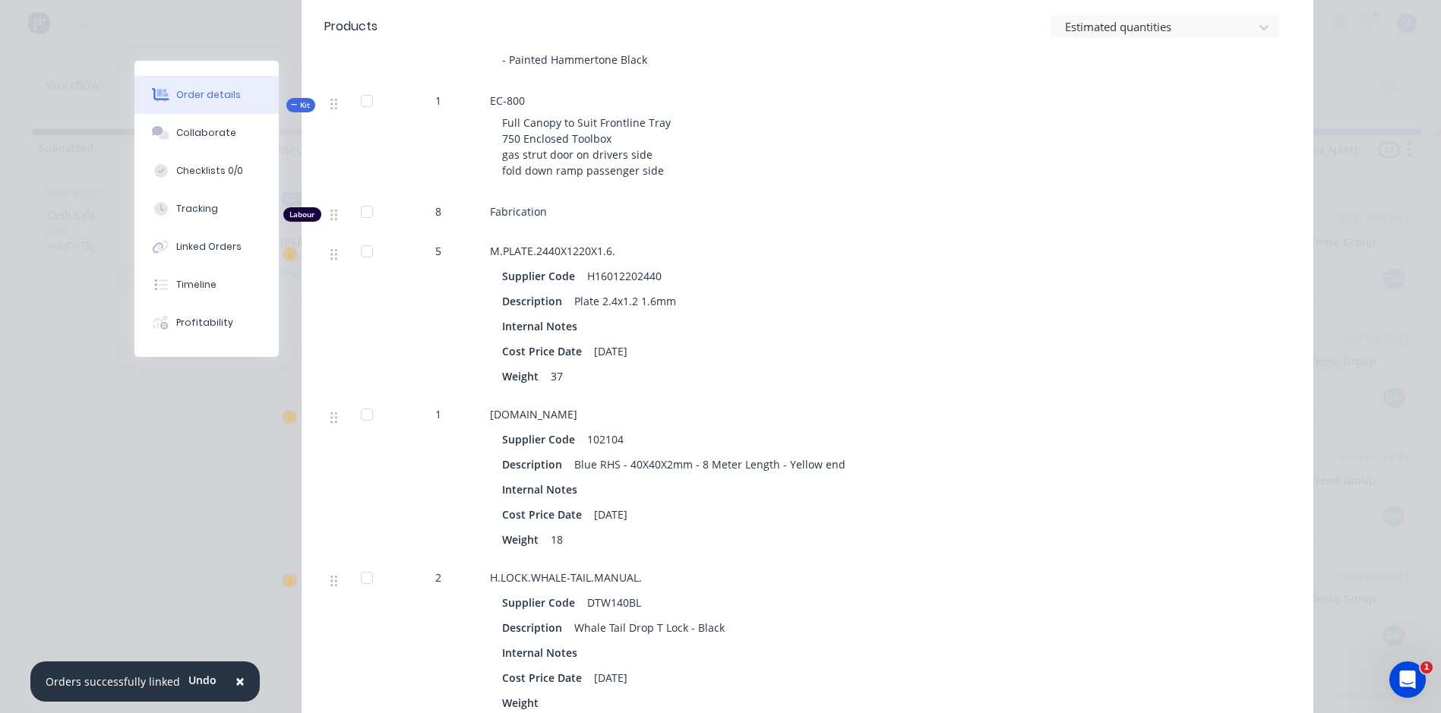
click at [291, 105] on icon "button" at bounding box center [294, 105] width 7 height 8
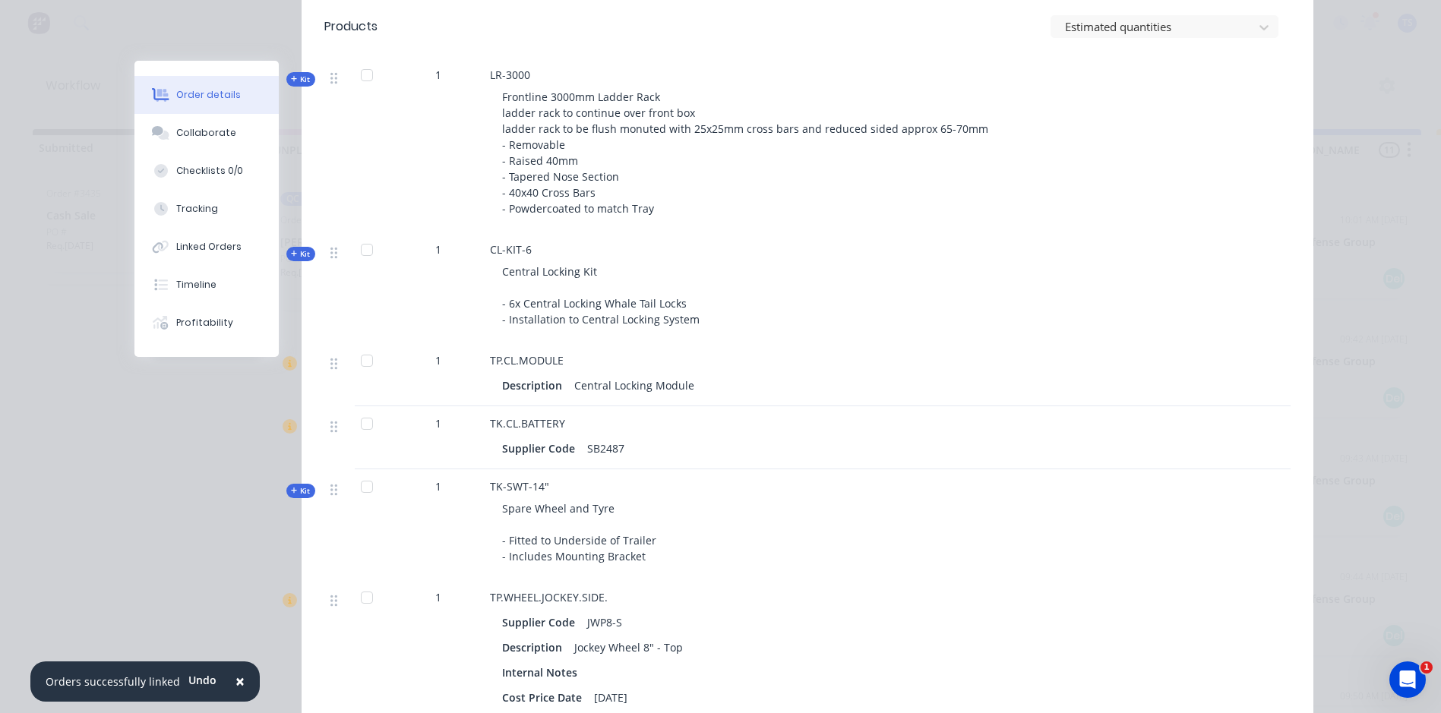
scroll to position [1367, 0]
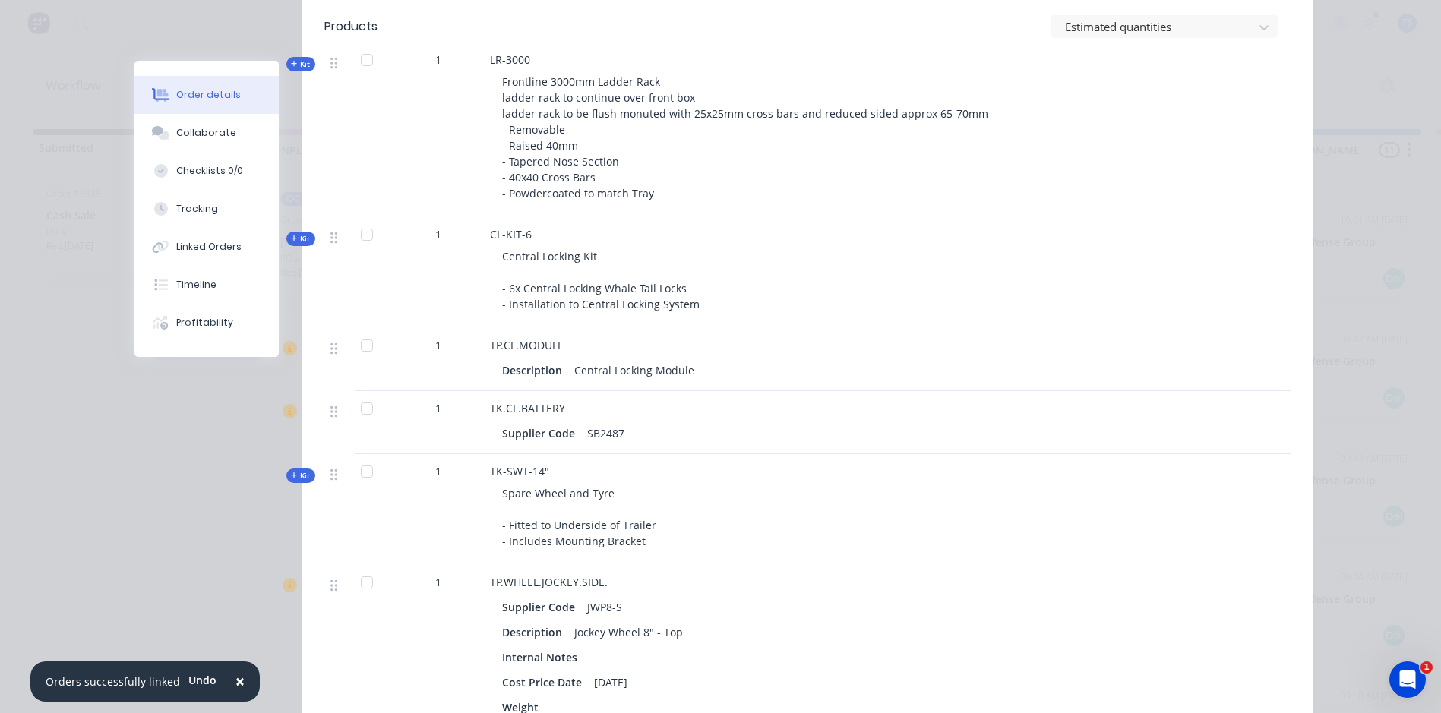
click at [291, 475] on icon "button" at bounding box center [294, 475] width 6 height 6
click at [291, 475] on icon "button" at bounding box center [294, 475] width 6 height 1
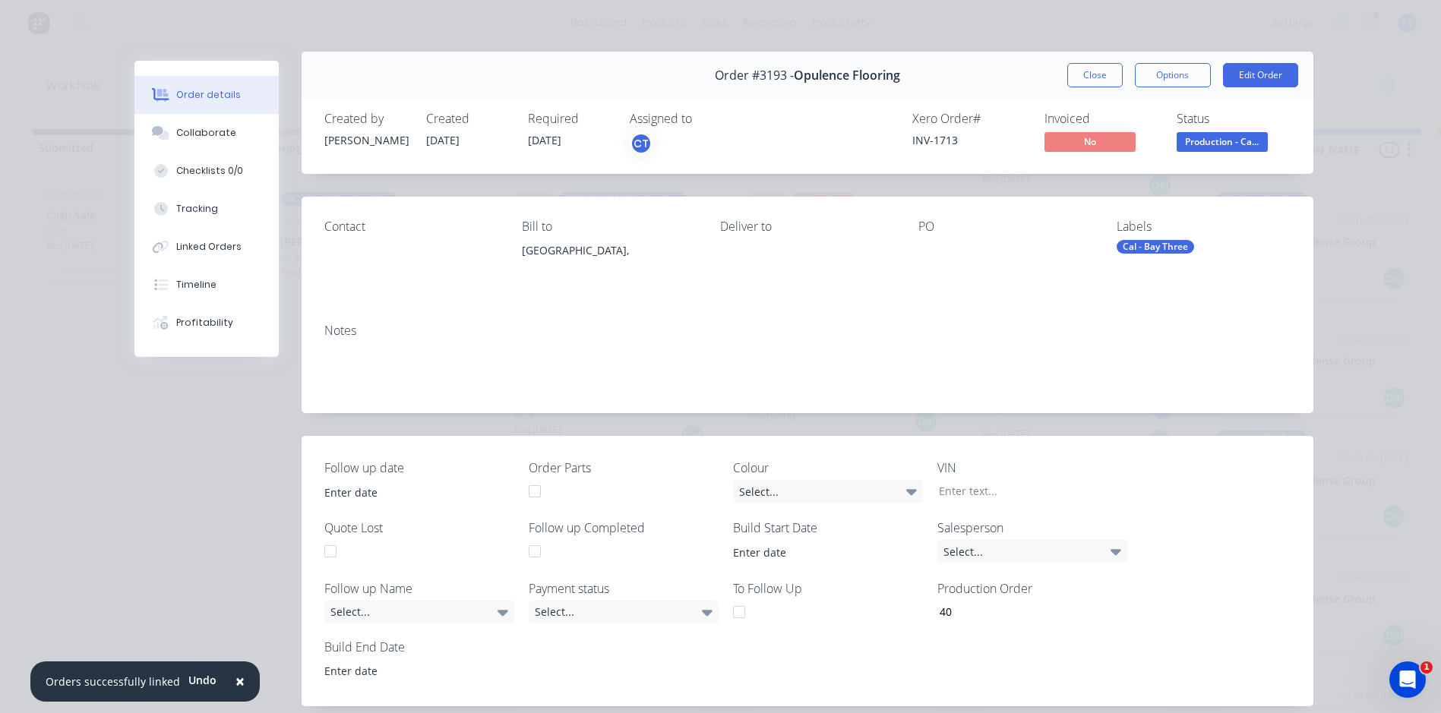
scroll to position [0, 0]
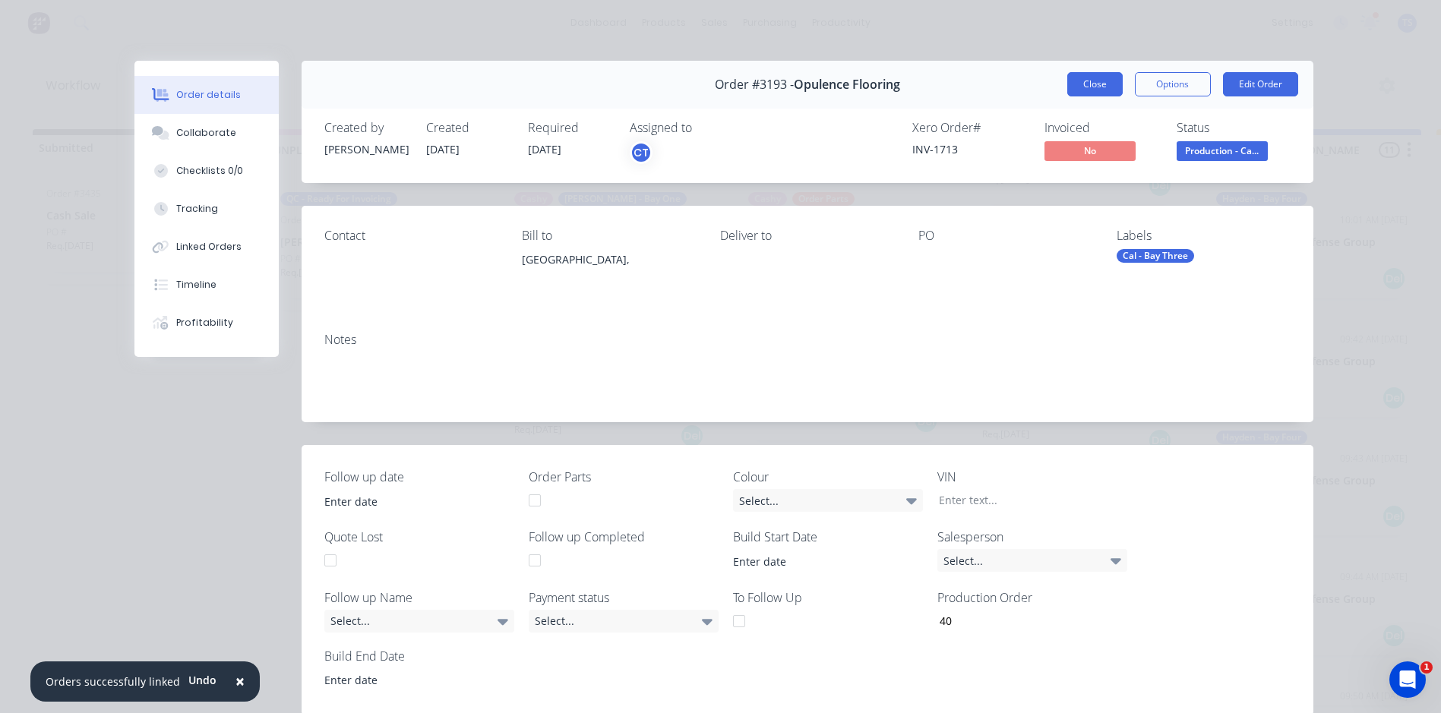
click at [1093, 86] on button "Close" at bounding box center [1094, 84] width 55 height 24
